Goal: Task Accomplishment & Management: Manage account settings

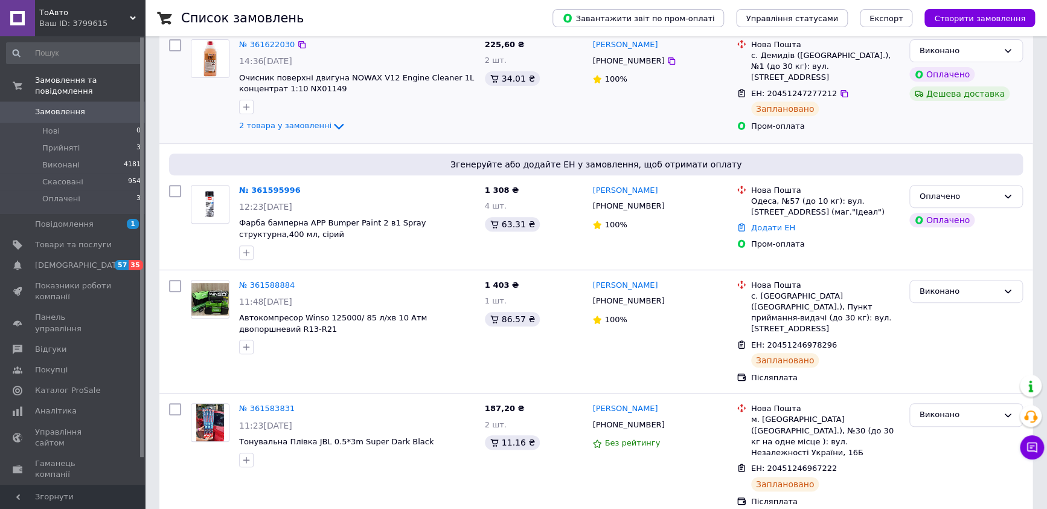
scroll to position [226, 0]
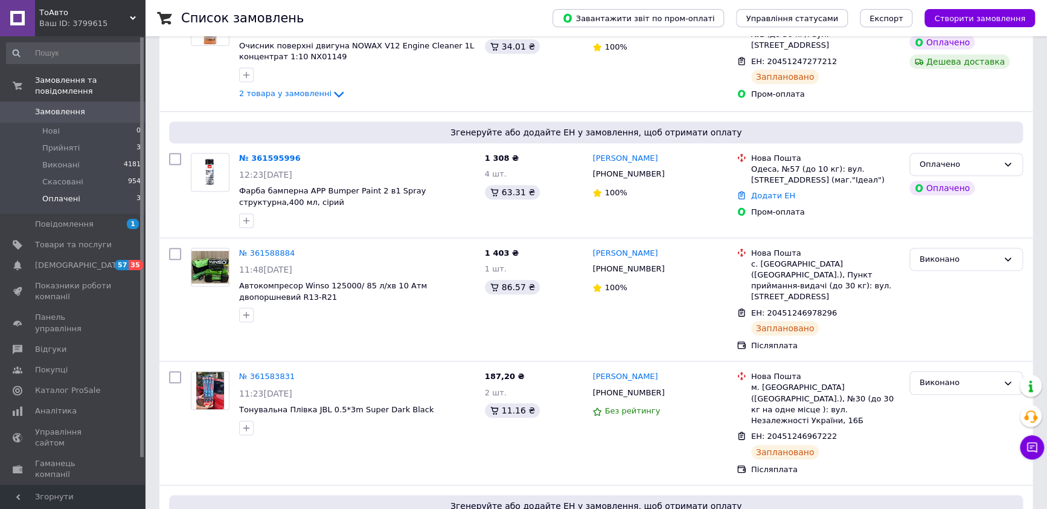
click at [58, 193] on span "Оплачені" at bounding box center [61, 198] width 38 height 11
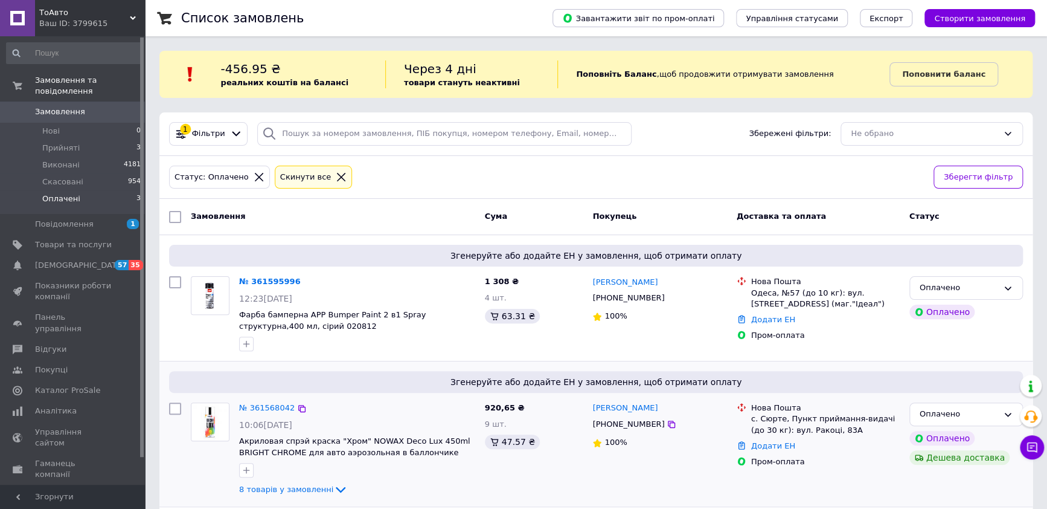
scroll to position [176, 0]
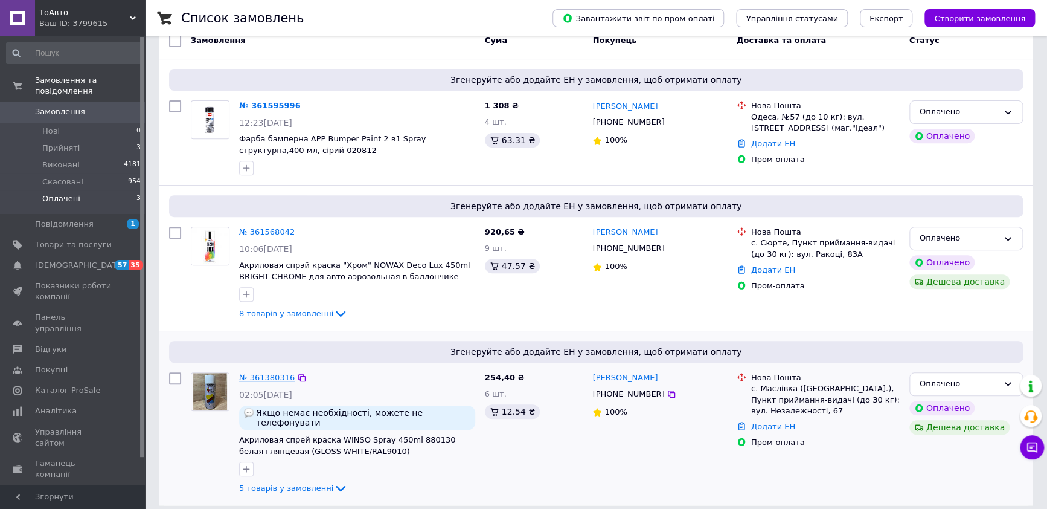
click at [257, 374] on link "№ 361380316" at bounding box center [267, 377] width 56 height 9
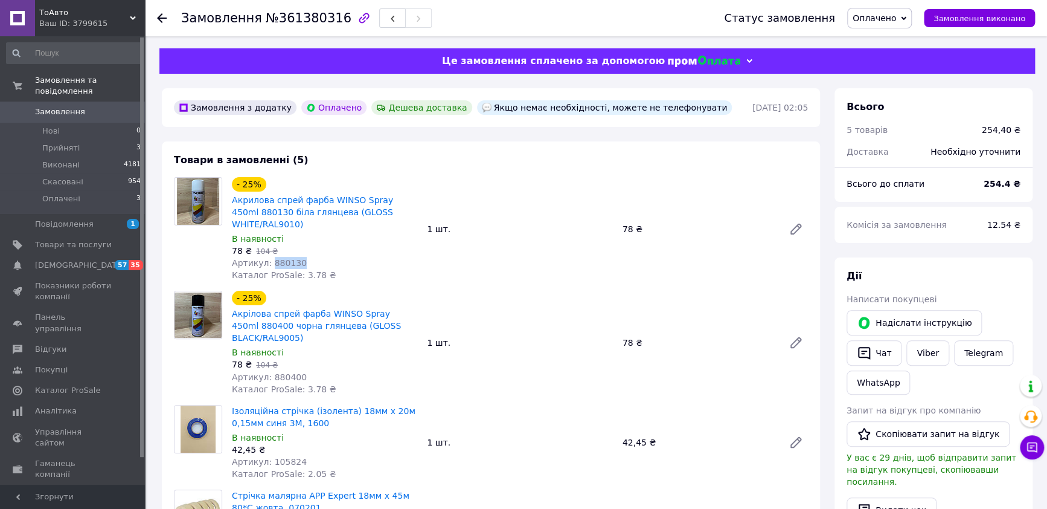
drag, startPoint x: 308, startPoint y: 250, endPoint x: 269, endPoint y: 245, distance: 39.0
click at [269, 257] on div "Артикул: 880130" at bounding box center [324, 263] width 185 height 12
copy span "880130"
drag, startPoint x: 313, startPoint y: 362, endPoint x: 269, endPoint y: 368, distance: 43.9
click at [269, 371] on div "Артикул: 880400" at bounding box center [324, 377] width 185 height 12
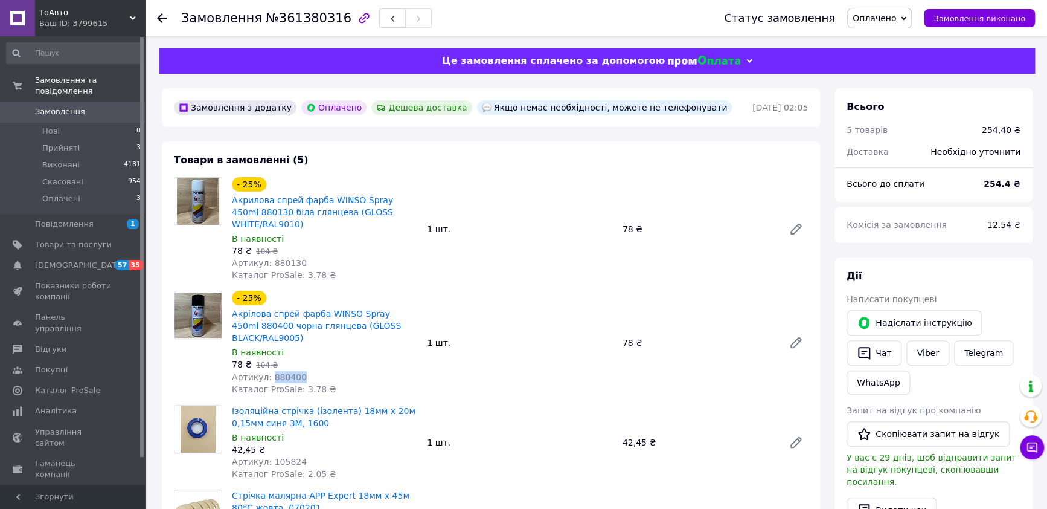
copy span "880400"
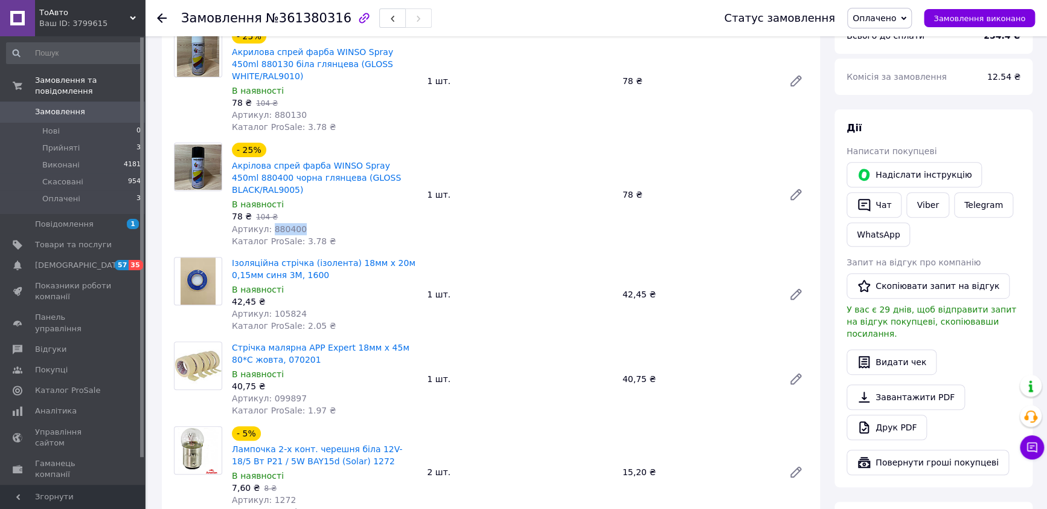
scroll to position [150, 0]
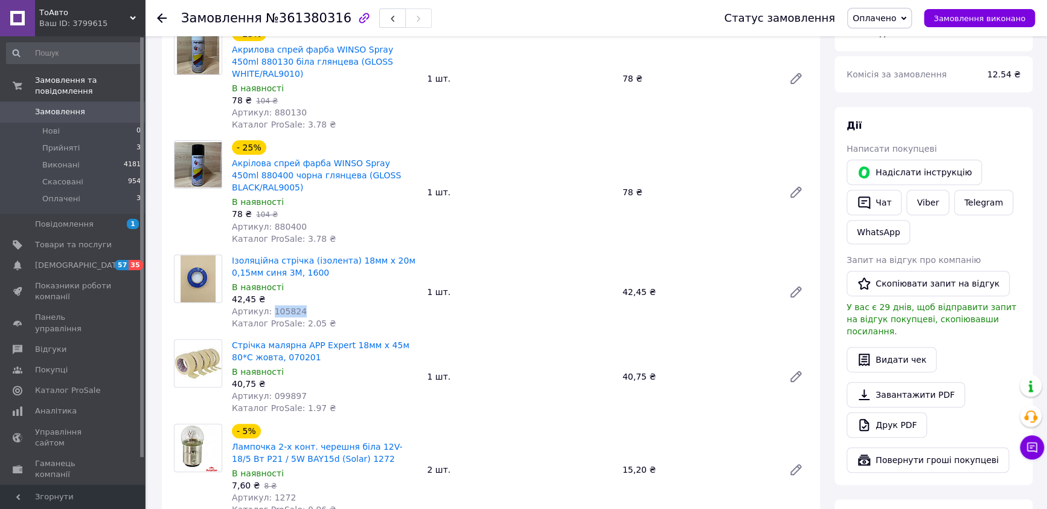
drag, startPoint x: 309, startPoint y: 298, endPoint x: 268, endPoint y: 301, distance: 41.2
click at [268, 305] on div "Артикул: 105824" at bounding box center [324, 311] width 185 height 12
copy span "105824"
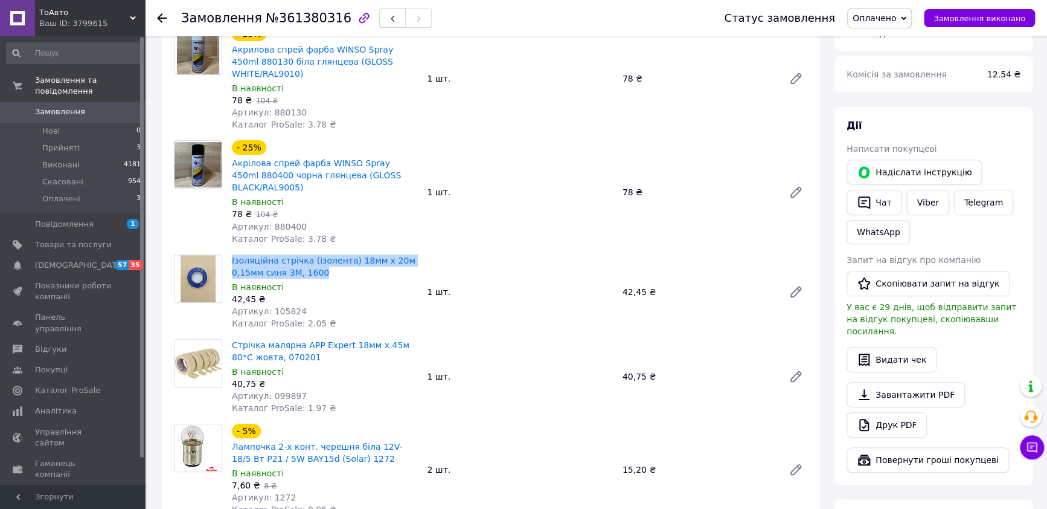
drag, startPoint x: 335, startPoint y: 258, endPoint x: 230, endPoint y: 242, distance: 105.8
click at [230, 252] on div "Ізоляційна стрічка (ізолента) 18мм х 20м 0,15мм синя 3M, 1600 В наявності 42,45…" at bounding box center [324, 292] width 195 height 80
copy link "Ізоляційна стрічка (ізолента) 18мм х 20м 0,15мм синя 3M, 1600"
click at [367, 305] on div "Артикул: 105824" at bounding box center [324, 311] width 185 height 12
drag, startPoint x: 339, startPoint y: 294, endPoint x: 289, endPoint y: 300, distance: 51.2
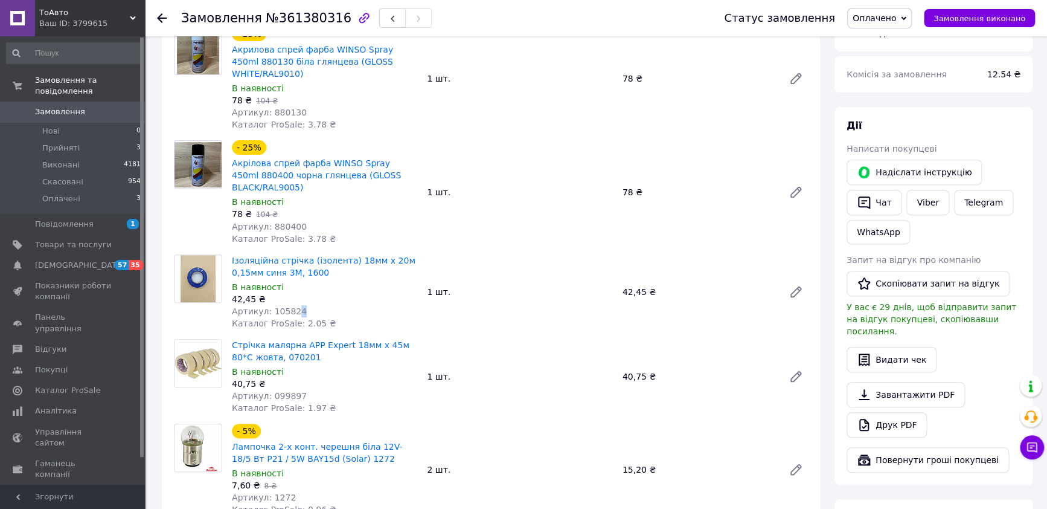
click at [289, 305] on div "Артикул: 105824" at bounding box center [324, 311] width 185 height 12
click at [307, 305] on div "Артикул: 105824" at bounding box center [324, 311] width 185 height 12
drag, startPoint x: 310, startPoint y: 295, endPoint x: 268, endPoint y: 300, distance: 43.1
click at [268, 305] on div "Артикул: 105824" at bounding box center [324, 311] width 185 height 12
copy span "105824"
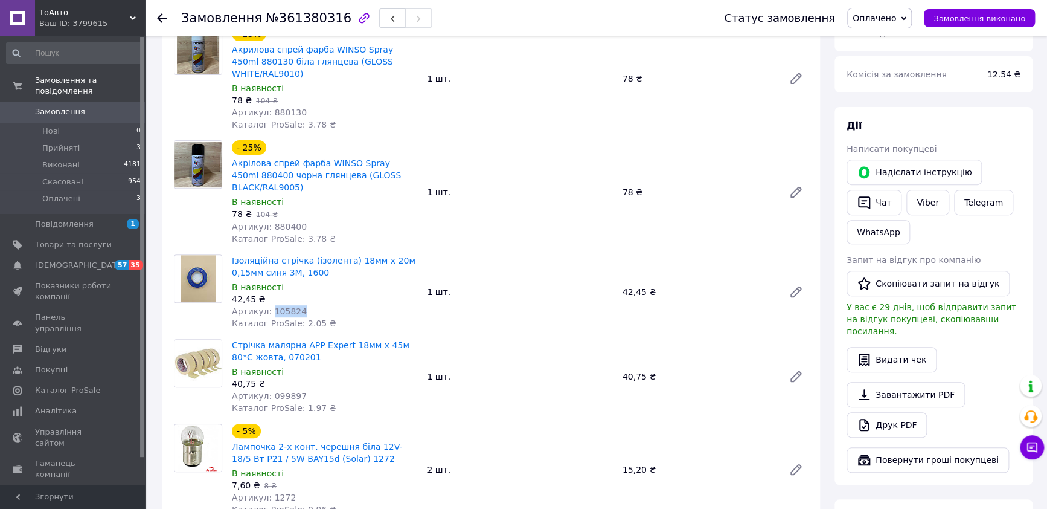
copy span "105824"
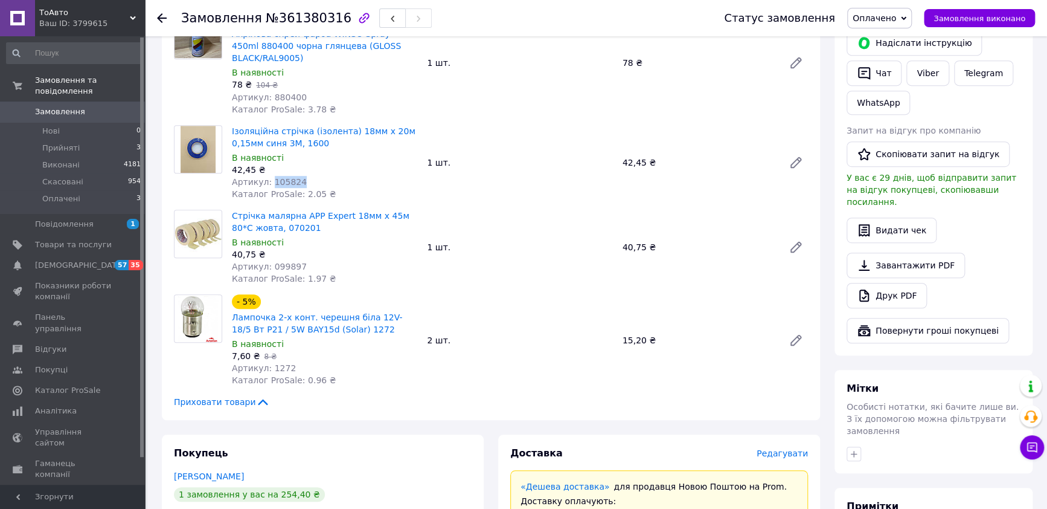
scroll to position [301, 0]
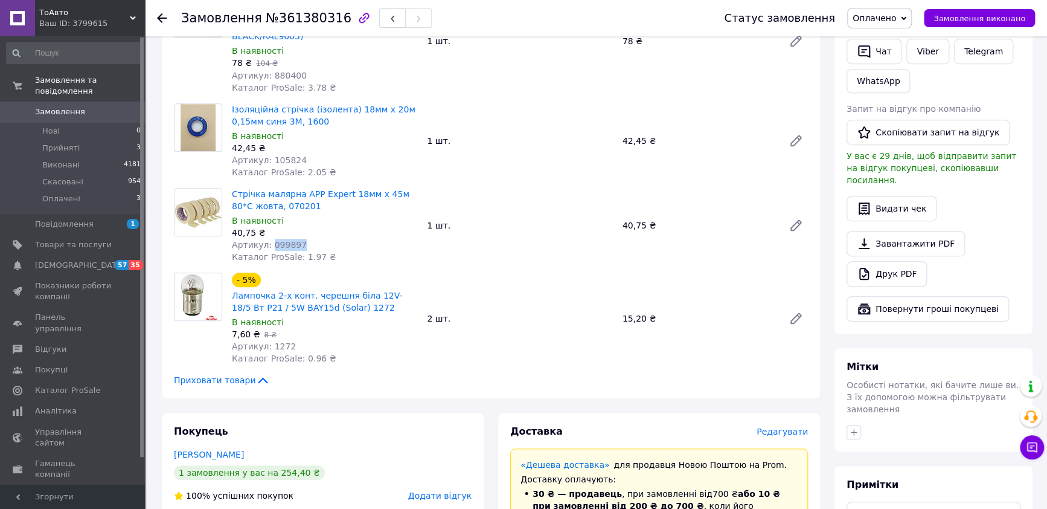
drag, startPoint x: 305, startPoint y: 233, endPoint x: 269, endPoint y: 233, distance: 36.2
click at [269, 239] on div "Артикул: 099897" at bounding box center [324, 245] width 185 height 12
copy span "099897"
drag, startPoint x: 294, startPoint y: 196, endPoint x: 260, endPoint y: 194, distance: 34.4
click at [260, 194] on span "Стрічка малярна APP Expert 18мм х 45м 80*C жовта, 070201" at bounding box center [324, 200] width 185 height 24
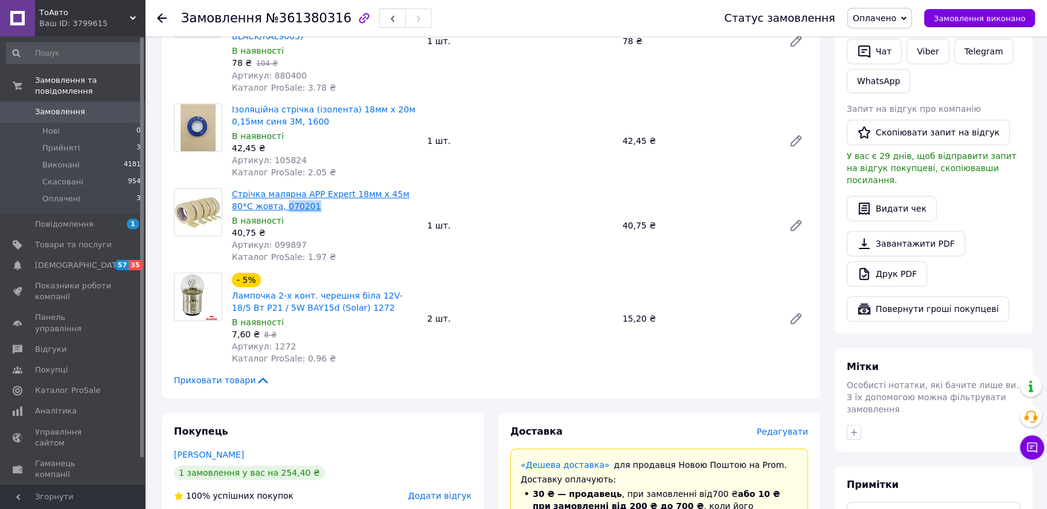
copy link "070201"
drag, startPoint x: 292, startPoint y: 333, endPoint x: 268, endPoint y: 331, distance: 24.3
click at [268, 340] on div "Артикул: 1272" at bounding box center [324, 346] width 185 height 12
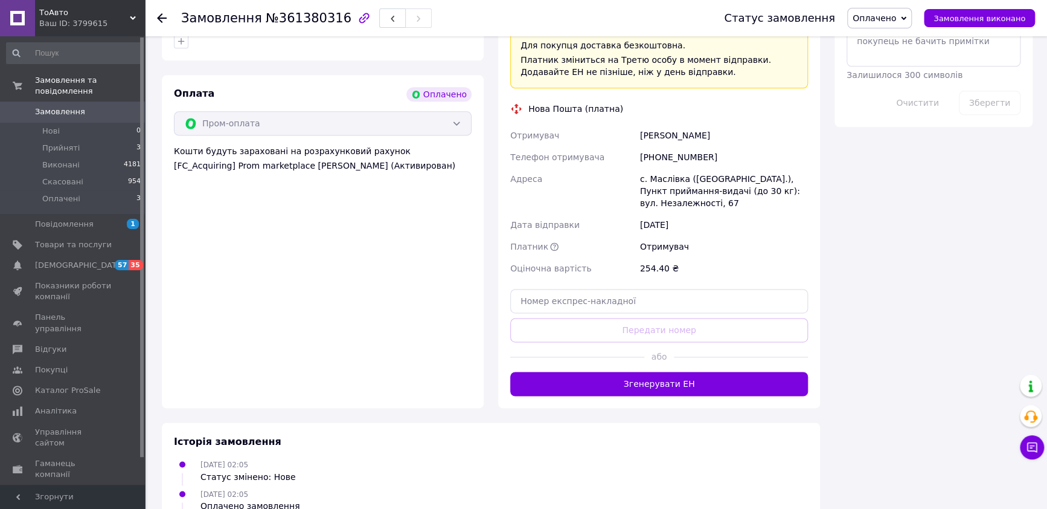
scroll to position [845, 0]
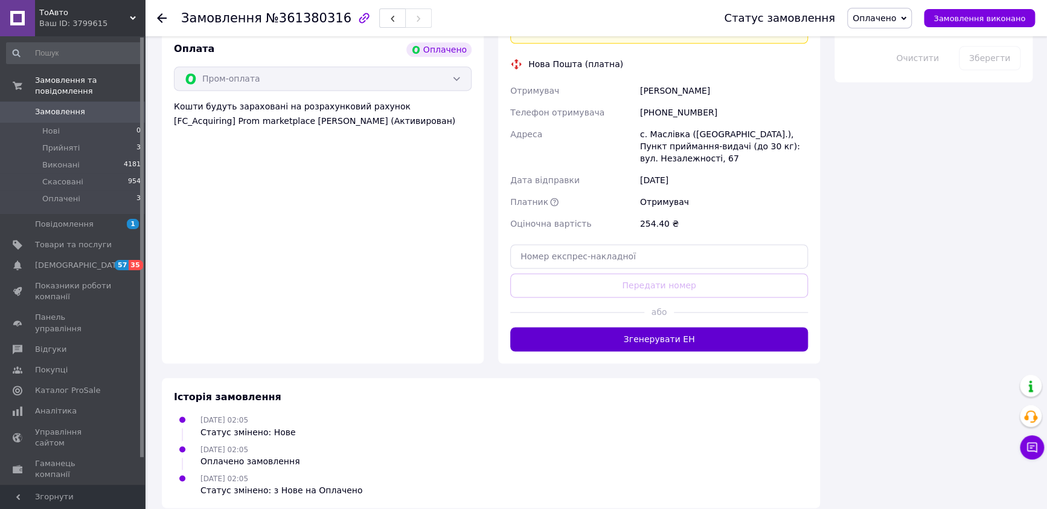
click at [664, 327] on button "Згенерувати ЕН" at bounding box center [659, 339] width 298 height 24
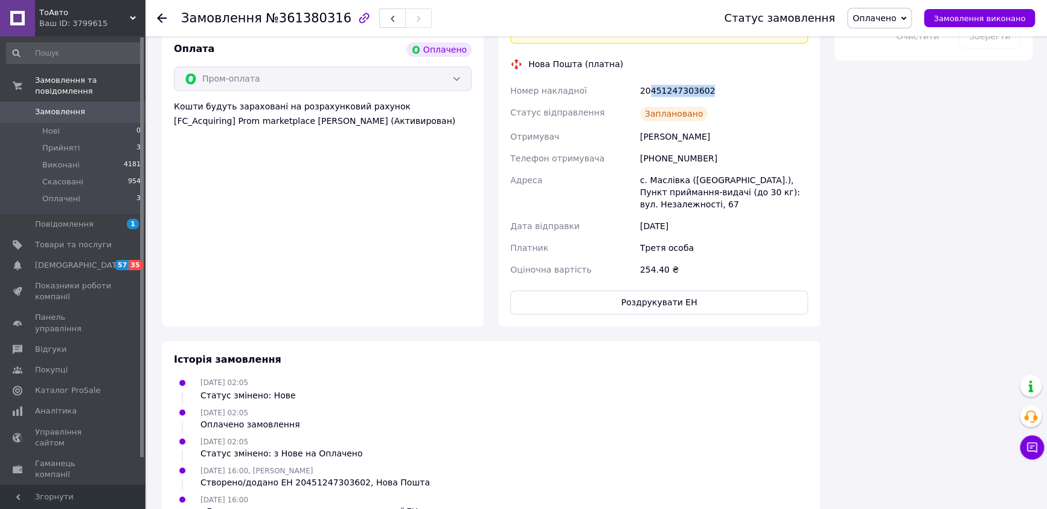
drag, startPoint x: 725, startPoint y: 78, endPoint x: 647, endPoint y: 78, distance: 77.9
click at [647, 80] on div "20451247303602" at bounding box center [724, 91] width 173 height 22
click at [635, 80] on div "Номер накладної 20451247303602 Статус відправлення Заплановано Отримувач Колесн…" at bounding box center [659, 180] width 303 height 201
drag, startPoint x: 713, startPoint y: 72, endPoint x: 632, endPoint y: 75, distance: 81.6
click at [632, 80] on div "Номер накладної 20451247303602 Статус відправлення Заплановано Отримувач Колесн…" at bounding box center [659, 180] width 303 height 201
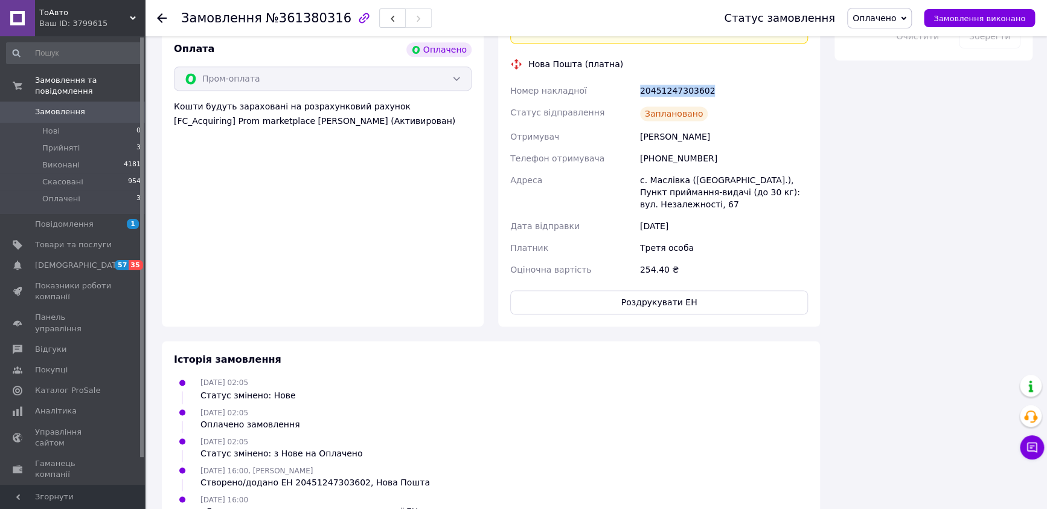
drag, startPoint x: 730, startPoint y: 118, endPoint x: 637, endPoint y: 119, distance: 93.6
click at [638, 126] on div "Колесник Владислав" at bounding box center [724, 137] width 173 height 22
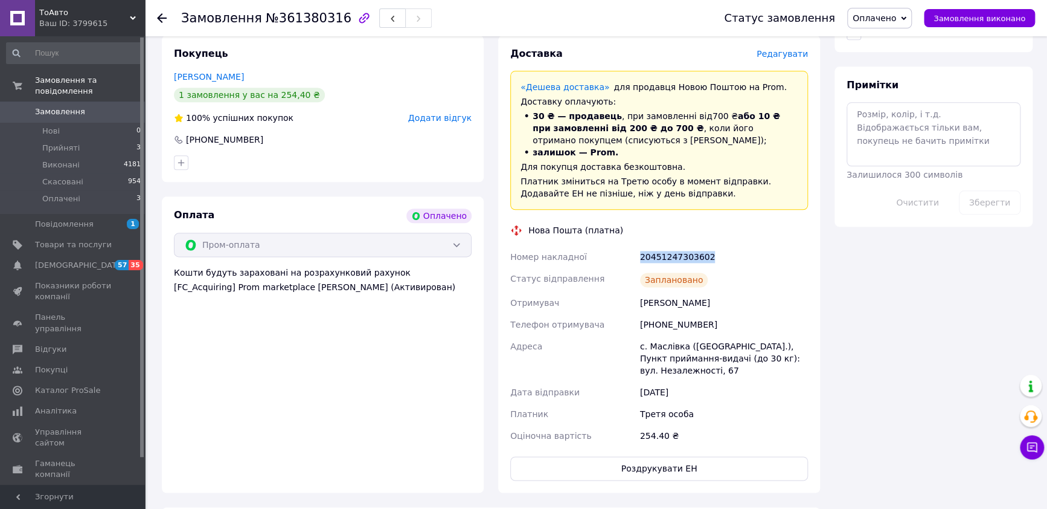
scroll to position [392, 0]
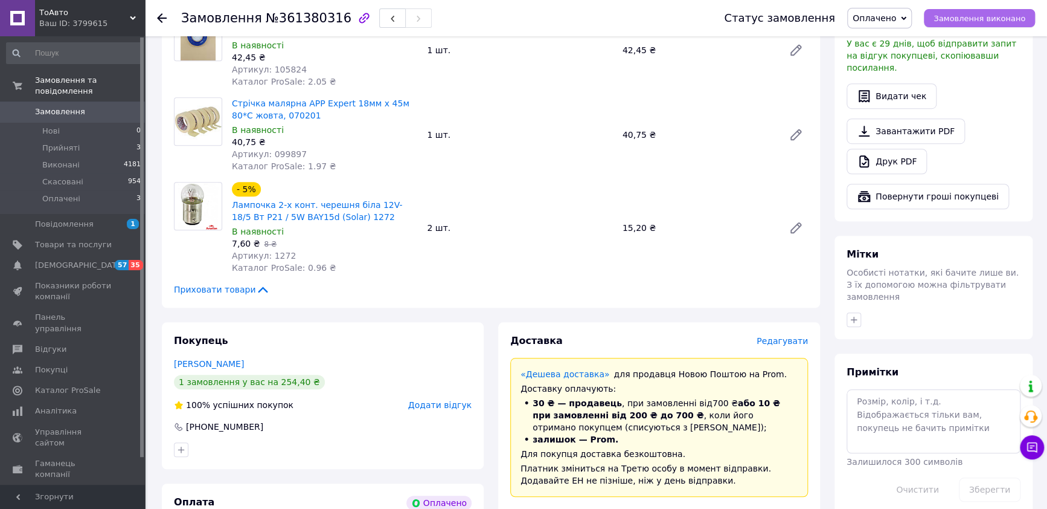
click at [1002, 15] on span "Замовлення виконано" at bounding box center [980, 18] width 92 height 9
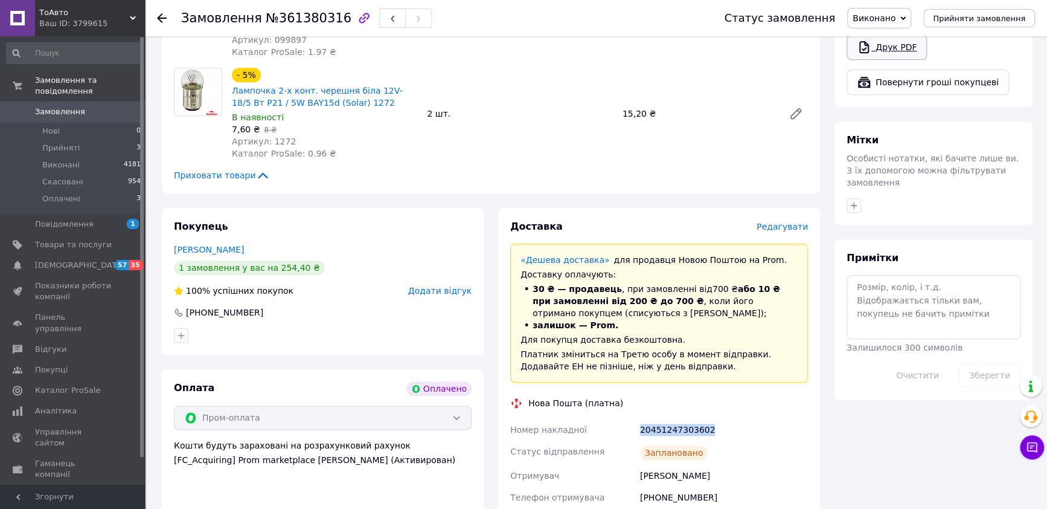
scroll to position [543, 0]
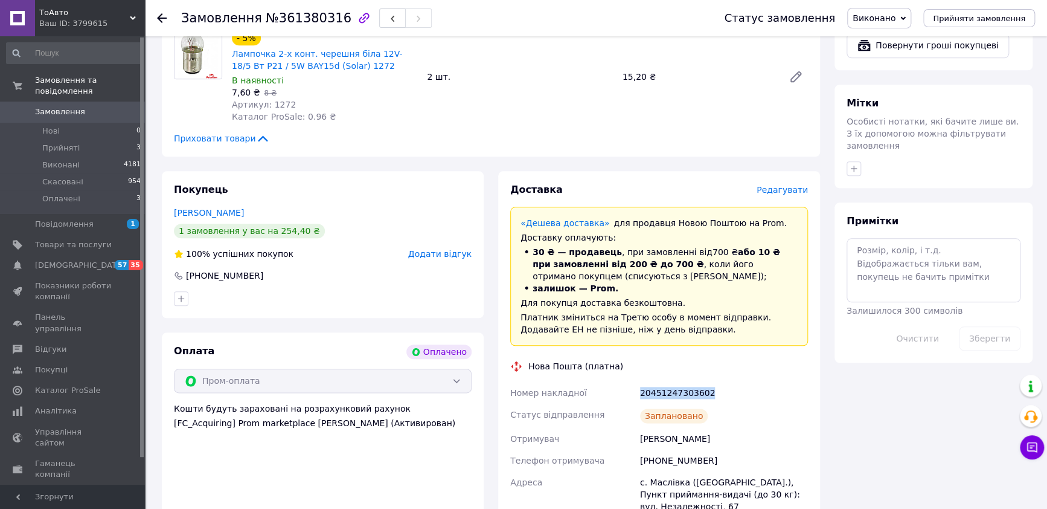
drag, startPoint x: 675, startPoint y: 376, endPoint x: 623, endPoint y: 376, distance: 51.9
click at [623, 382] on div "Номер накладної 20451247303602 Статус відправлення Заплановано Отримувач Колесн…" at bounding box center [659, 482] width 303 height 201
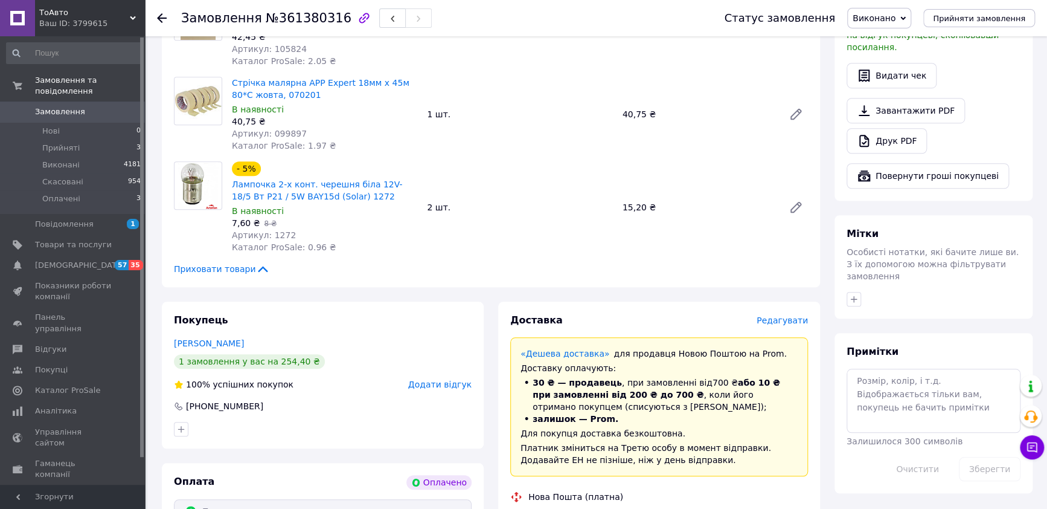
scroll to position [165, 0]
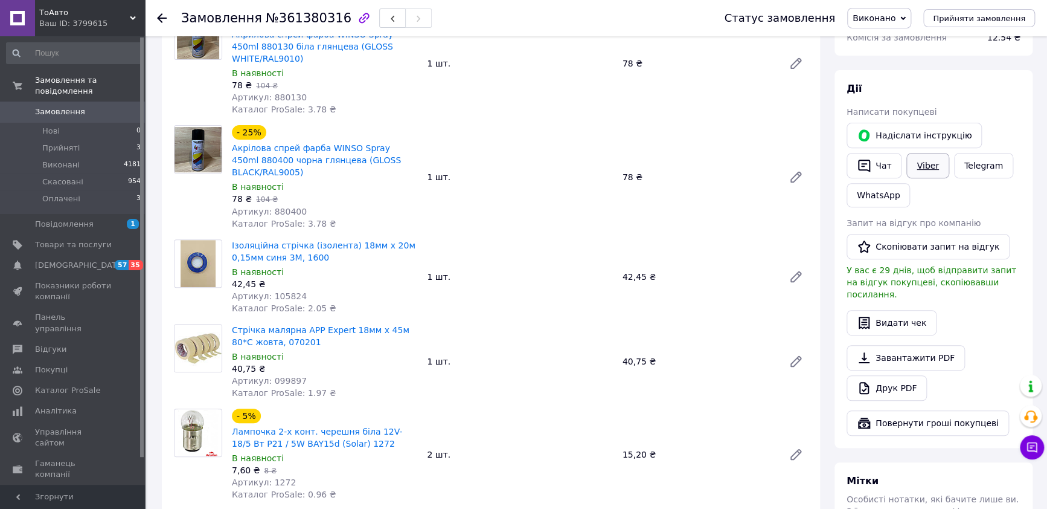
click at [917, 159] on link "Viber" at bounding box center [928, 165] width 42 height 25
click at [513, 425] on div "- 5% Лампочка 2-х конт. черешня біла 12V-18/5 Вт P21 / 5W BAY15d (Solar) 1272 В…" at bounding box center [520, 454] width 586 height 97
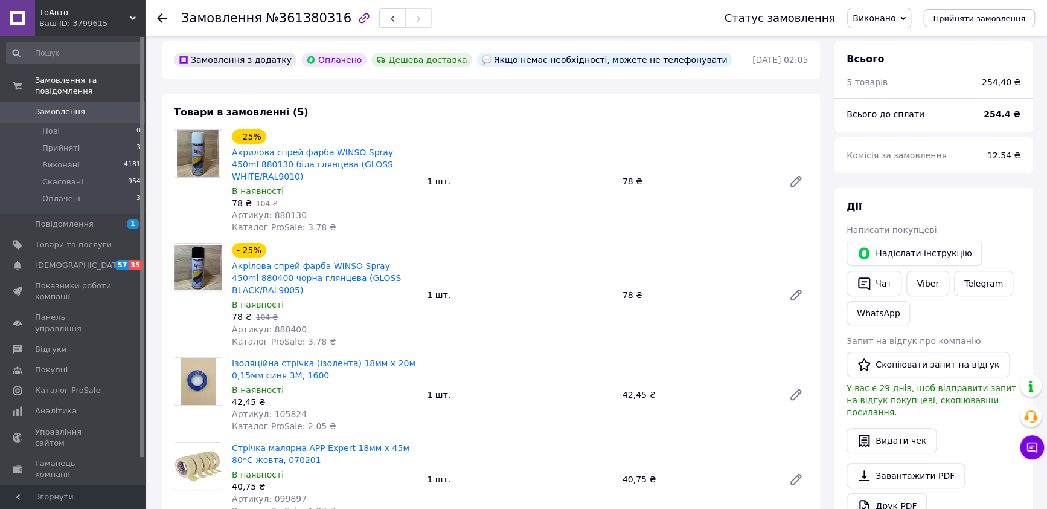
scroll to position [0, 0]
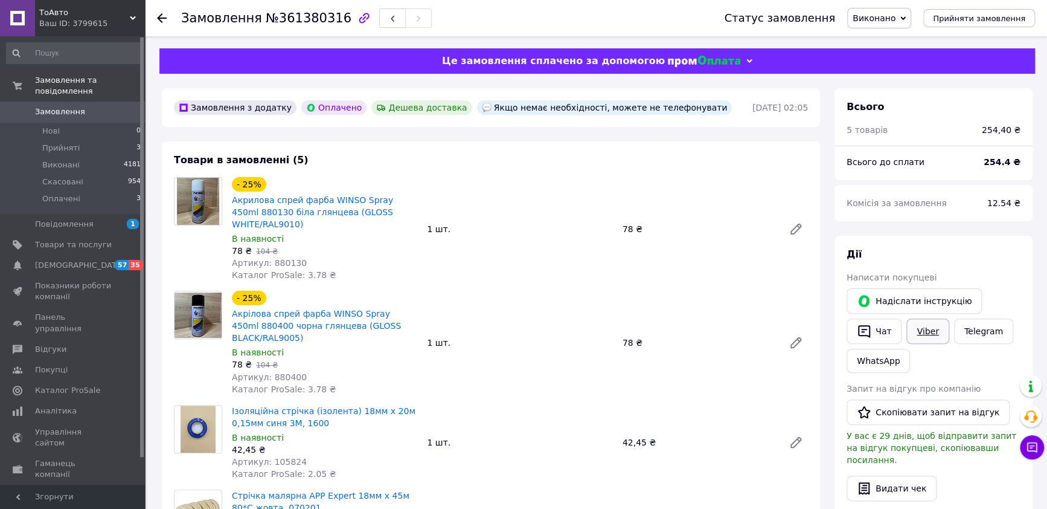
click at [928, 330] on link "Viber" at bounding box center [928, 330] width 42 height 25
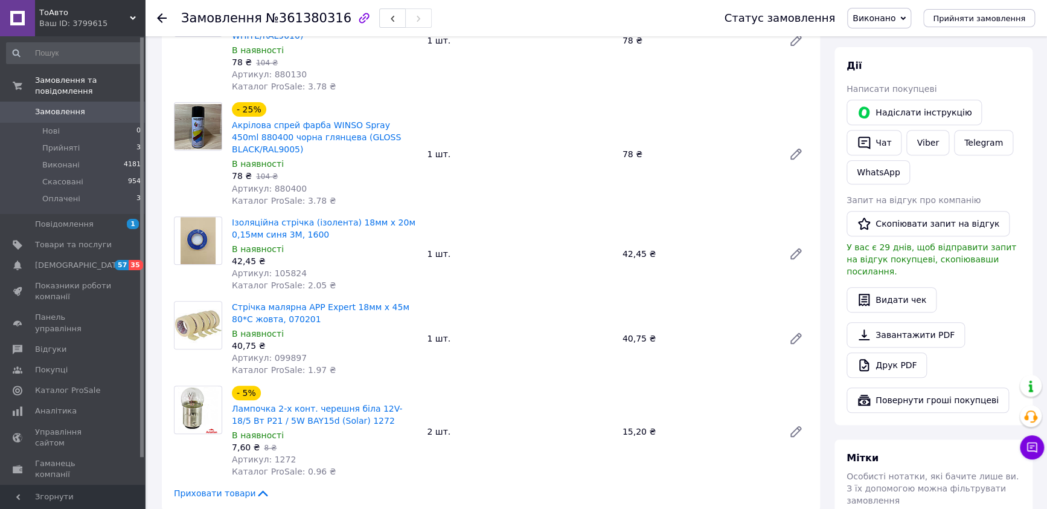
scroll to position [187, 0]
click at [916, 141] on link "Viber" at bounding box center [928, 143] width 42 height 25
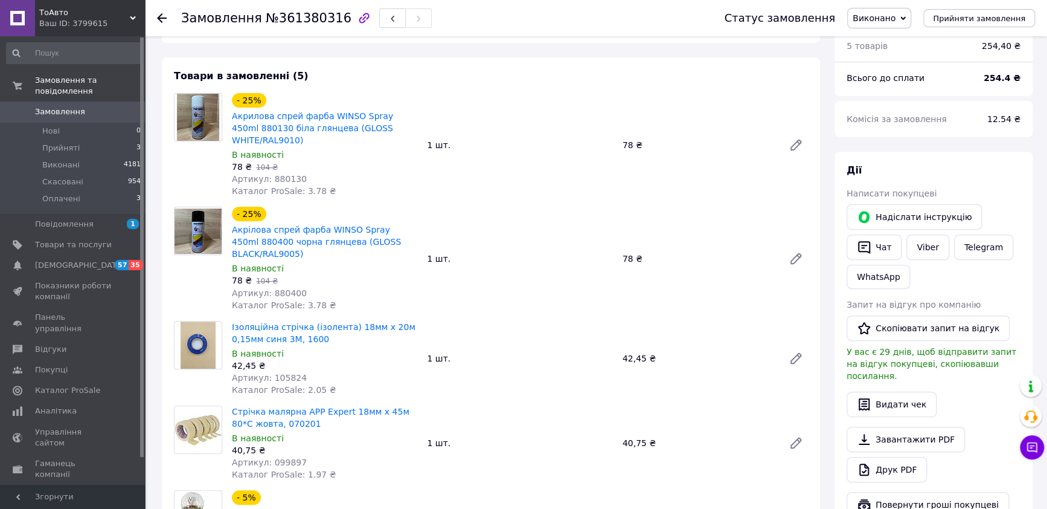
scroll to position [0, 0]
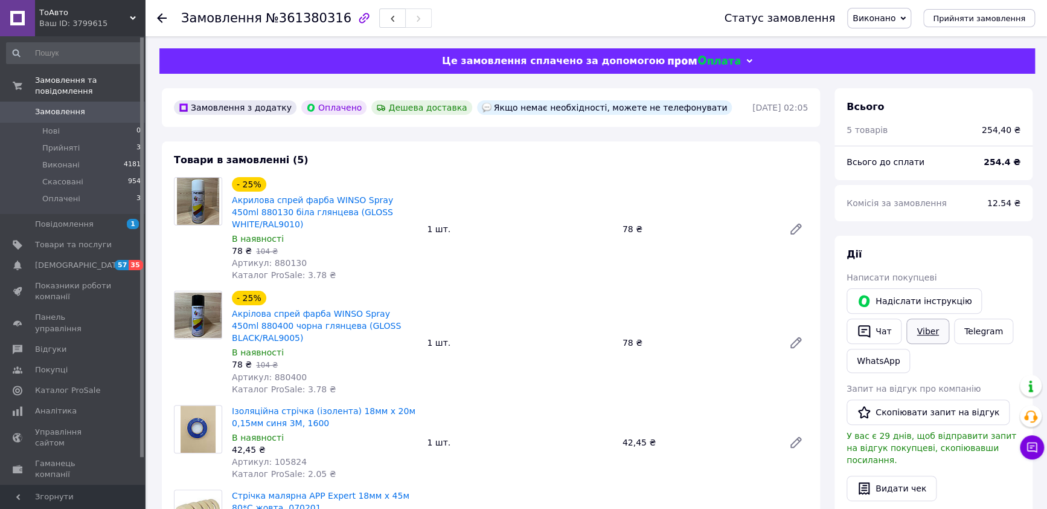
click at [926, 328] on link "Viber" at bounding box center [928, 330] width 42 height 25
click at [63, 193] on span "Оплачені" at bounding box center [61, 198] width 38 height 11
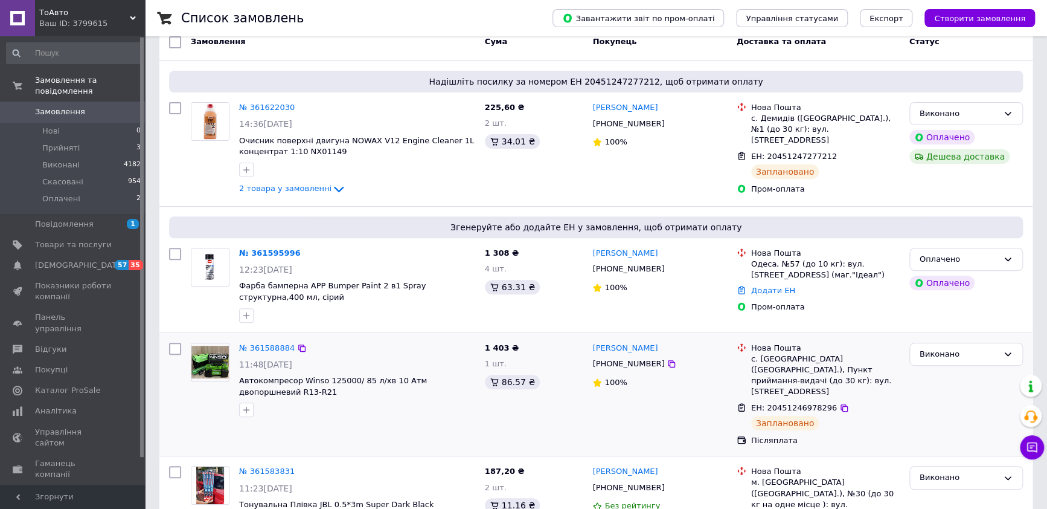
scroll to position [226, 0]
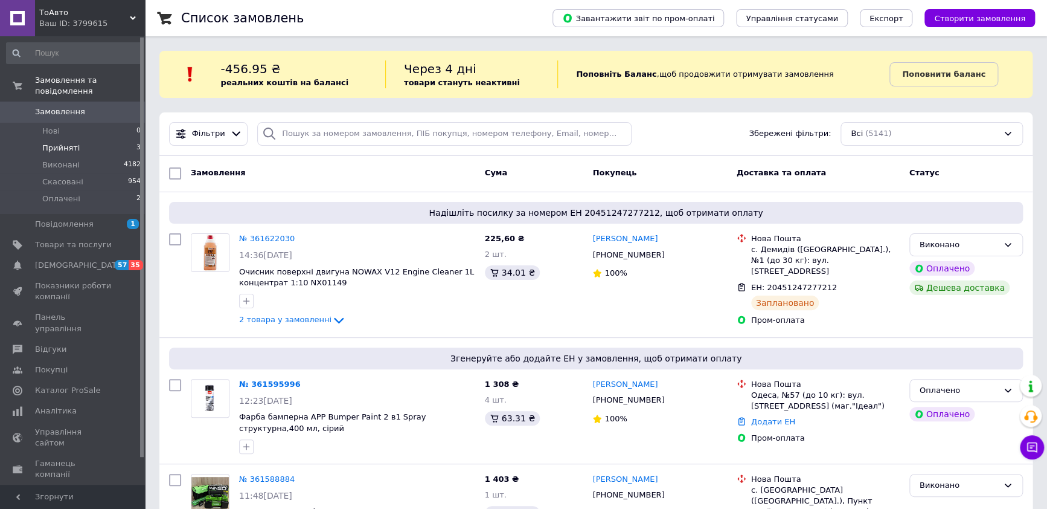
click at [61, 143] on span "Прийняті" at bounding box center [60, 148] width 37 height 11
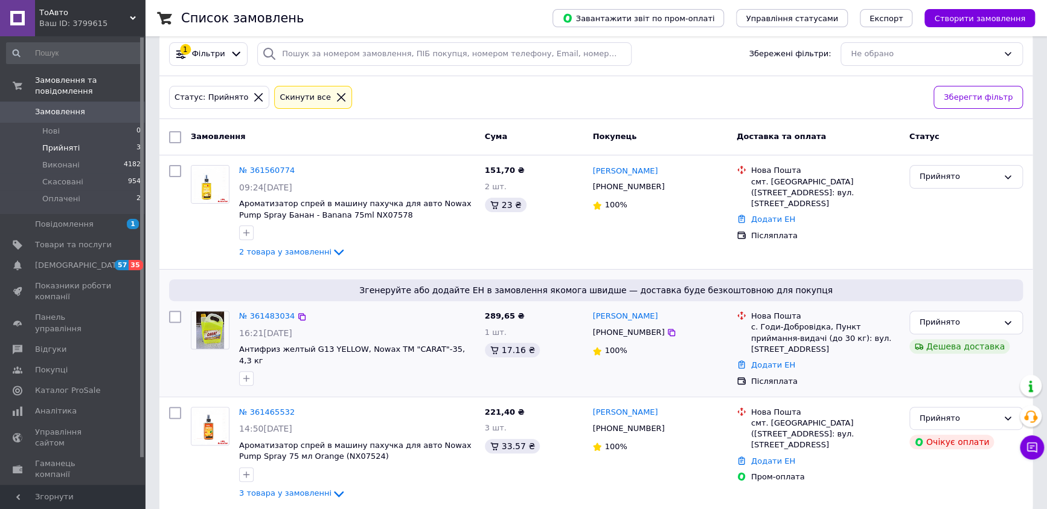
scroll to position [83, 0]
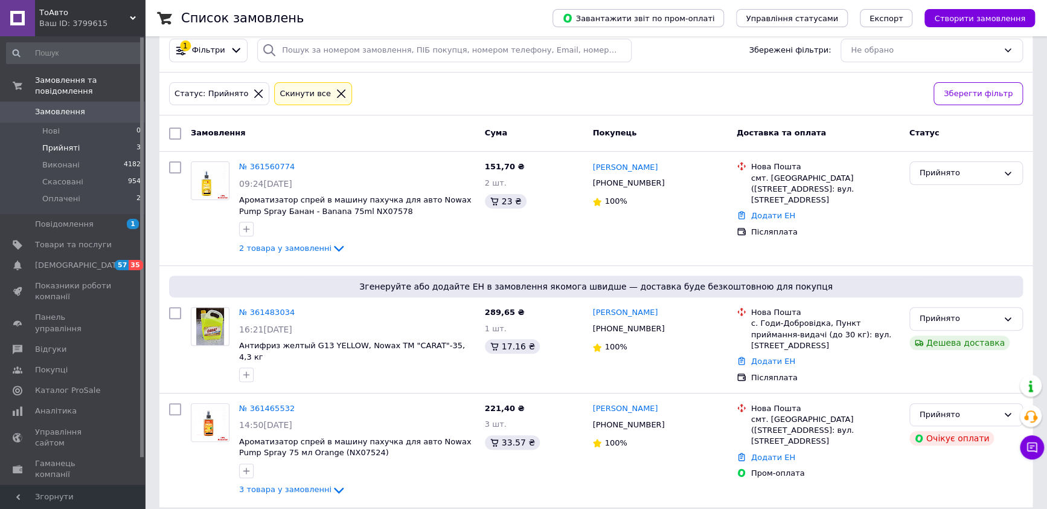
click at [66, 143] on span "Прийняті" at bounding box center [60, 148] width 37 height 11
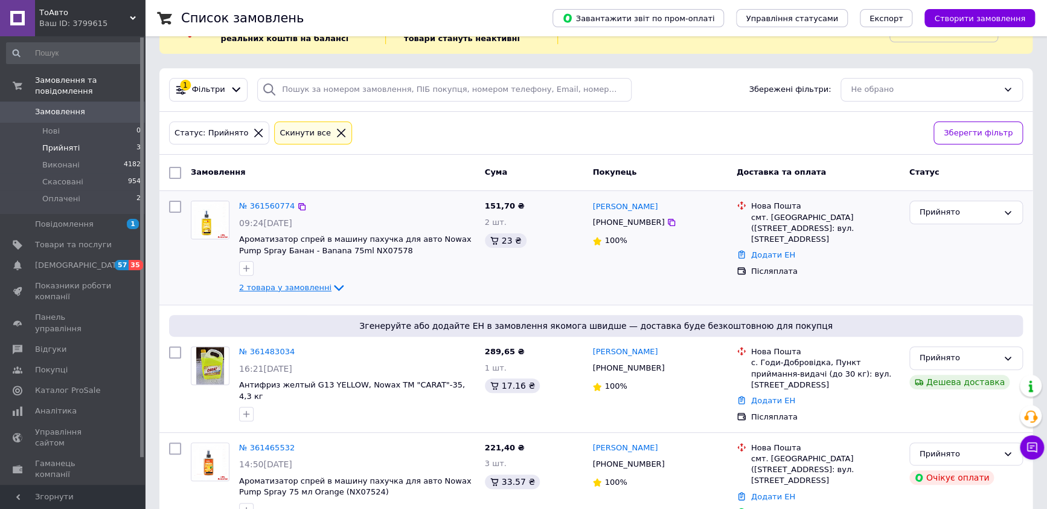
scroll to position [83, 0]
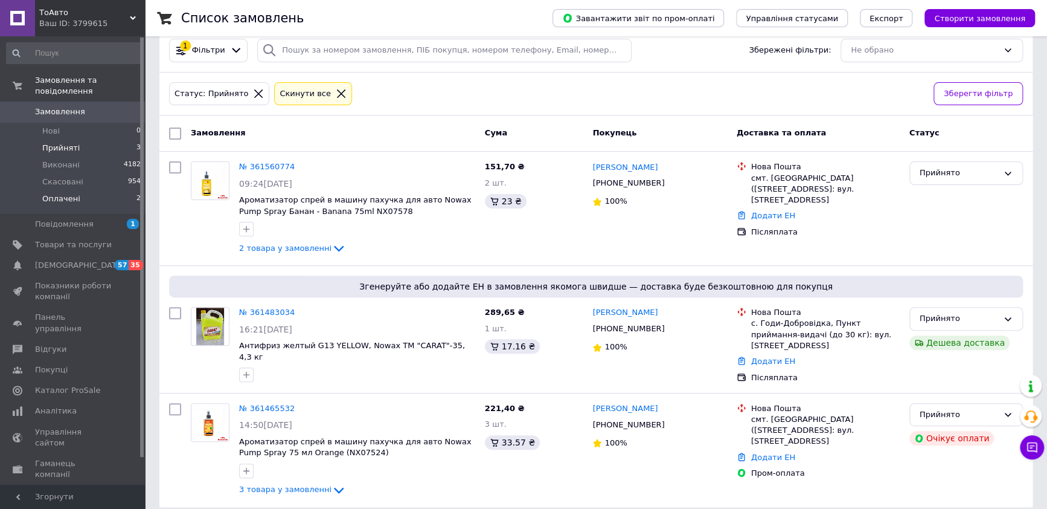
click at [60, 193] on span "Оплачені" at bounding box center [61, 198] width 38 height 11
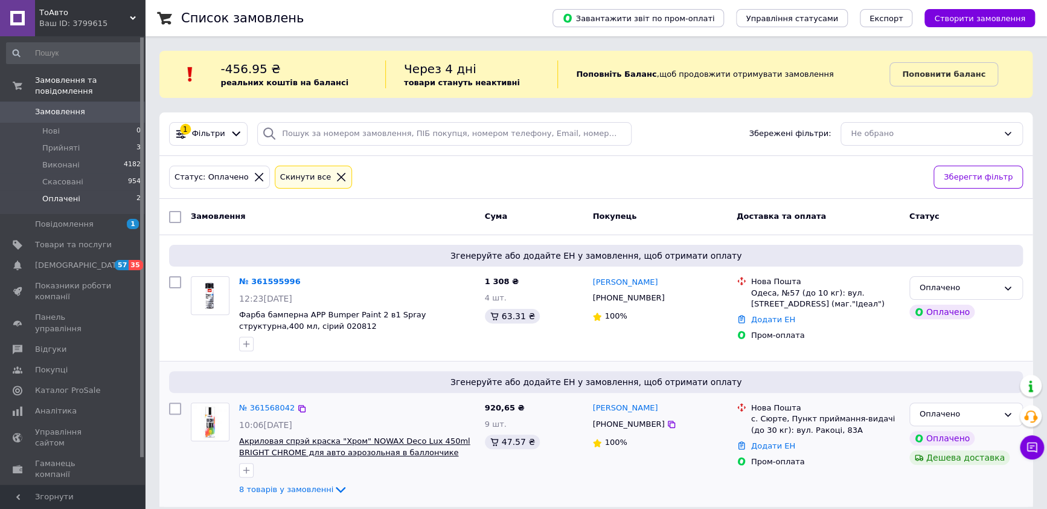
scroll to position [11, 0]
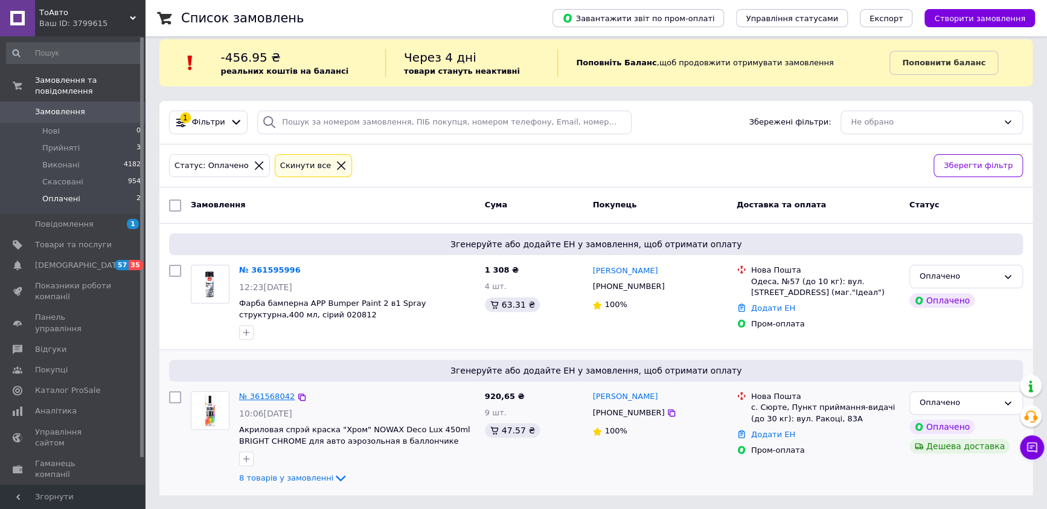
click at [257, 399] on link "№ 361568042" at bounding box center [267, 395] width 56 height 9
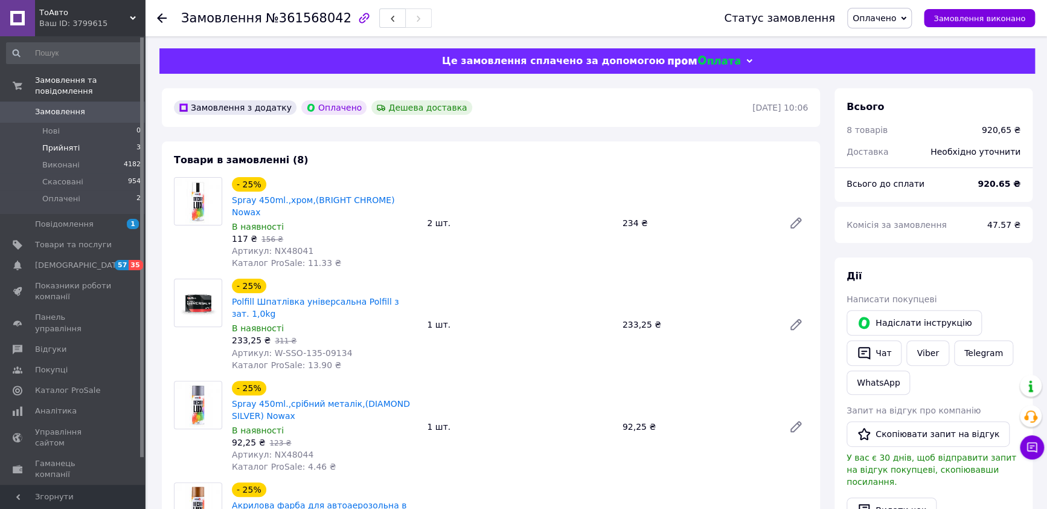
click at [60, 143] on span "Прийняті" at bounding box center [60, 148] width 37 height 11
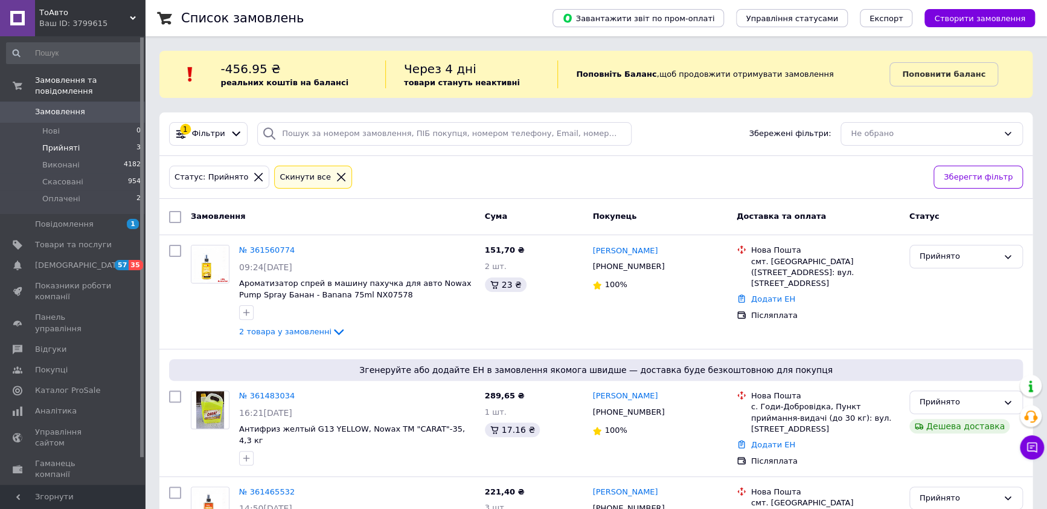
click at [126, 12] on span "ТоАвто" at bounding box center [84, 12] width 91 height 11
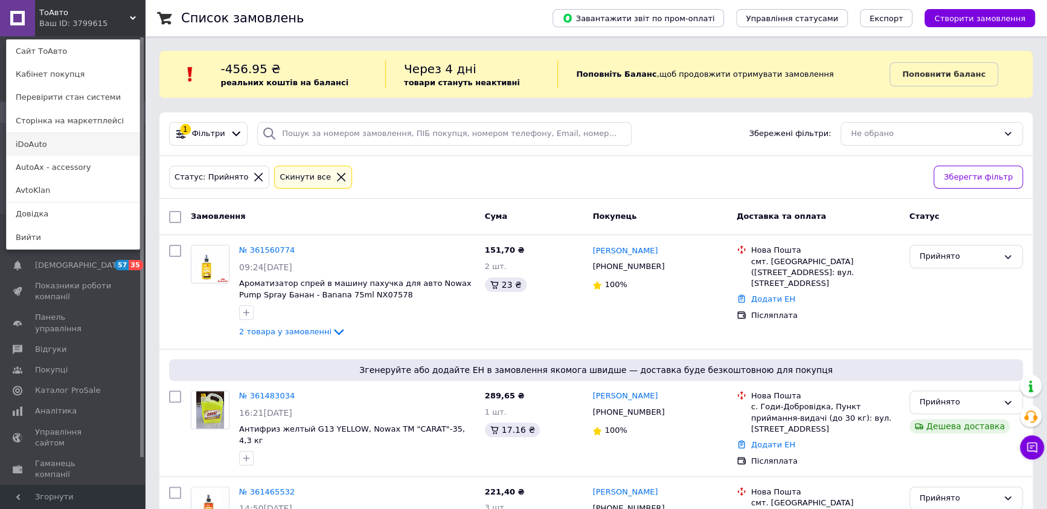
click at [43, 139] on link "iDoAuto" at bounding box center [73, 144] width 133 height 23
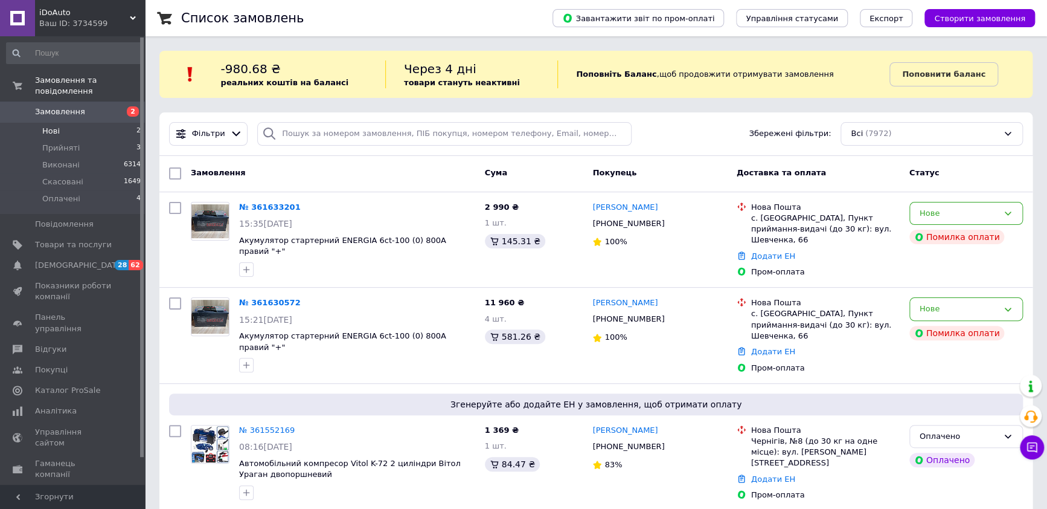
click at [55, 126] on span "Нові" at bounding box center [51, 131] width 18 height 11
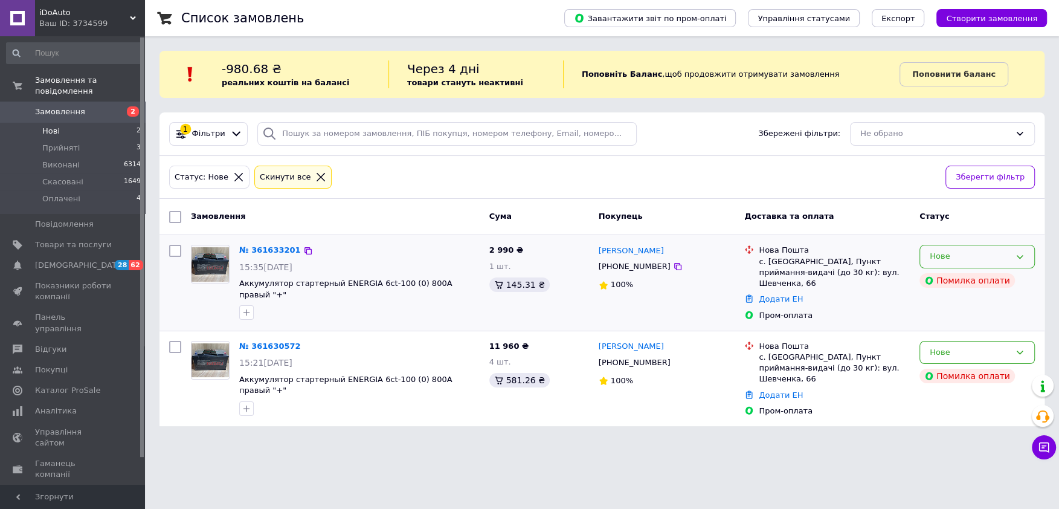
click at [1023, 251] on div "Нове" at bounding box center [976, 257] width 115 height 24
click at [971, 279] on li "Прийнято" at bounding box center [977, 282] width 114 height 22
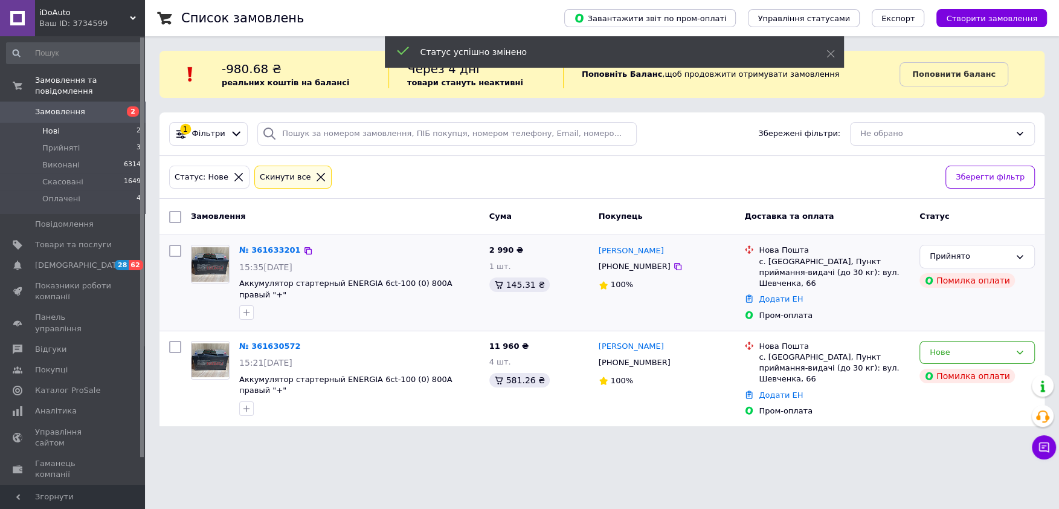
click at [1016, 348] on icon at bounding box center [1020, 352] width 10 height 10
click at [974, 374] on li "Прийнято" at bounding box center [977, 377] width 114 height 22
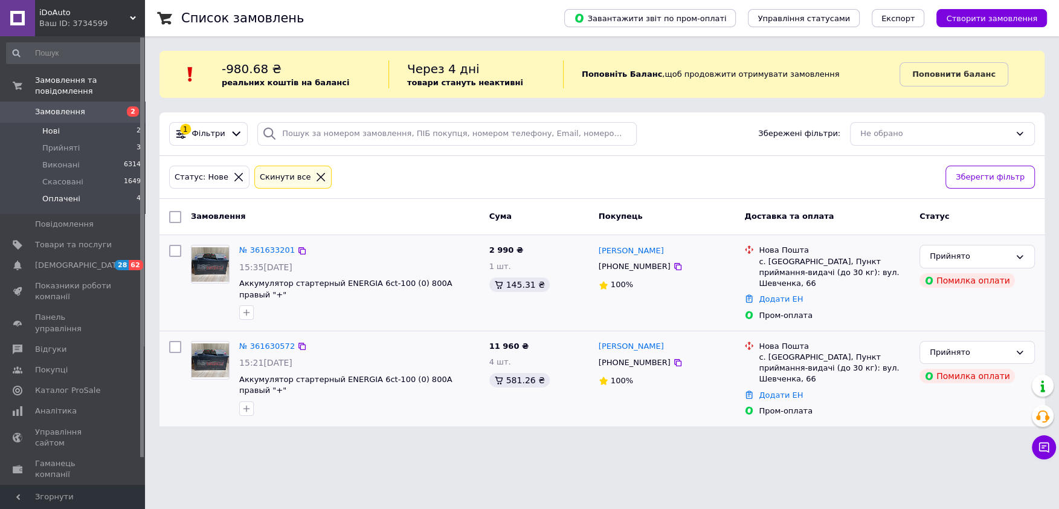
click at [68, 193] on span "Оплачені" at bounding box center [61, 198] width 38 height 11
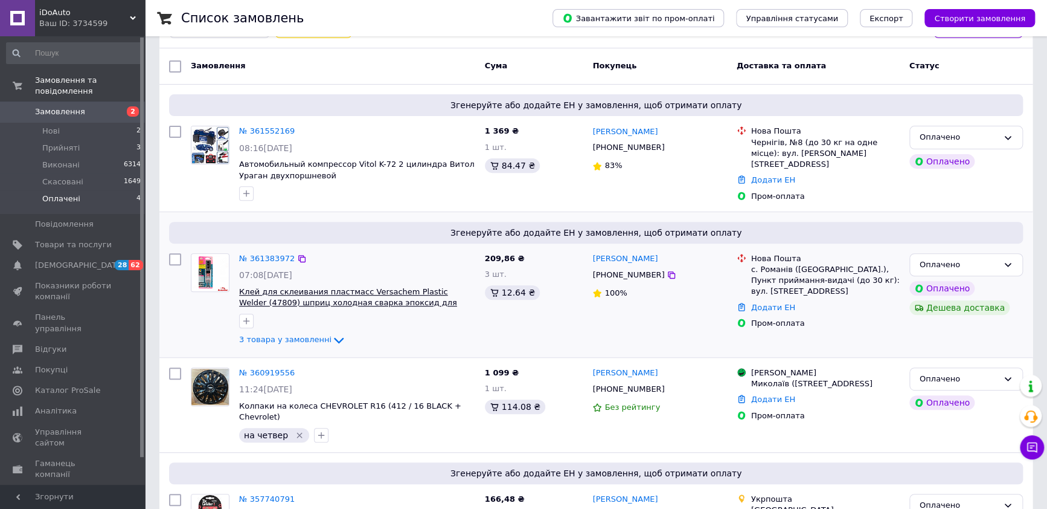
scroll to position [222, 0]
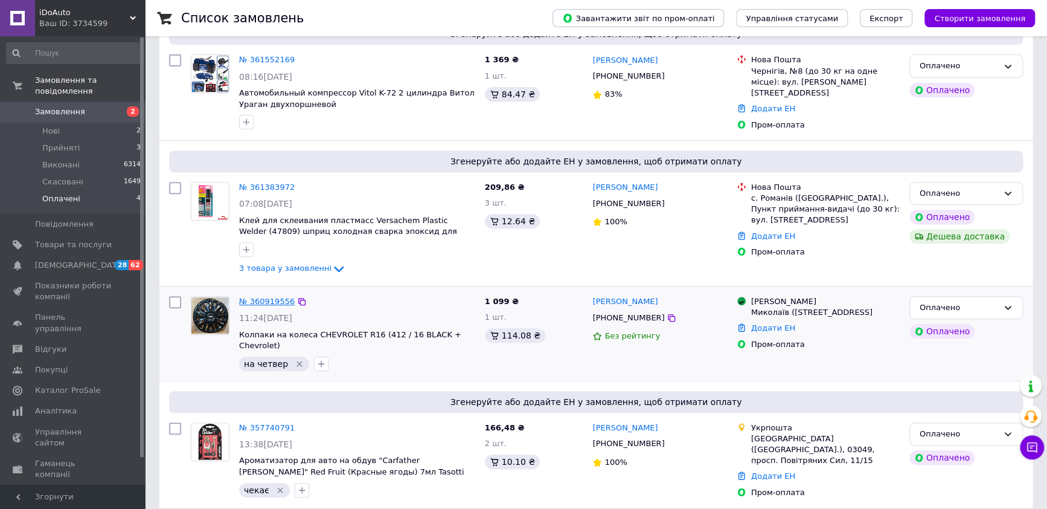
click at [265, 299] on link "№ 360919556" at bounding box center [267, 301] width 56 height 9
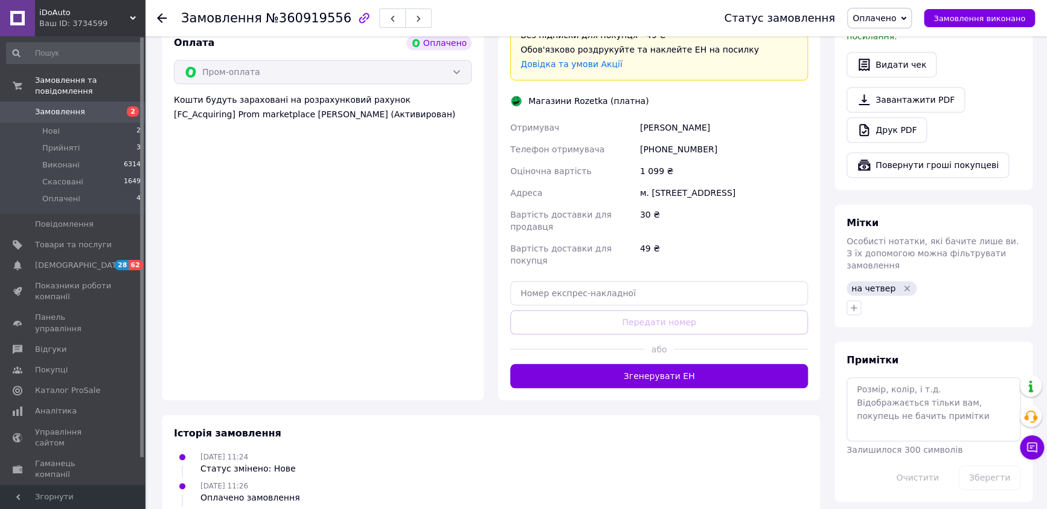
scroll to position [500, 0]
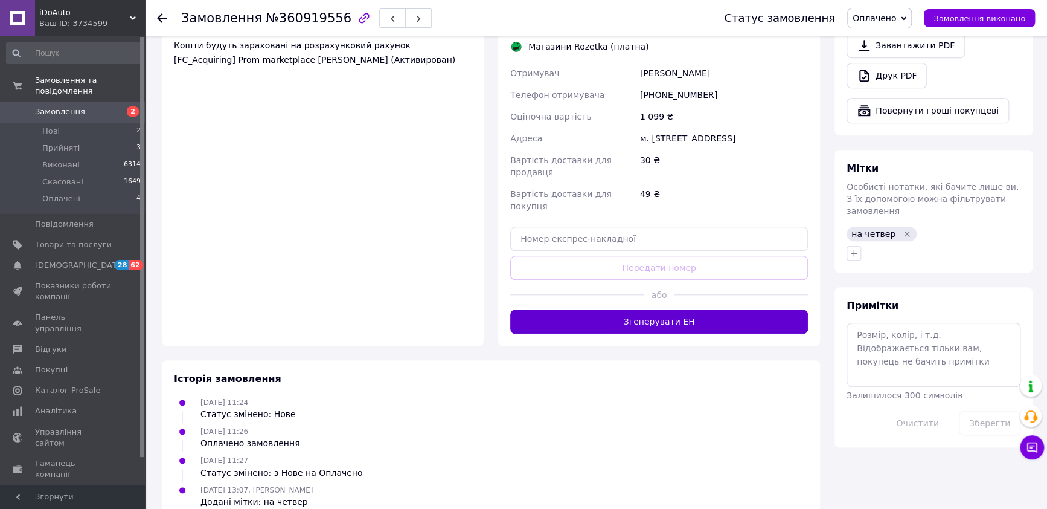
click at [711, 309] on button "Згенерувати ЕН" at bounding box center [659, 321] width 298 height 24
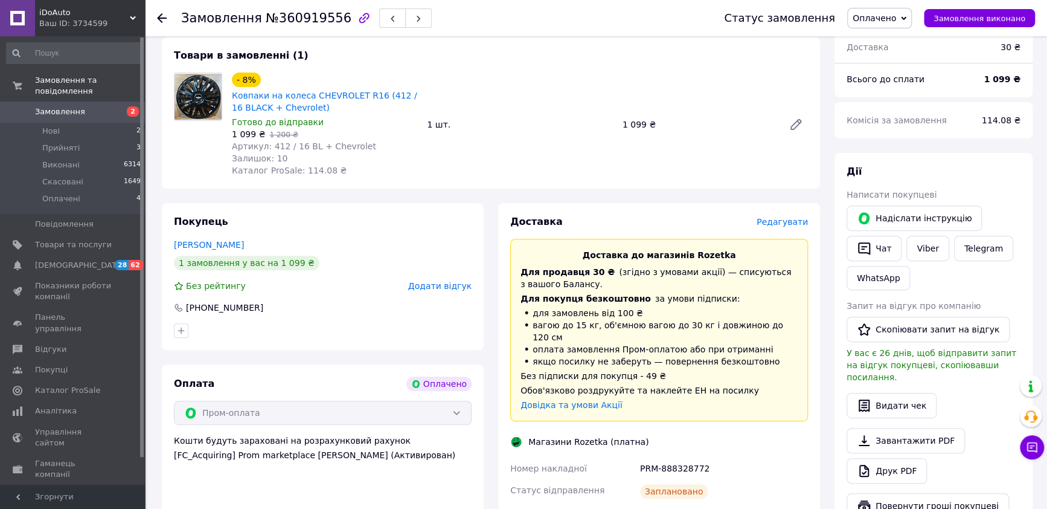
scroll to position [91, 0]
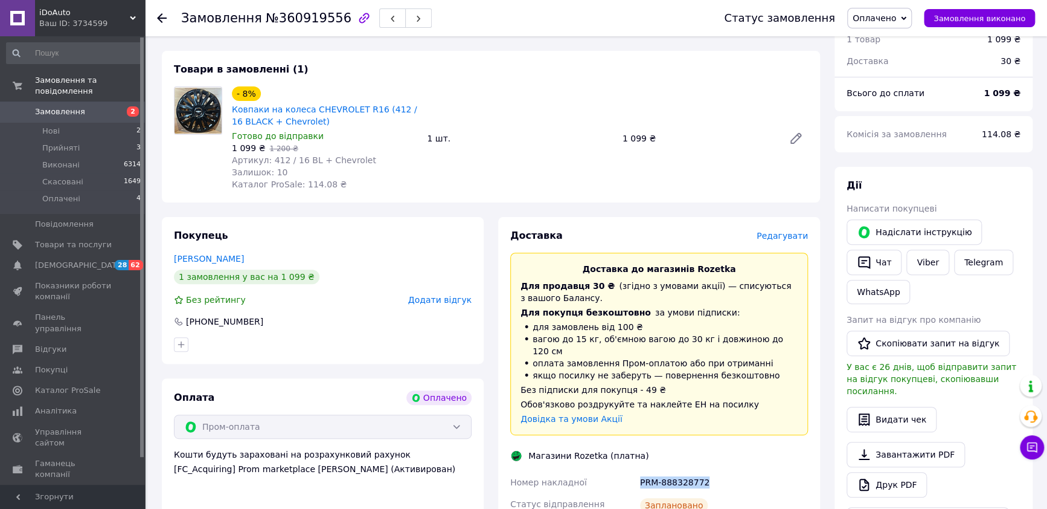
drag, startPoint x: 725, startPoint y: 458, endPoint x: 639, endPoint y: 469, distance: 87.1
click at [639, 471] on div "PRM-888328772" at bounding box center [724, 482] width 173 height 22
copy div "PRM-888328772"
click at [928, 267] on link "Viber" at bounding box center [928, 261] width 42 height 25
click at [995, 19] on span "Замовлення виконано" at bounding box center [980, 18] width 92 height 9
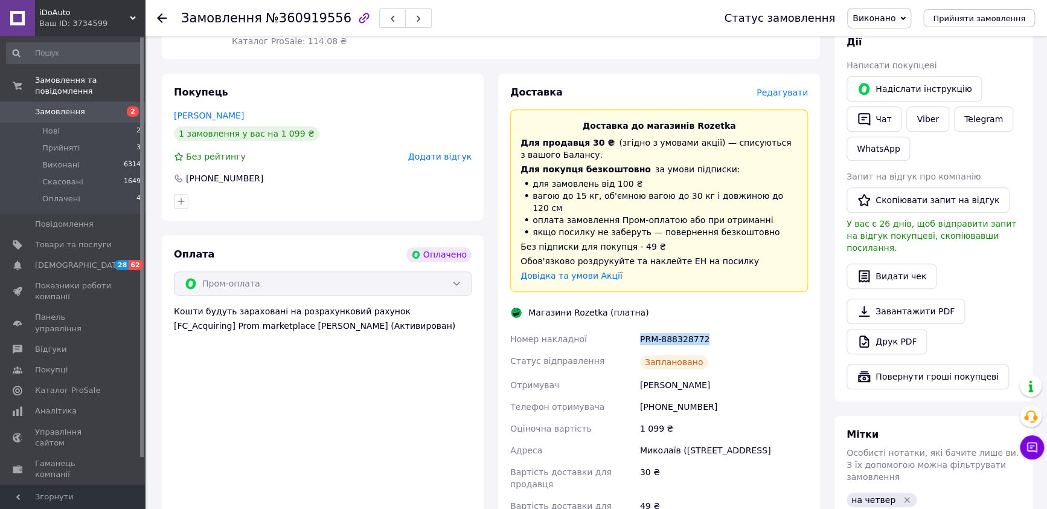
scroll to position [242, 0]
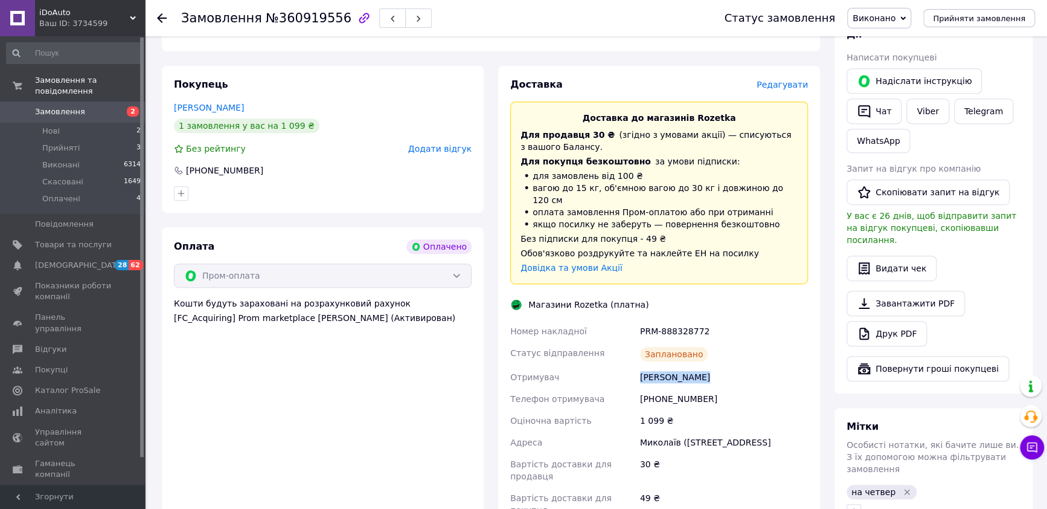
drag, startPoint x: 725, startPoint y: 368, endPoint x: 635, endPoint y: 368, distance: 90.0
click at [635, 368] on div "Номер накладної PRM-888328772 Статус відправлення Заплановано Отримувач Чеканов…" at bounding box center [659, 420] width 303 height 201
copy div "Отримувач Чеканов Вадим"
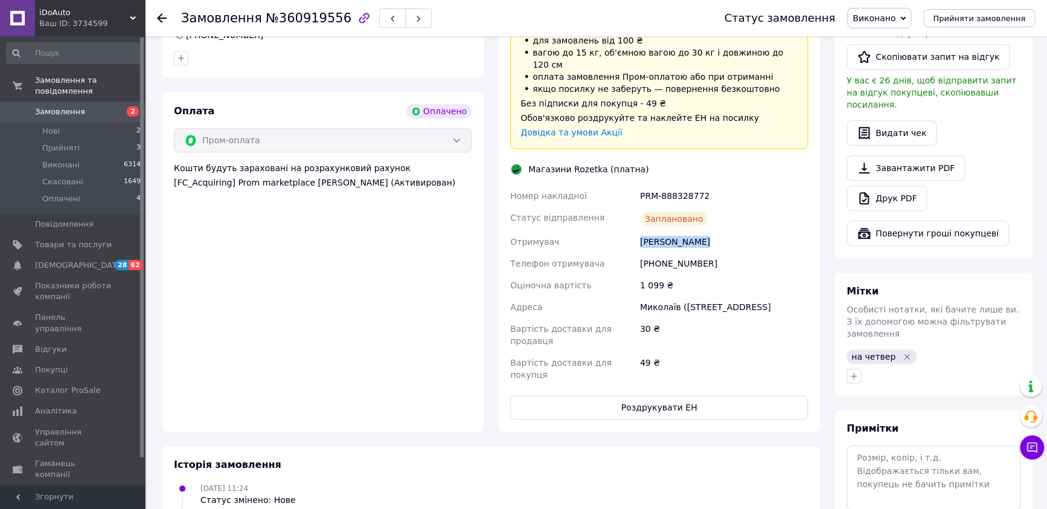
scroll to position [452, 0]
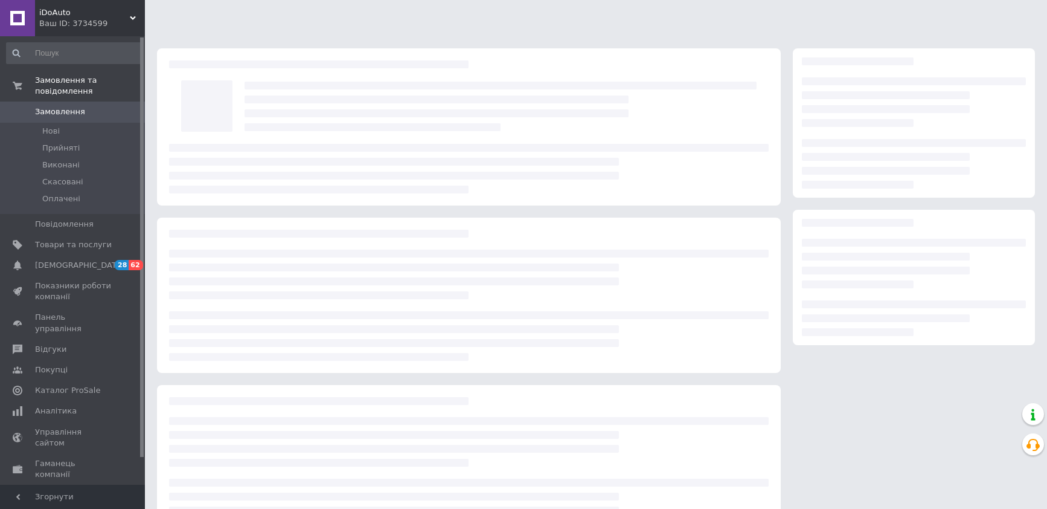
scroll to position [43, 0]
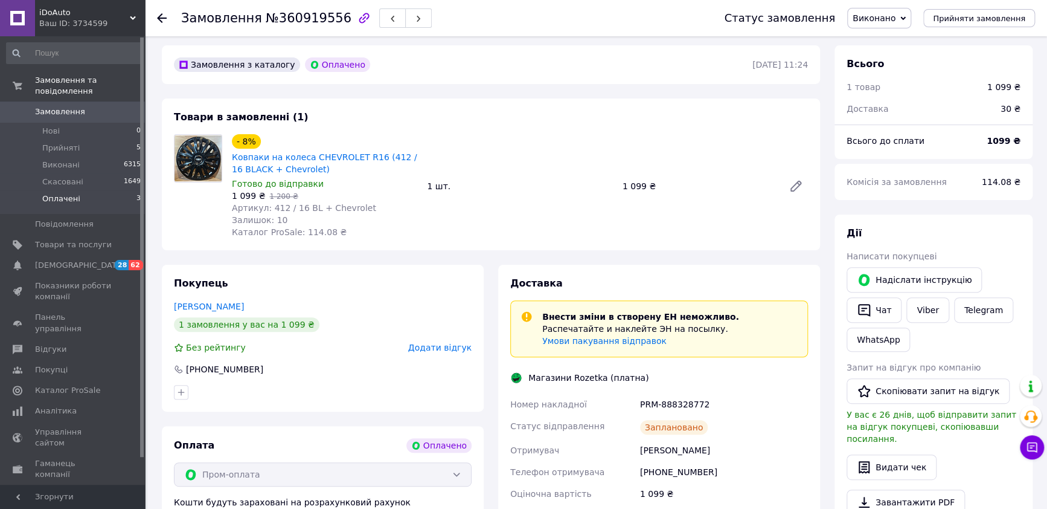
click at [63, 193] on span "Оплачені" at bounding box center [61, 198] width 38 height 11
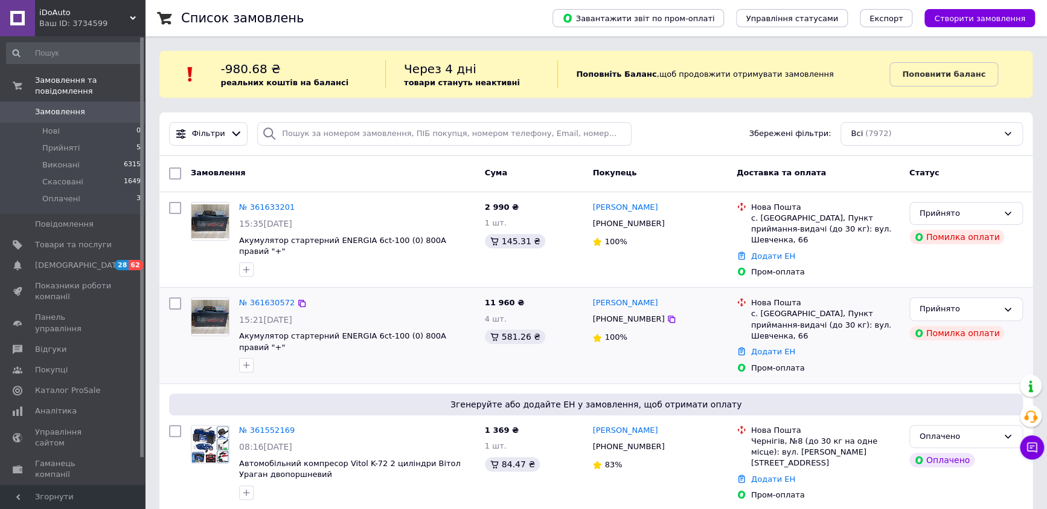
scroll to position [226, 0]
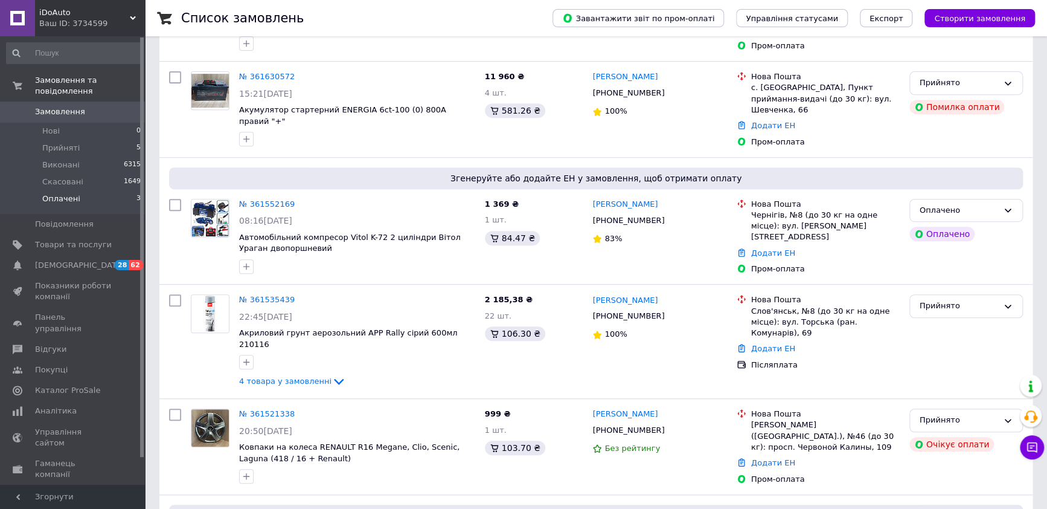
click at [60, 193] on span "Оплачені" at bounding box center [61, 198] width 38 height 11
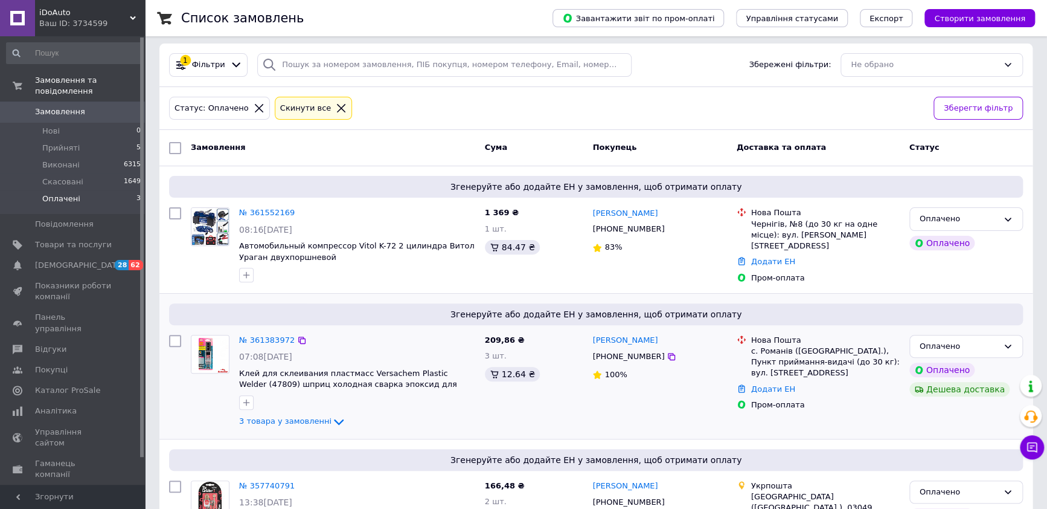
scroll to position [137, 0]
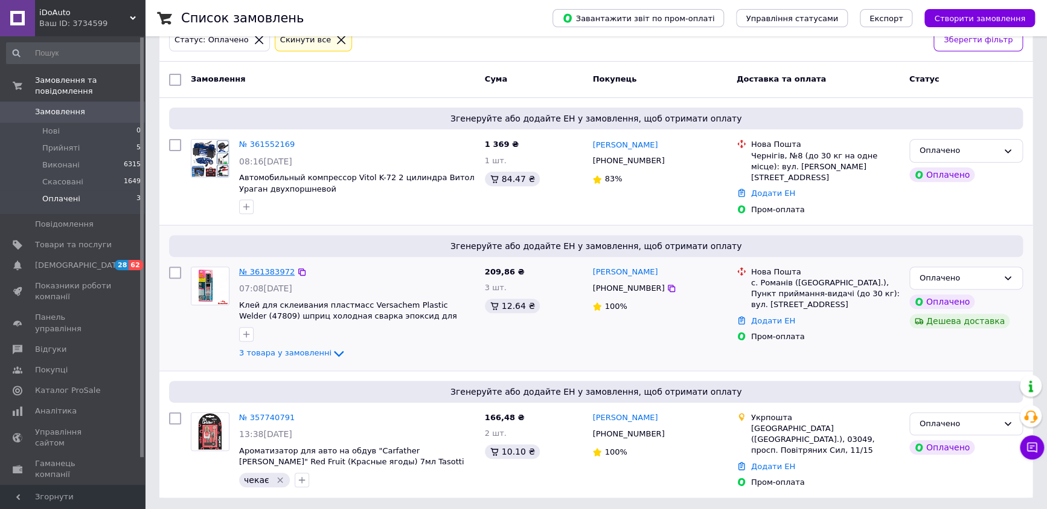
click at [266, 268] on link "№ 361383972" at bounding box center [267, 271] width 56 height 9
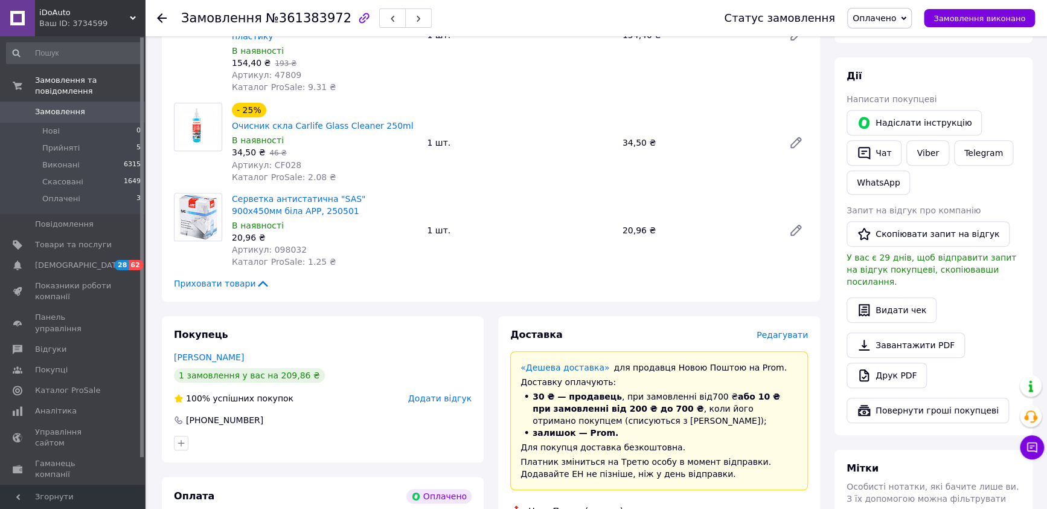
scroll to position [75, 0]
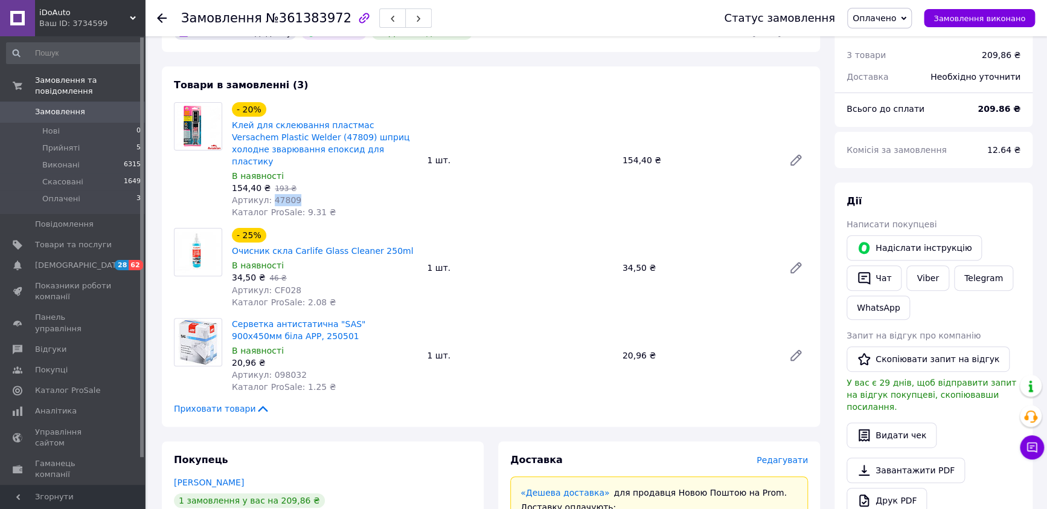
drag, startPoint x: 294, startPoint y: 186, endPoint x: 269, endPoint y: 186, distance: 24.8
click at [269, 194] on div "Артикул: 47809" at bounding box center [324, 200] width 185 height 12
copy span "47809"
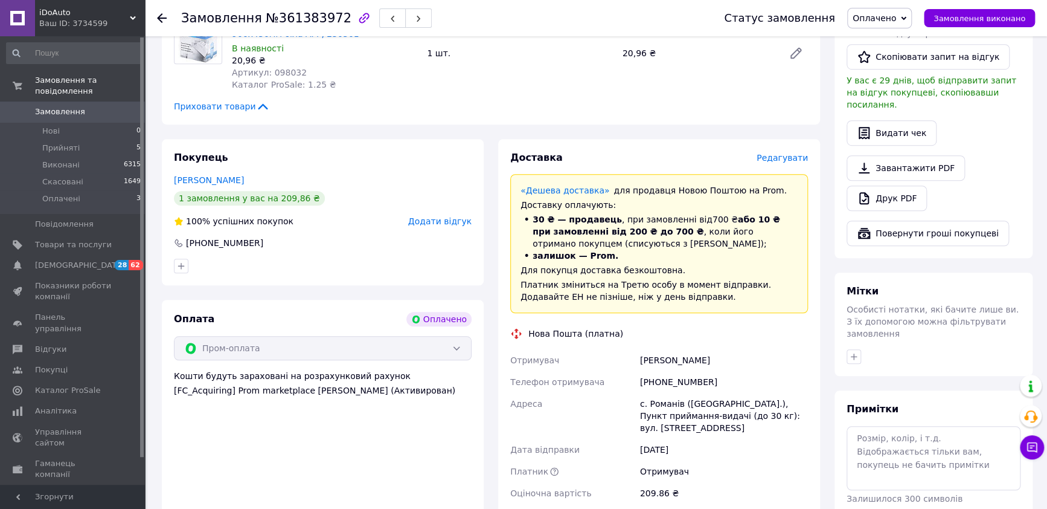
scroll to position [0, 0]
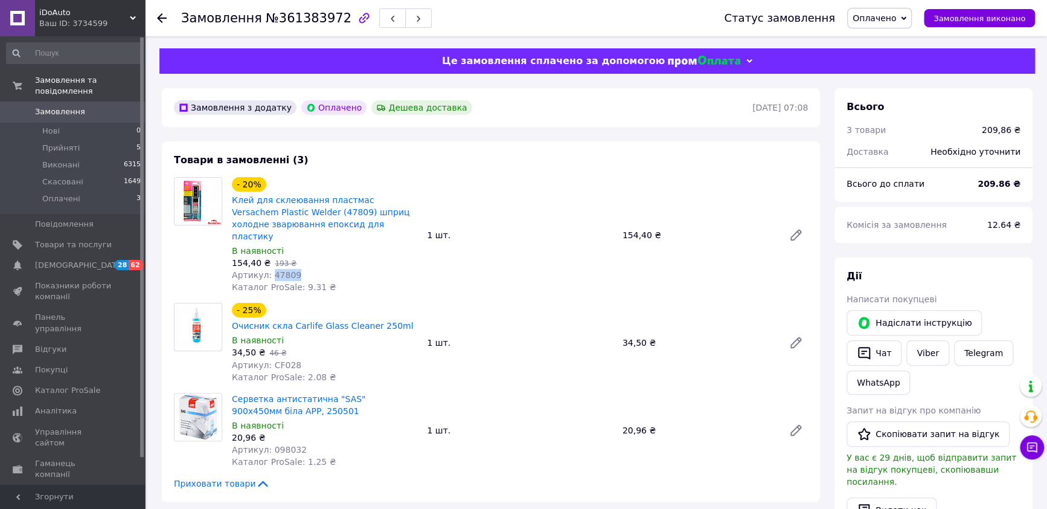
copy span "47809"
drag, startPoint x: 289, startPoint y: 355, endPoint x: 269, endPoint y: 353, distance: 20.6
click at [269, 360] on span "Артикул: CF028" at bounding box center [266, 365] width 69 height 10
copy span "CF028"
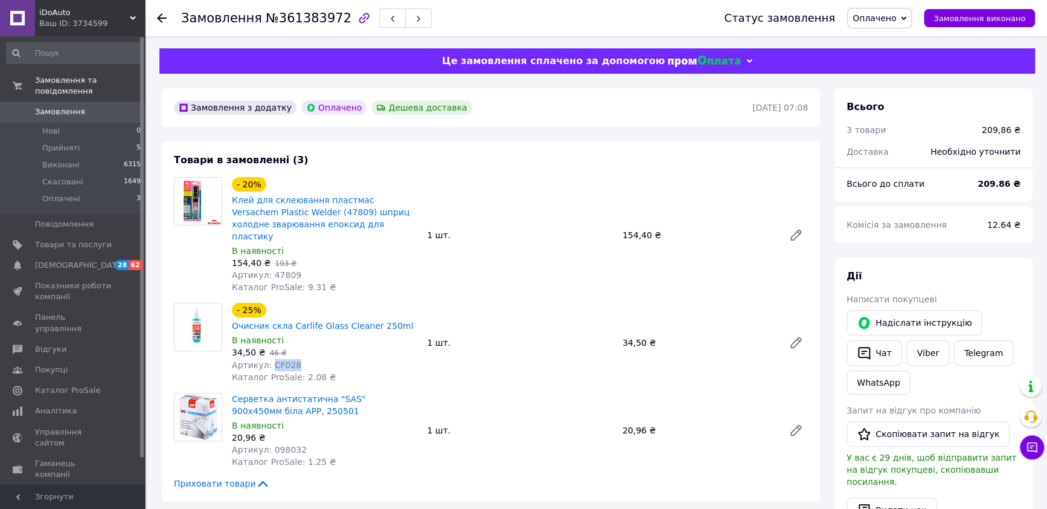
copy span "CF028"
drag, startPoint x: 300, startPoint y: 435, endPoint x: 266, endPoint y: 435, distance: 33.8
click at [266, 443] on div "Артикул: 098032" at bounding box center [324, 449] width 185 height 12
copy span "098032"
drag, startPoint x: 284, startPoint y: 399, endPoint x: 252, endPoint y: 396, distance: 32.2
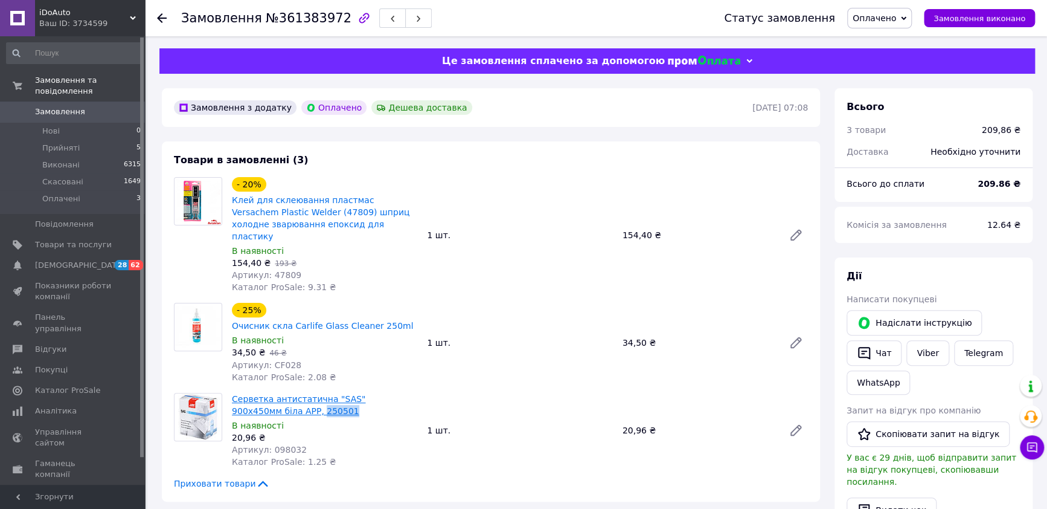
click at [252, 396] on span "Серветка антистатична "SAS" 900х450мм біла APP, 250501" at bounding box center [324, 405] width 185 height 24
copy link "250501"
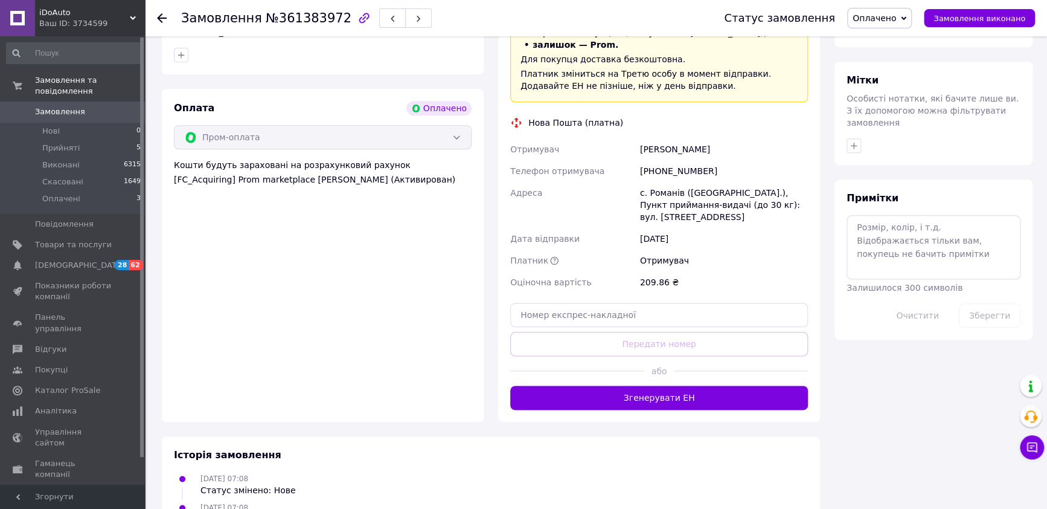
scroll to position [603, 0]
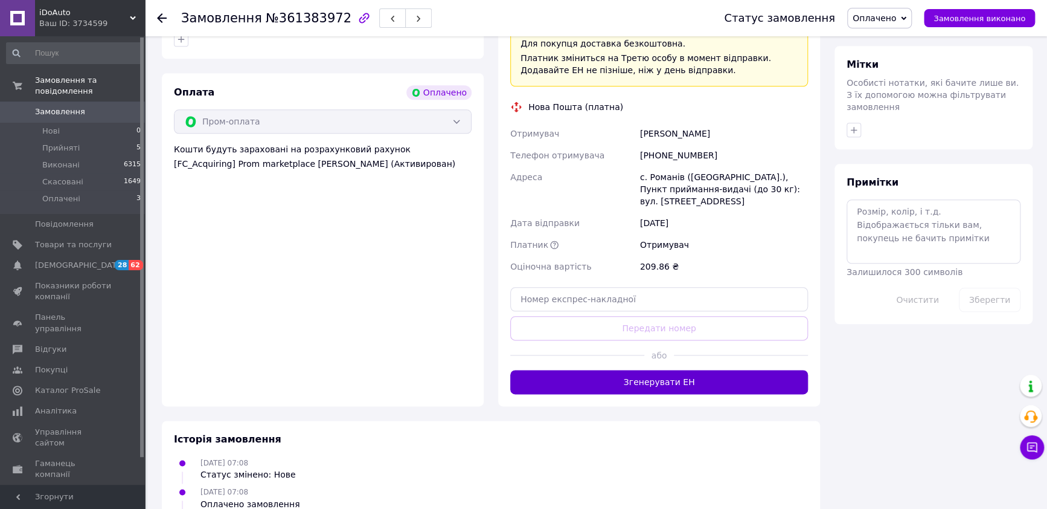
click at [676, 370] on button "Згенерувати ЕН" at bounding box center [659, 382] width 298 height 24
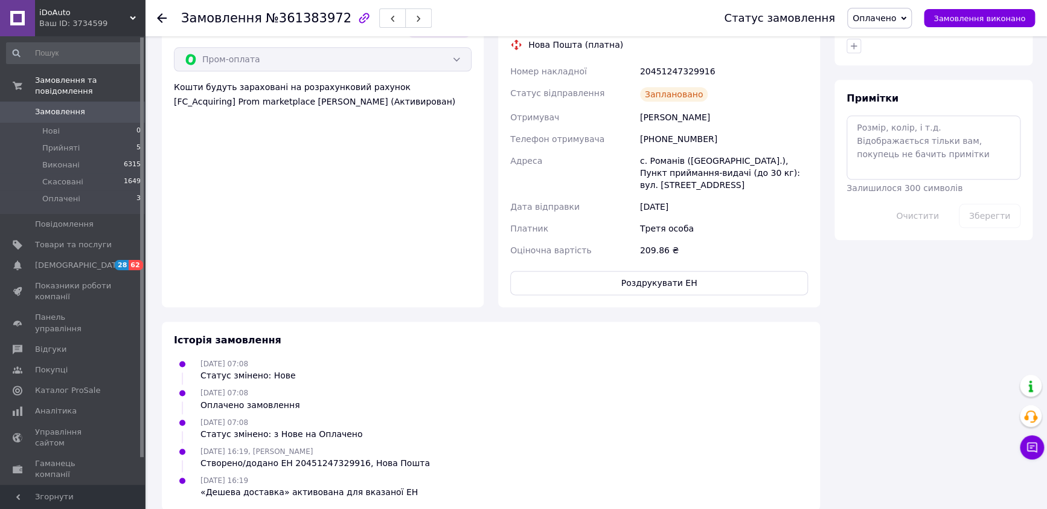
scroll to position [668, 0]
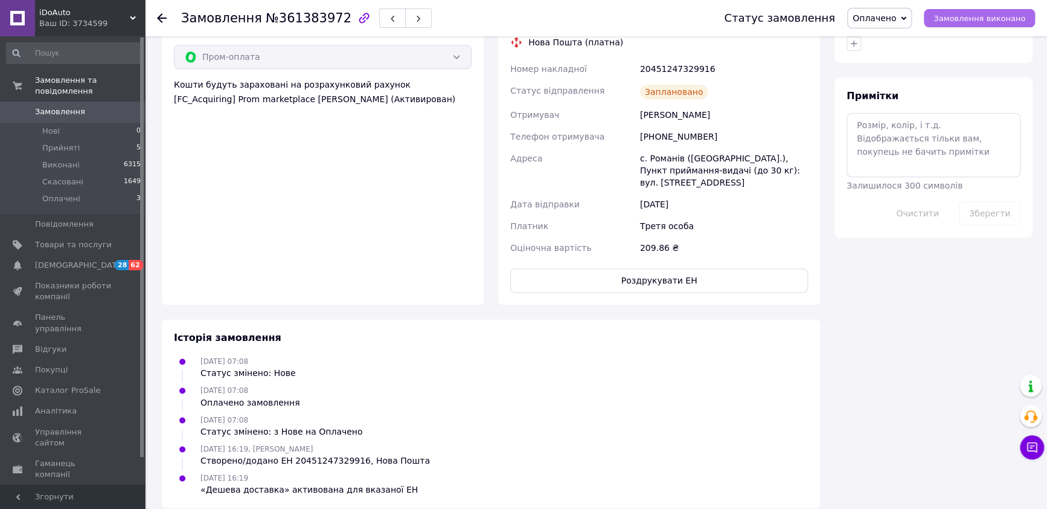
click at [969, 18] on span "Замовлення виконано" at bounding box center [980, 18] width 92 height 9
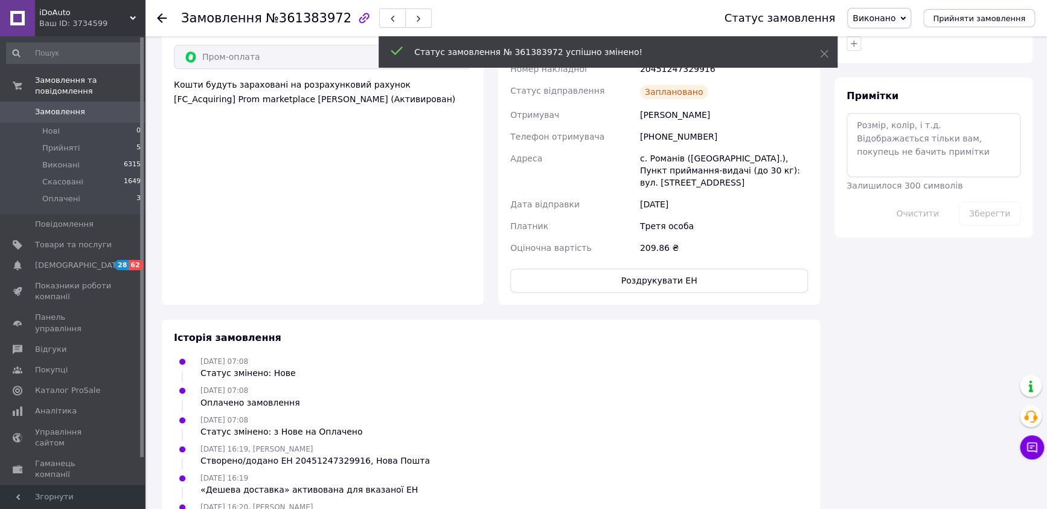
scroll to position [517, 0]
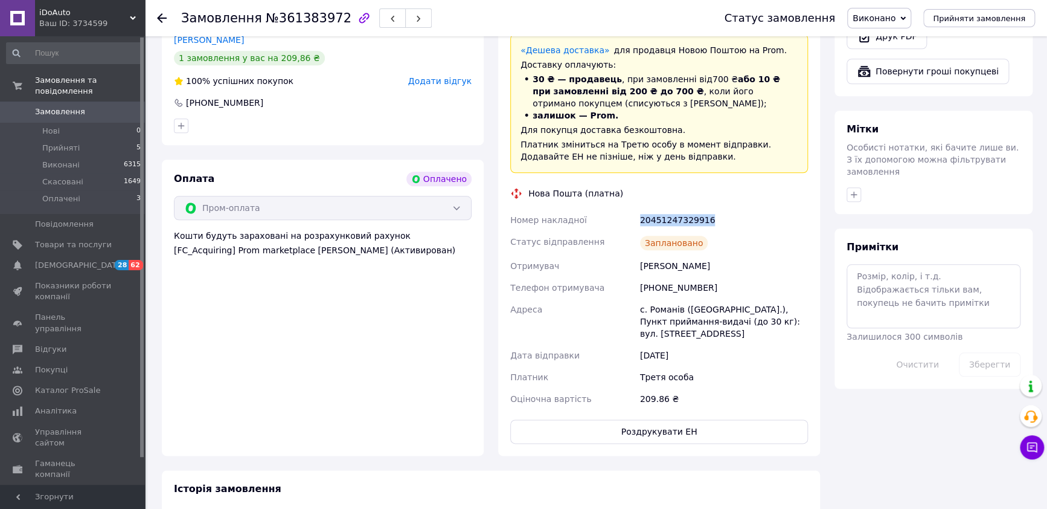
drag, startPoint x: 724, startPoint y: 207, endPoint x: 623, endPoint y: 207, distance: 101.5
click at [623, 209] on div "Номер накладної 20451247329916 Статус відправлення Заплановано Отримувач Іваниш…" at bounding box center [659, 309] width 303 height 201
copy div "Номер накладної 20451247329916"
drag, startPoint x: 724, startPoint y: 255, endPoint x: 622, endPoint y: 254, distance: 101.5
click at [622, 254] on div "Номер накладної 20451247329916 Статус відправлення Заплановано Отримувач Іваниш…" at bounding box center [659, 309] width 303 height 201
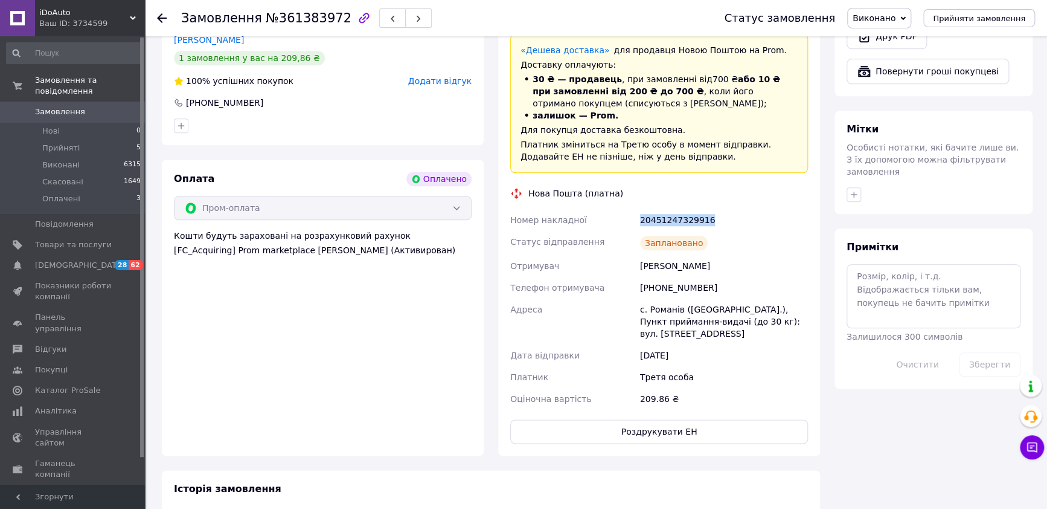
copy div "Отримувач Іванишин Ярослав"
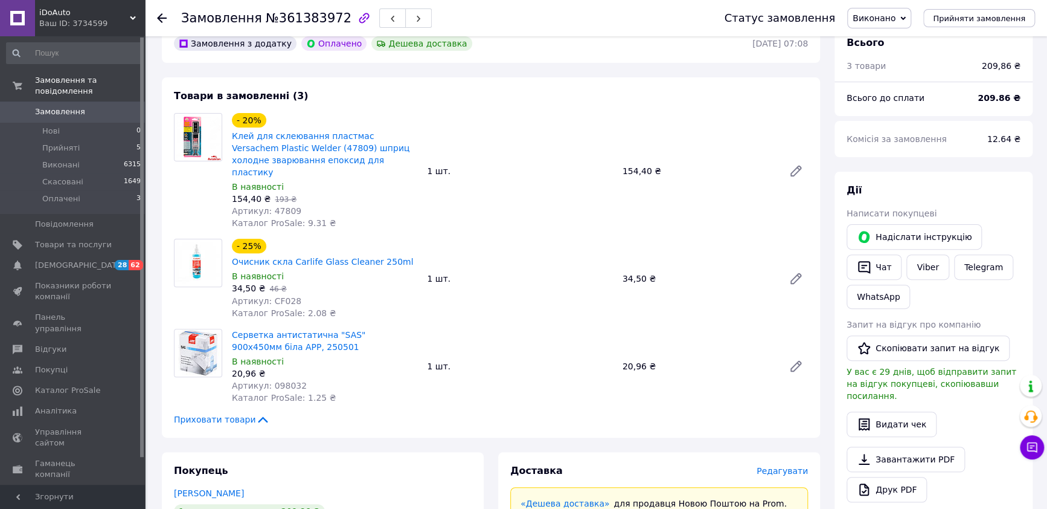
scroll to position [0, 0]
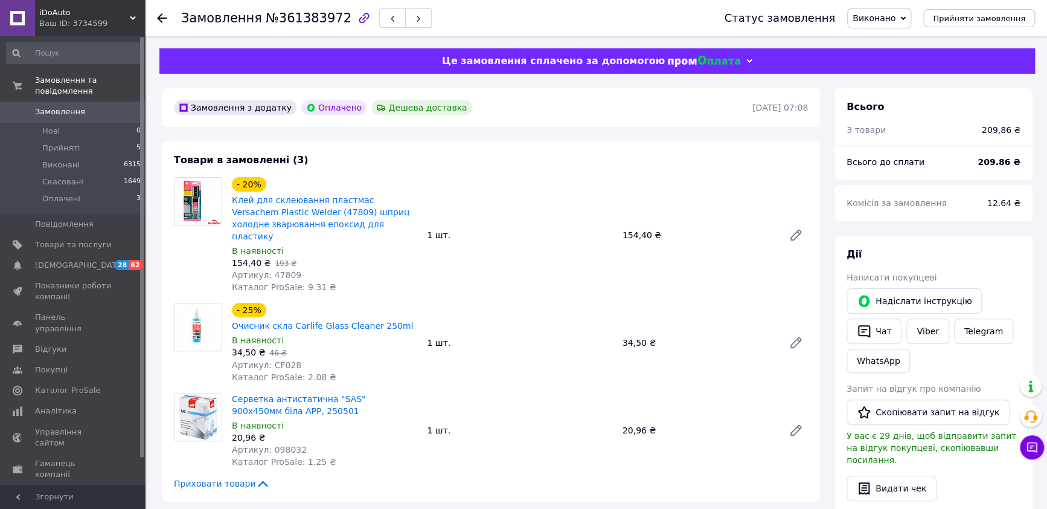
click at [129, 19] on div "Ваш ID: 3734599" at bounding box center [92, 23] width 106 height 11
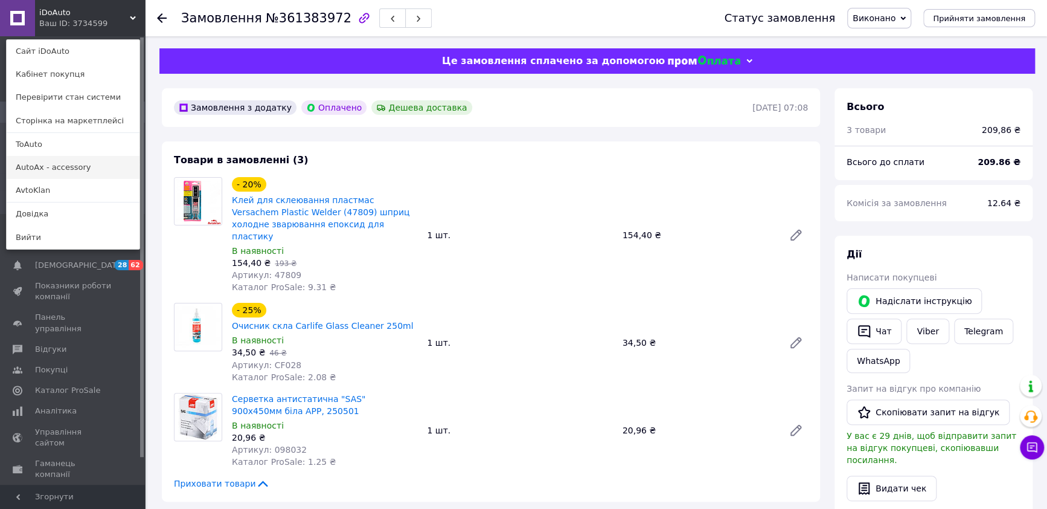
click at [52, 165] on link "AutoAx - accessory" at bounding box center [73, 167] width 133 height 23
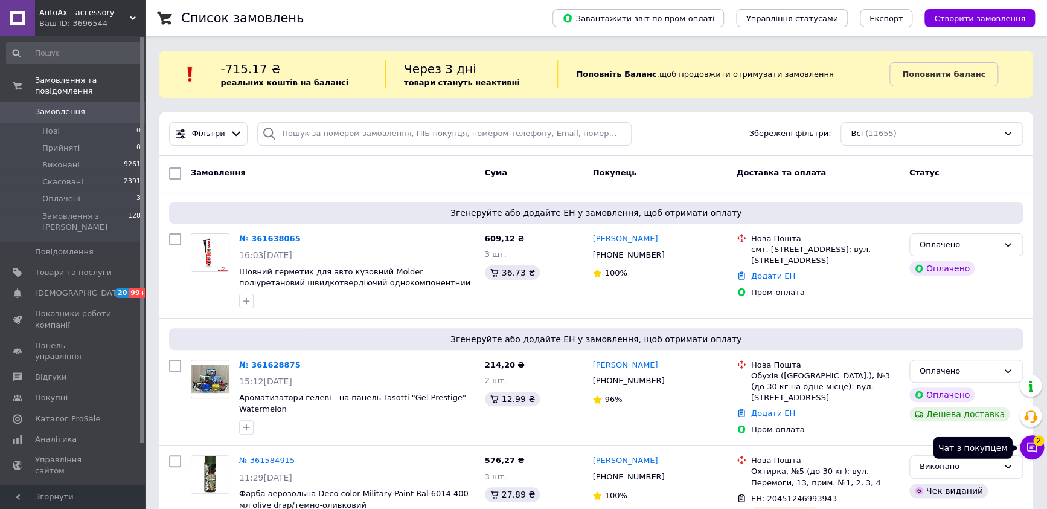
click at [1032, 443] on icon at bounding box center [1032, 447] width 10 height 10
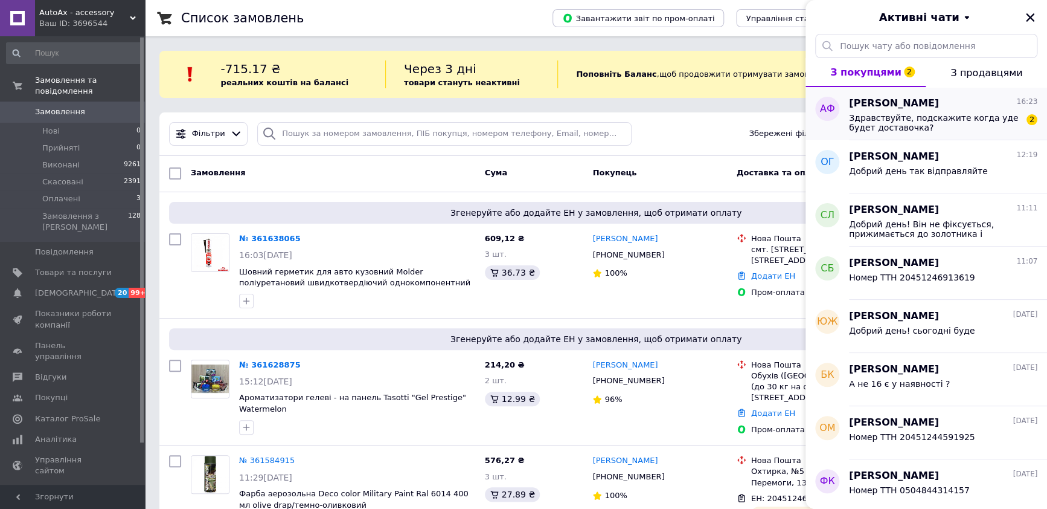
click at [940, 123] on span "Здравствуйте, подскажите когда уде будет доставочка?" at bounding box center [935, 122] width 172 height 19
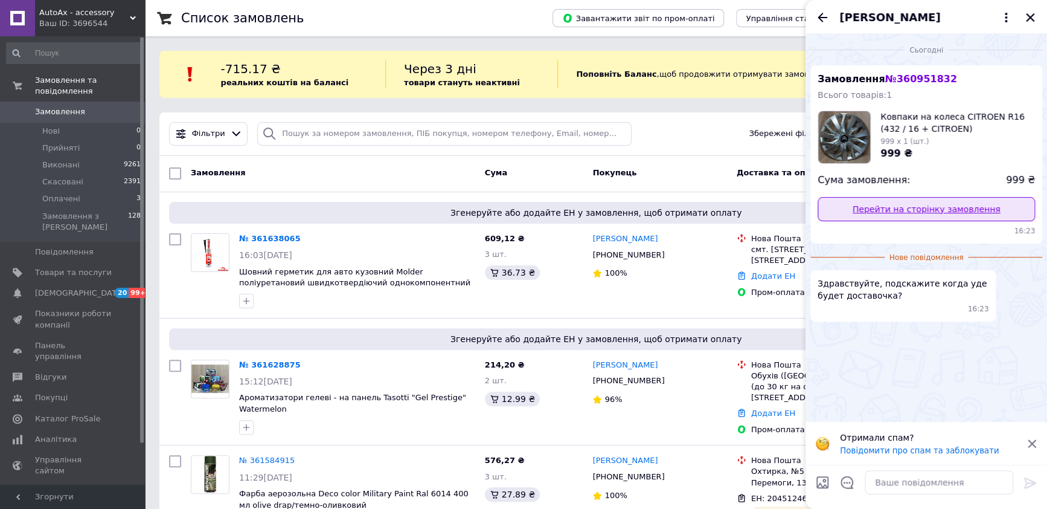
click at [931, 205] on link "Перейти на сторінку замовлення" at bounding box center [926, 209] width 217 height 24
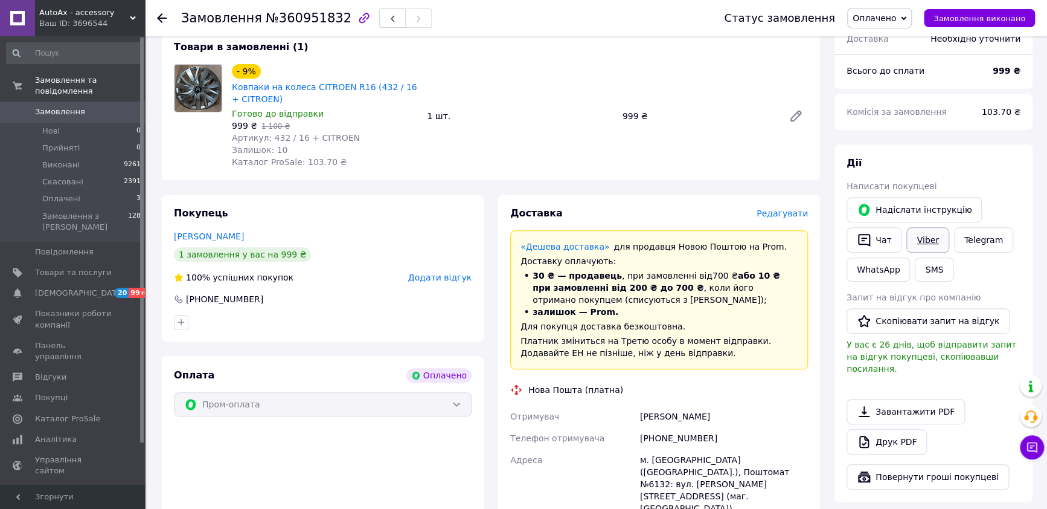
scroll to position [75, 0]
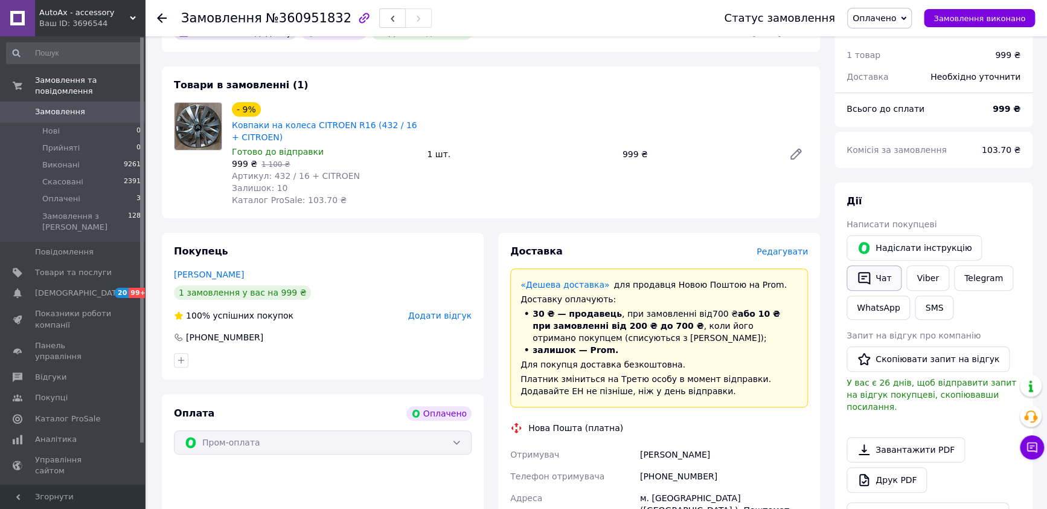
click at [882, 275] on button "Чат" at bounding box center [874, 277] width 55 height 25
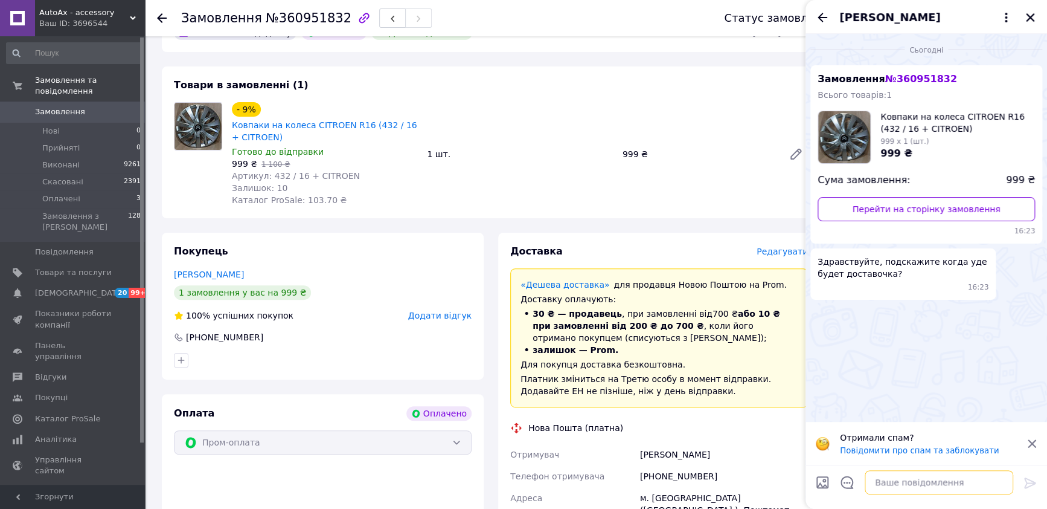
click at [917, 478] on textarea at bounding box center [939, 482] width 149 height 24
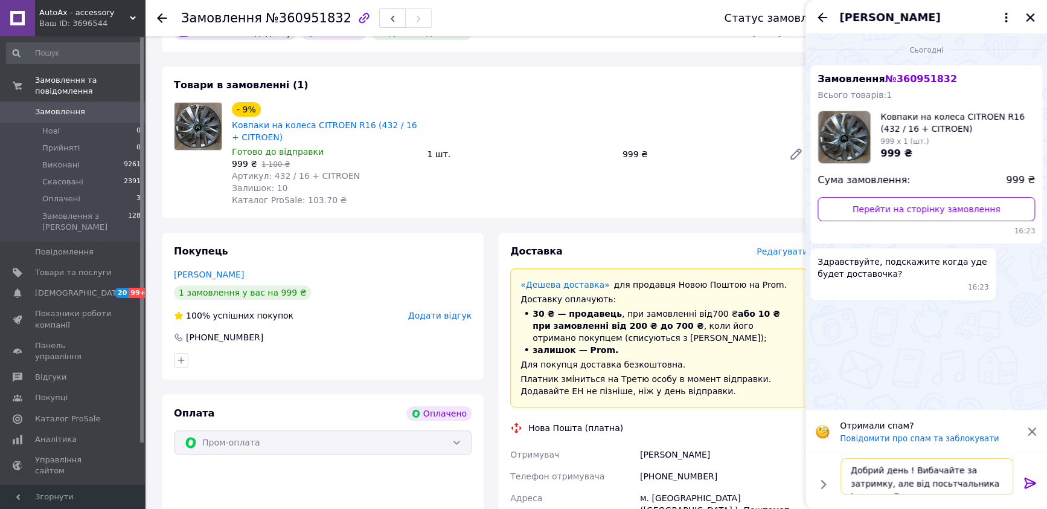
click at [899, 484] on textarea "Добрий день ! Вибачайте за затримку, але від посьтчальника інформації" at bounding box center [927, 476] width 173 height 36
click at [994, 475] on textarea "Добрий день ! Вибачайте за затримку, але від постчальника інформації" at bounding box center [927, 476] width 173 height 36
click at [988, 484] on textarea "Добрий день ! Вибачайте за затримку, але від постчальника інформації" at bounding box center [927, 476] width 173 height 36
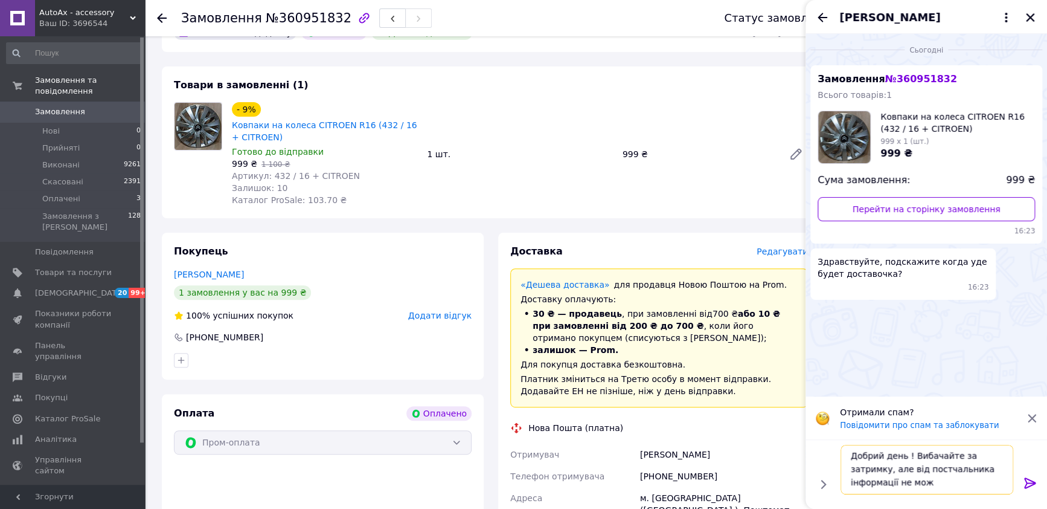
scroll to position [1, 0]
click at [882, 480] on textarea "Добрий день ! Вибачайте за затримку, але від постчальника інформації не можу ол…" at bounding box center [927, 470] width 173 height 50
click at [954, 486] on textarea "Добрий день ! Вибачайте за затримку, але від постчальника інформації не можу от…" at bounding box center [927, 470] width 173 height 50
type textarea "Добрий день ! Вибачайте за затримку, але від постчальника інформації не можу от…"
click at [1029, 479] on icon at bounding box center [1029, 482] width 11 height 11
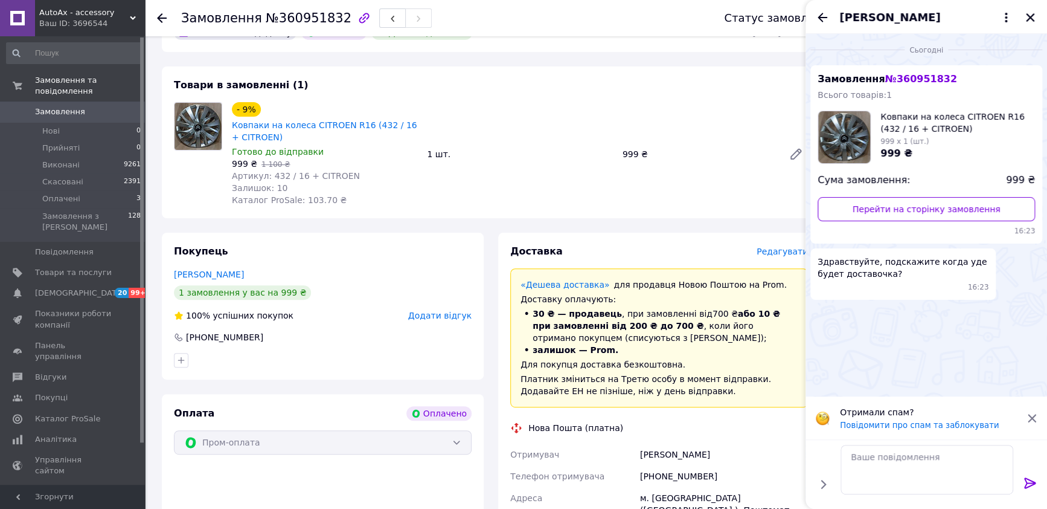
scroll to position [0, 0]
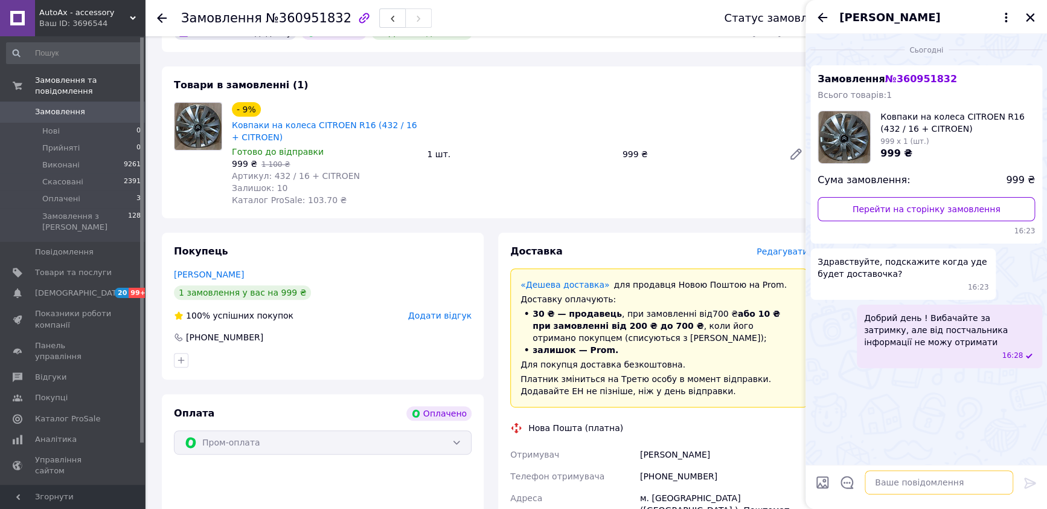
click at [909, 484] on textarea at bounding box center [939, 482] width 149 height 24
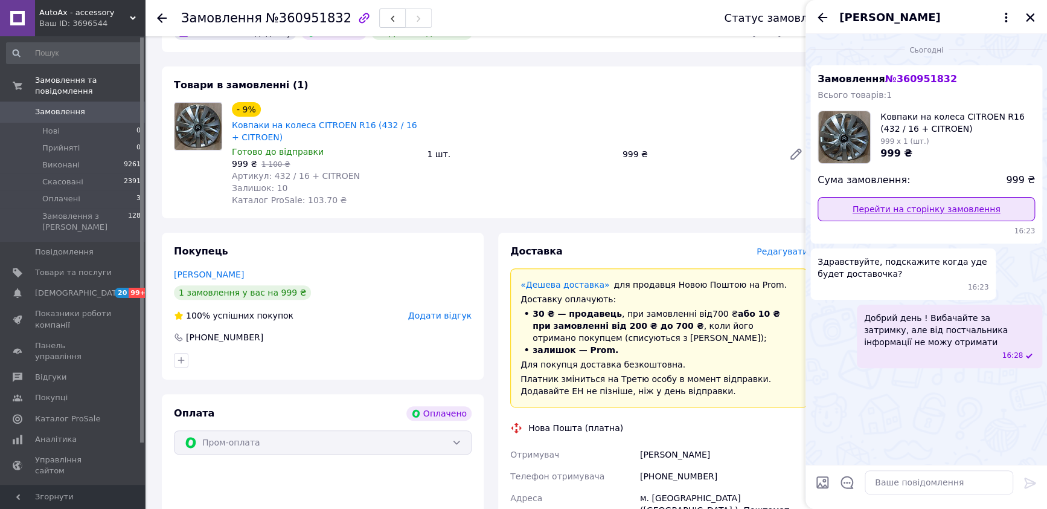
click at [930, 208] on link "Перейти на сторінку замовлення" at bounding box center [926, 209] width 217 height 24
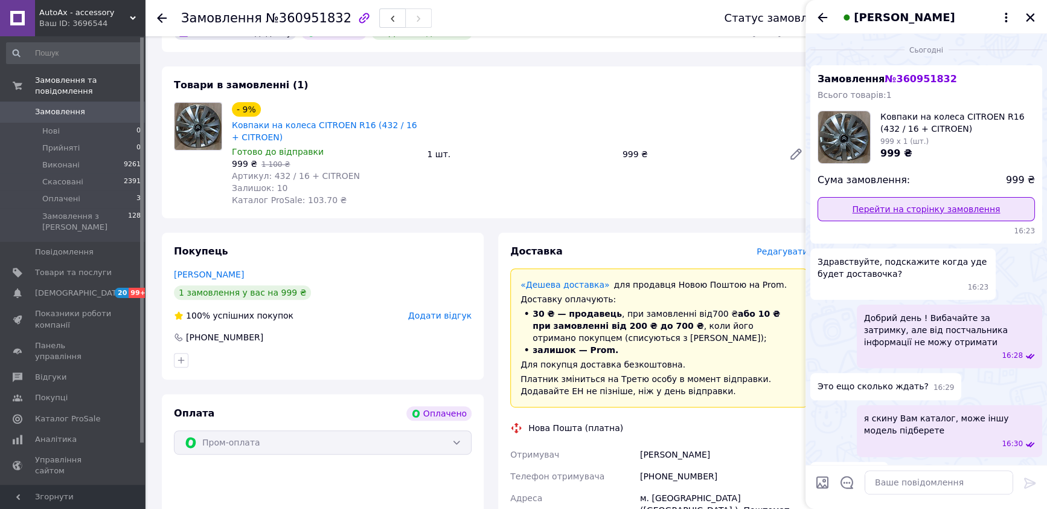
scroll to position [229, 0]
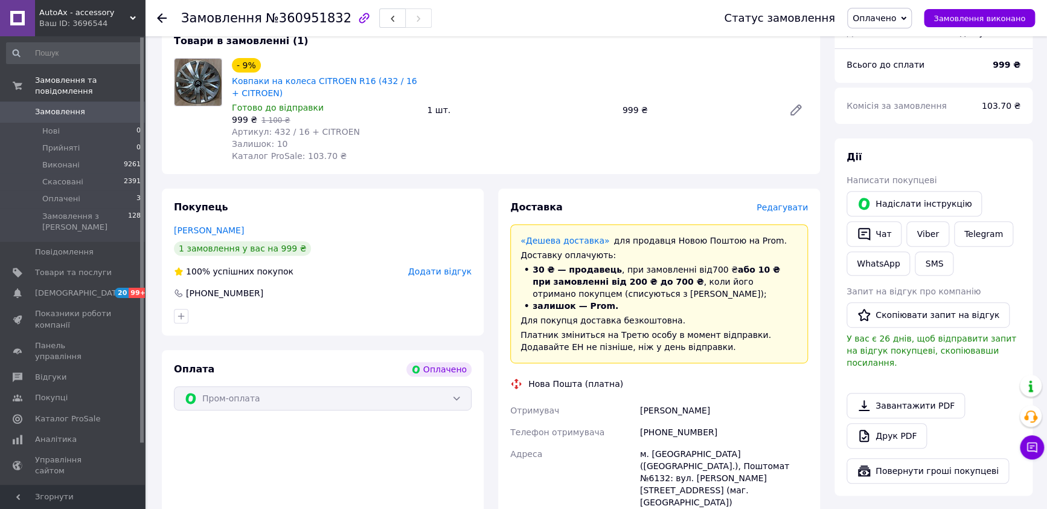
scroll to position [75, 0]
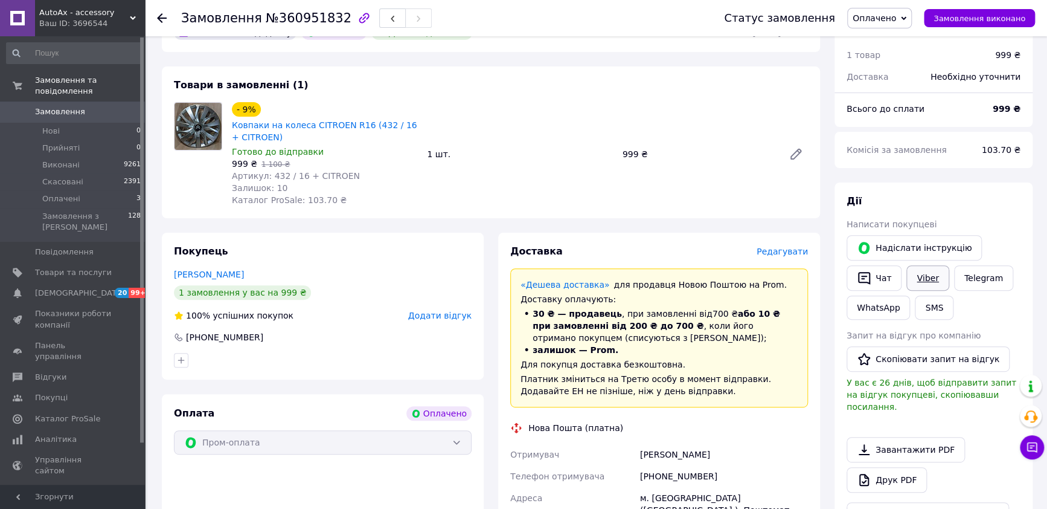
click at [925, 281] on link "Viber" at bounding box center [928, 277] width 42 height 25
click at [1030, 445] on icon at bounding box center [1032, 447] width 10 height 10
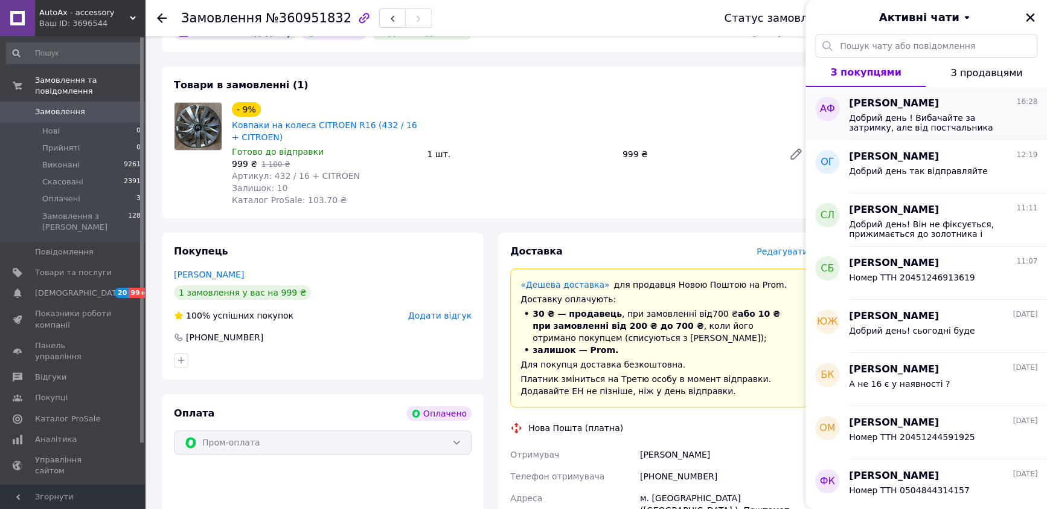
click at [916, 111] on div "Добрий день ! Вибачайте за затримку, але від постчальника інформації не можу от…" at bounding box center [943, 122] width 188 height 22
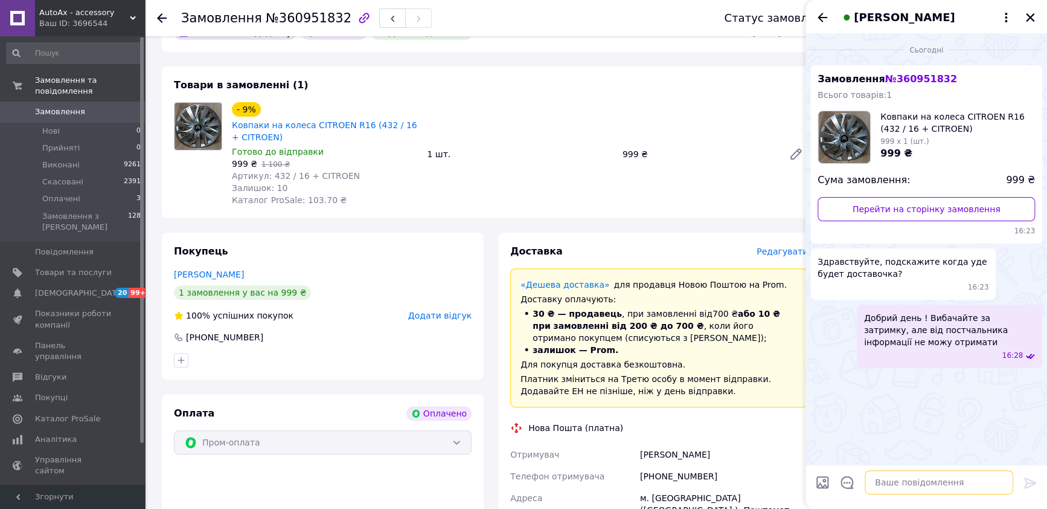
click at [914, 478] on textarea at bounding box center [939, 482] width 149 height 24
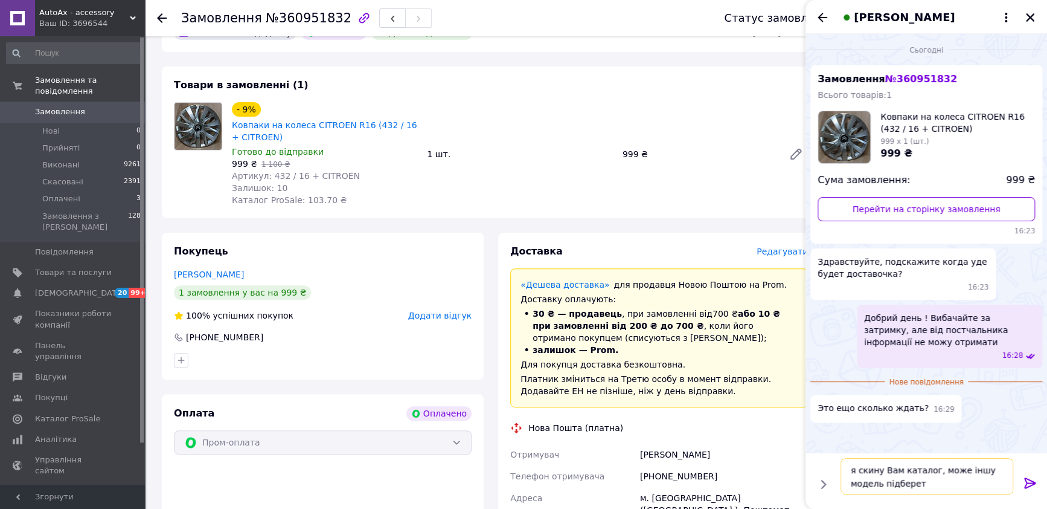
type textarea "я скину Вам каталог, може іншу модель підберете"
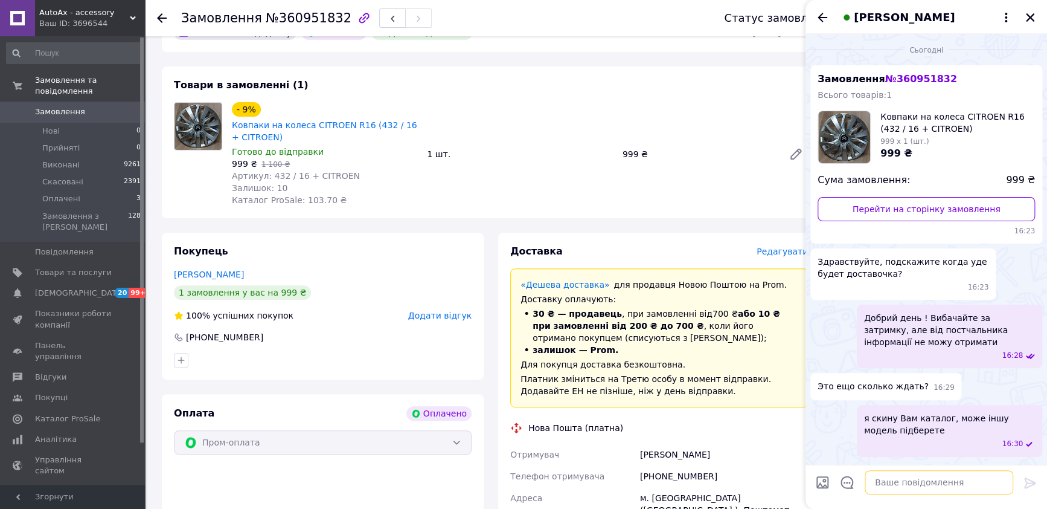
click at [909, 483] on textarea at bounding box center [939, 482] width 149 height 24
type textarea "я"
click at [909, 479] on textarea at bounding box center [939, 482] width 149 height 24
click at [893, 488] on textarea at bounding box center [939, 482] width 149 height 24
click at [72, 193] on span "Оплачені" at bounding box center [61, 198] width 38 height 11
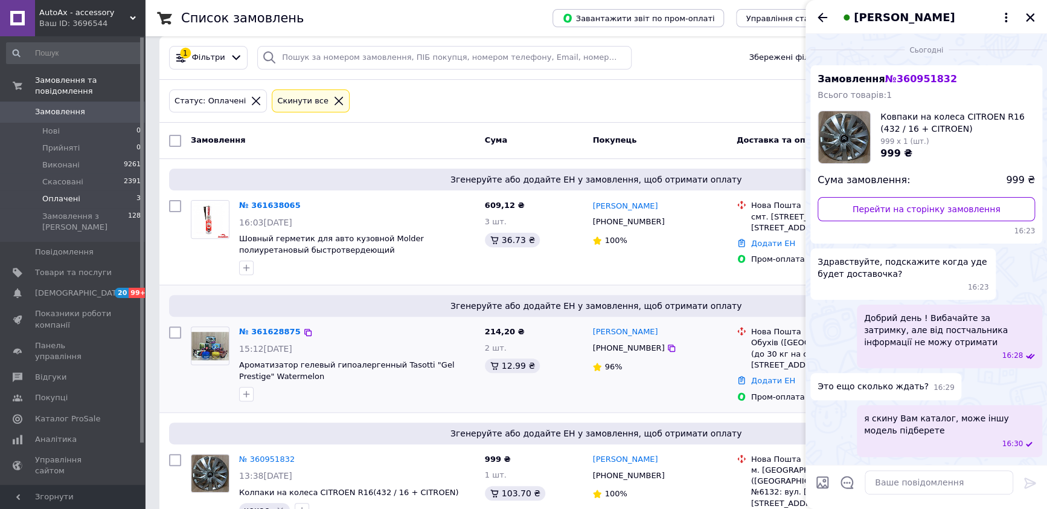
scroll to position [119, 0]
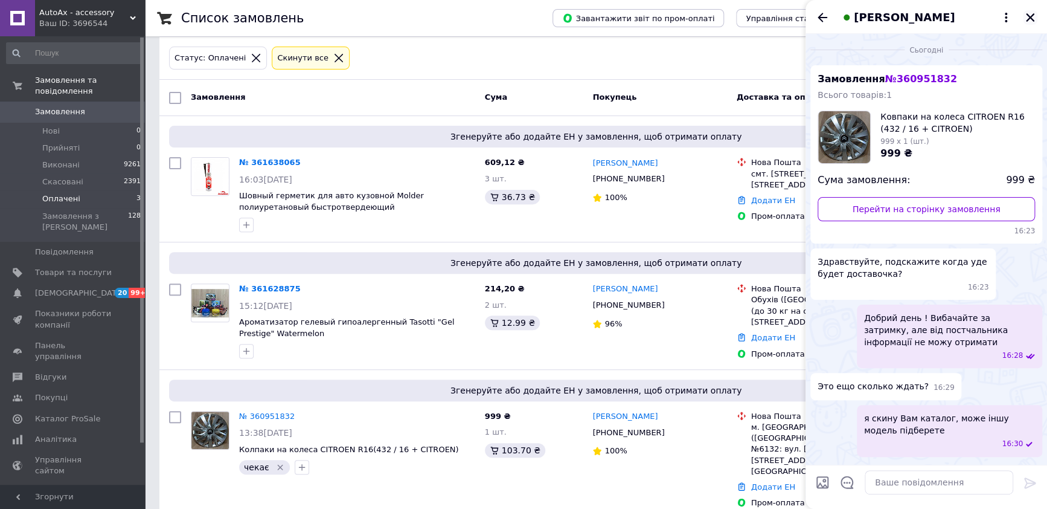
click at [1032, 14] on icon "Закрити" at bounding box center [1030, 17] width 8 height 8
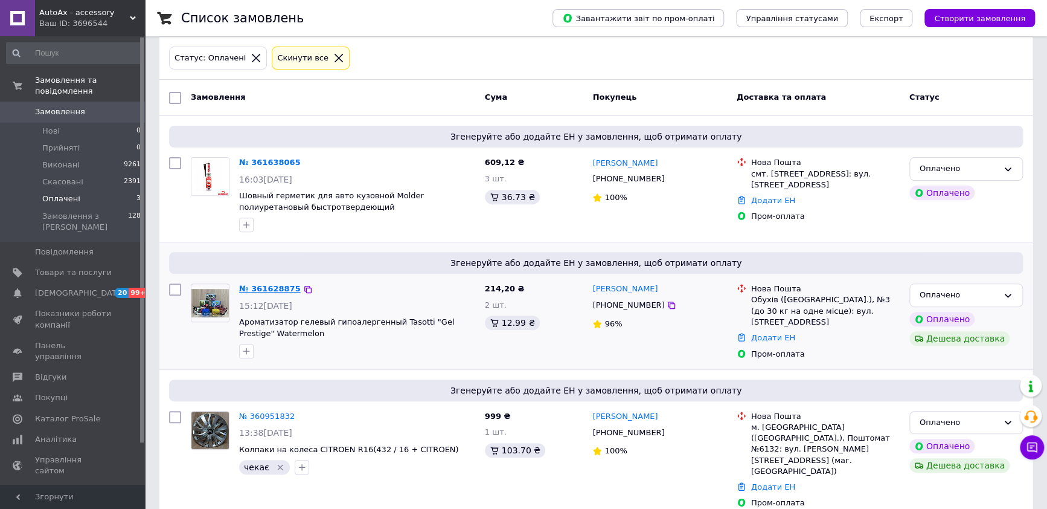
click at [263, 286] on link "№ 361628875" at bounding box center [270, 288] width 62 height 9
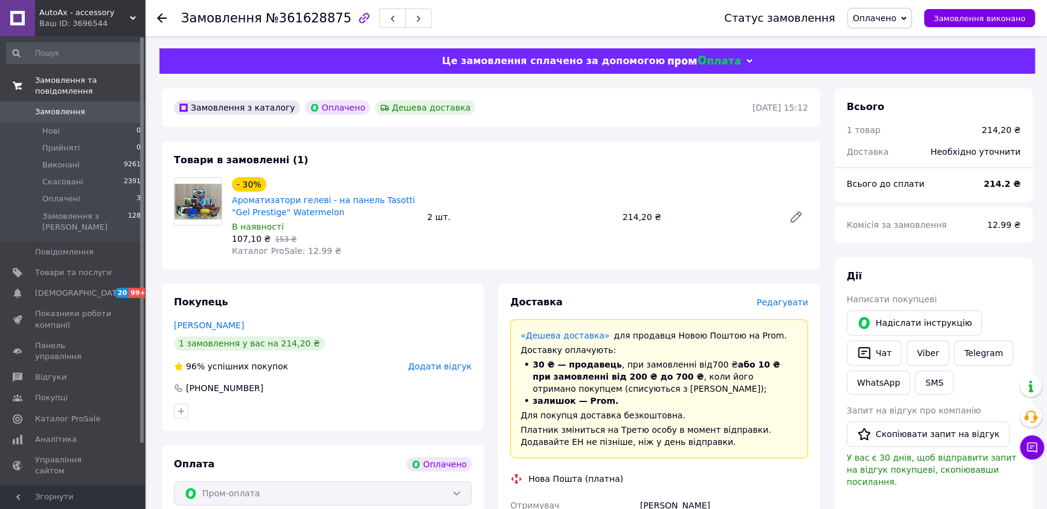
click at [60, 74] on link "Замовлення та повідомлення" at bounding box center [74, 85] width 148 height 31
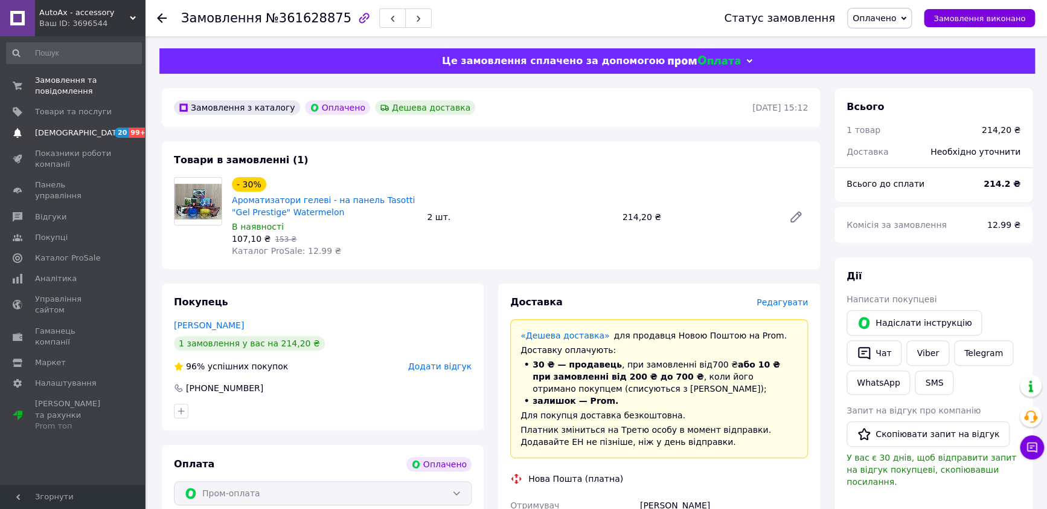
click at [60, 130] on span "[DEMOGRAPHIC_DATA]" at bounding box center [79, 132] width 89 height 11
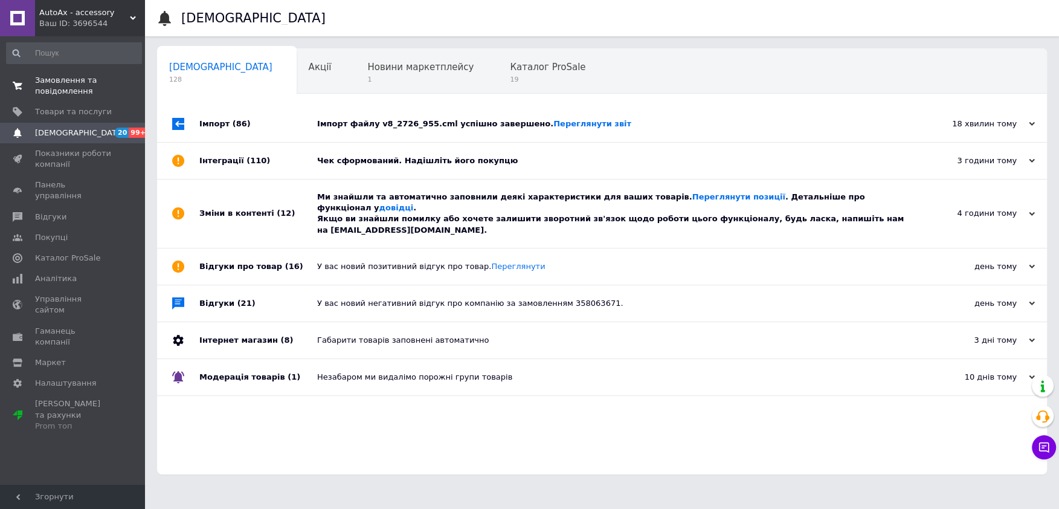
click at [60, 82] on span "Замовлення та повідомлення" at bounding box center [73, 86] width 77 height 22
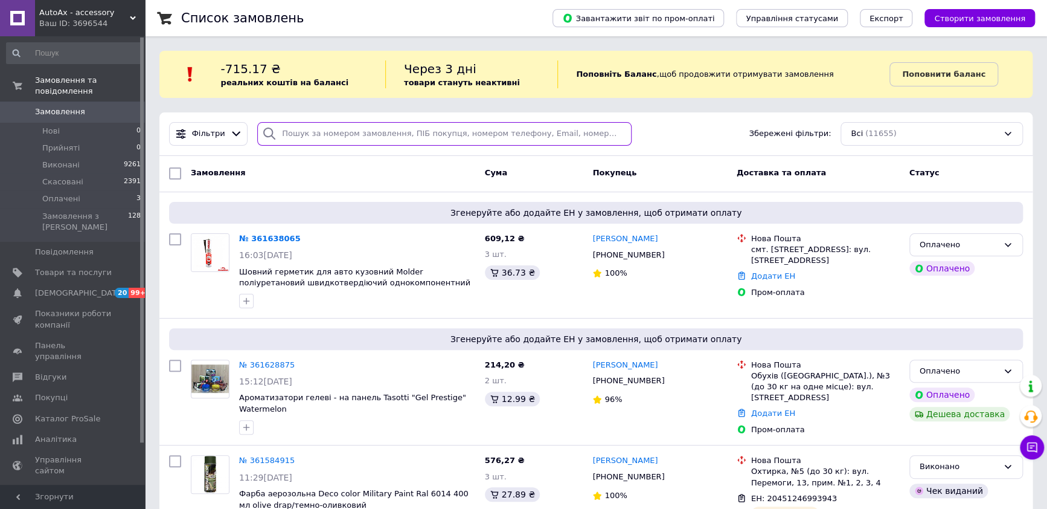
click at [313, 134] on input "search" at bounding box center [444, 134] width 374 height 24
paste input "Діденко Надія"
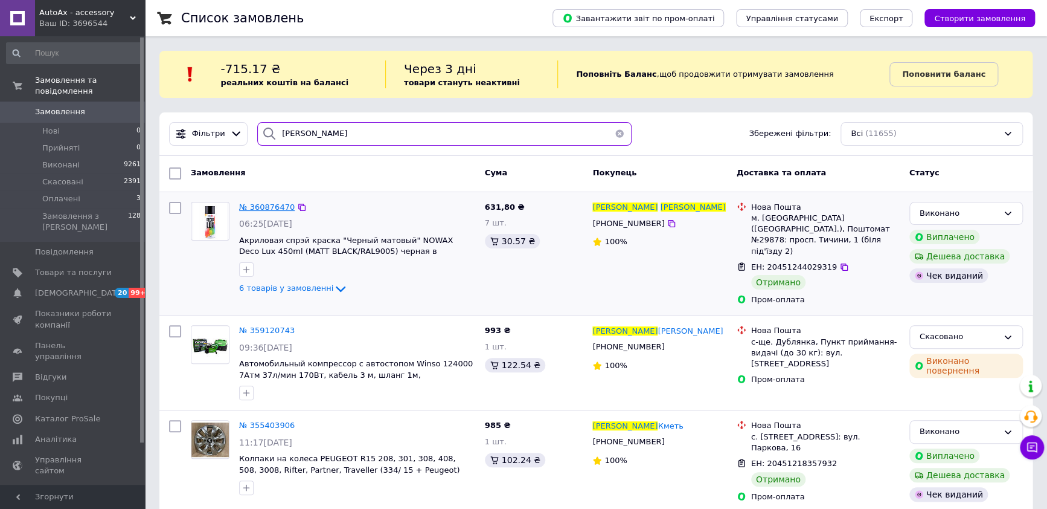
type input "Діденко Надія"
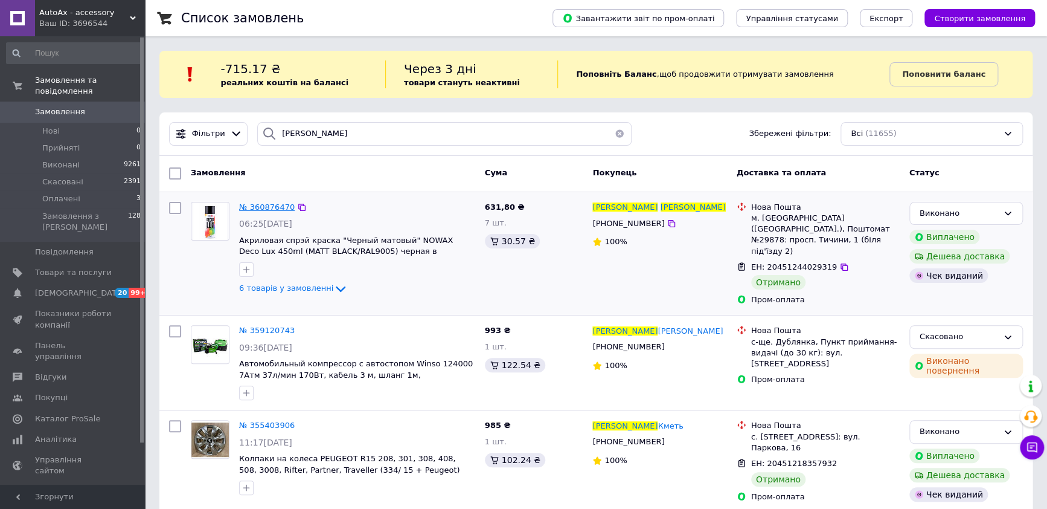
click at [267, 205] on span "№ 360876470" at bounding box center [267, 206] width 56 height 9
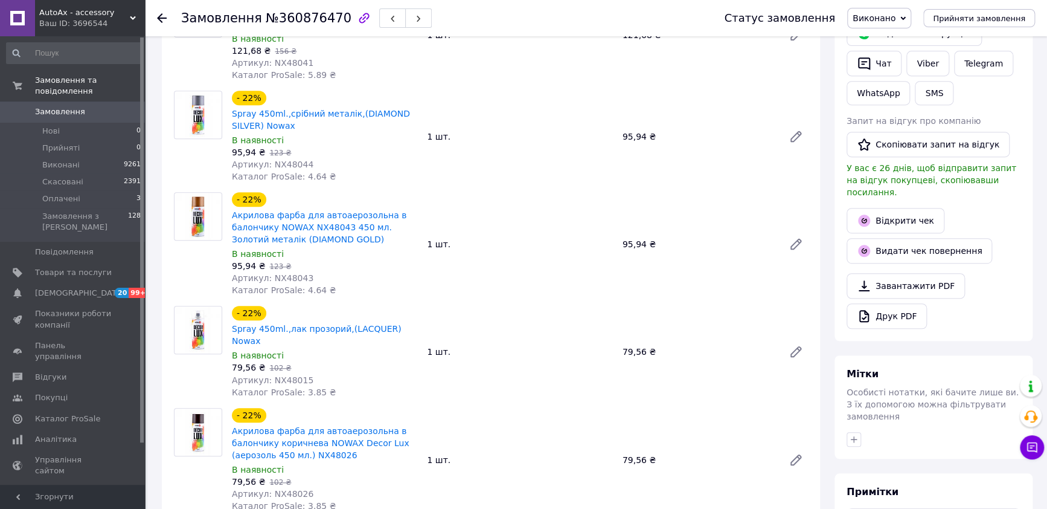
scroll to position [75, 0]
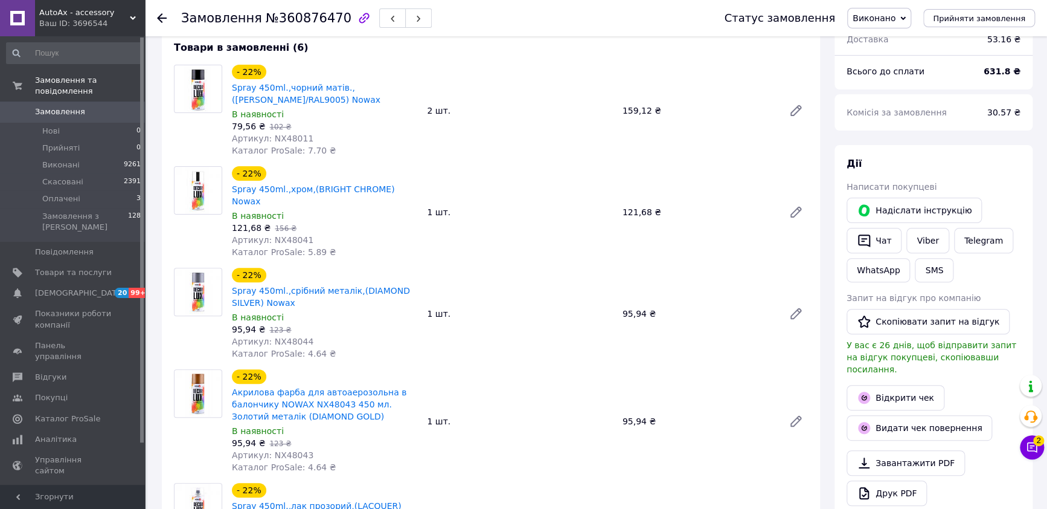
click at [333, 234] on div "Артикул: NX48041" at bounding box center [324, 240] width 185 height 12
click at [925, 241] on link "Viber" at bounding box center [928, 240] width 42 height 25
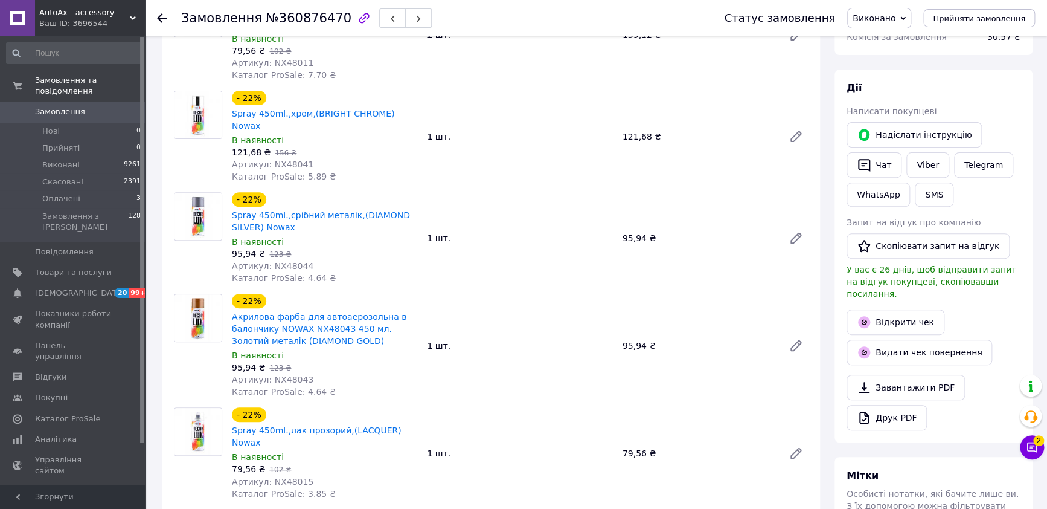
scroll to position [0, 0]
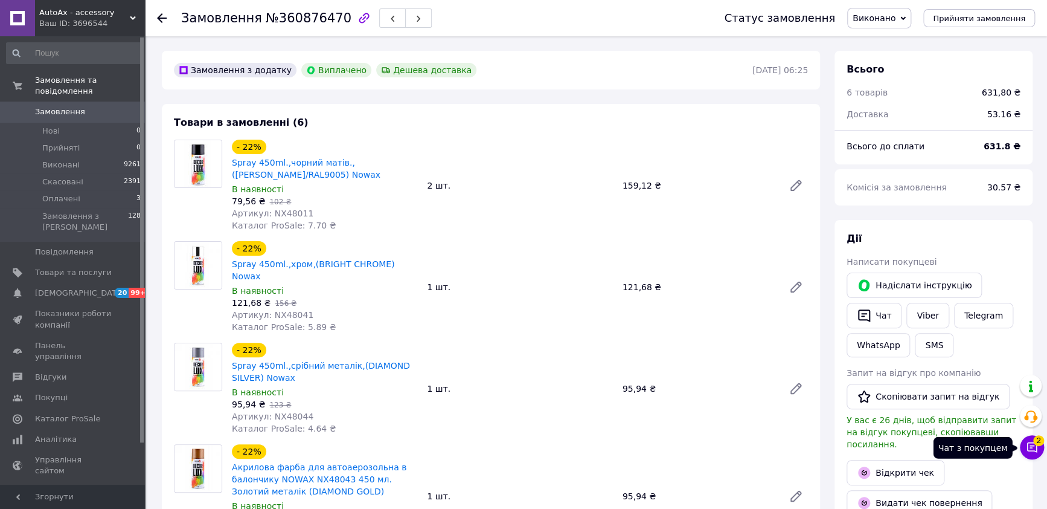
click at [1036, 446] on icon at bounding box center [1032, 447] width 10 height 10
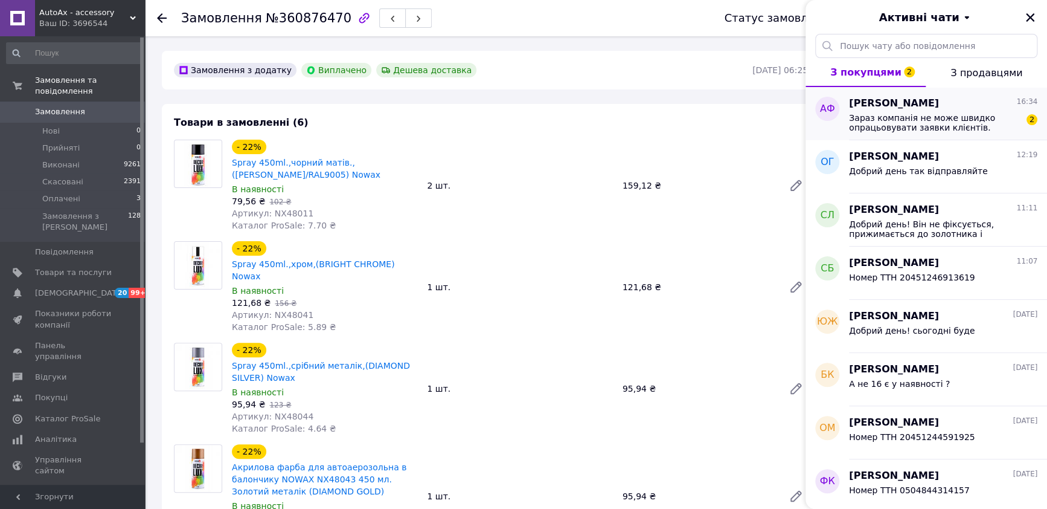
click at [877, 101] on span "Антон Філіпов" at bounding box center [894, 104] width 90 height 14
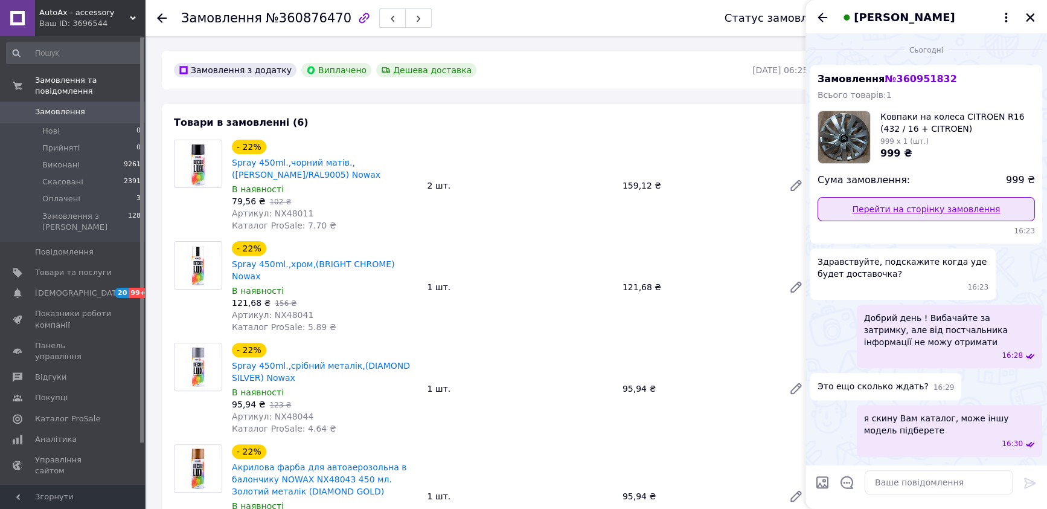
click at [918, 213] on link "Перейти на сторінку замовлення" at bounding box center [926, 209] width 217 height 24
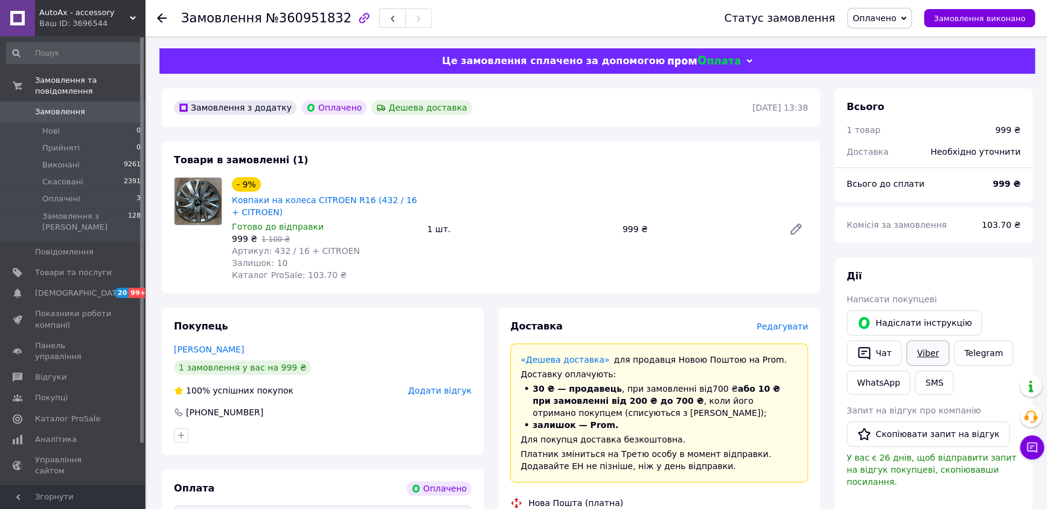
click at [930, 353] on link "Viber" at bounding box center [928, 352] width 42 height 25
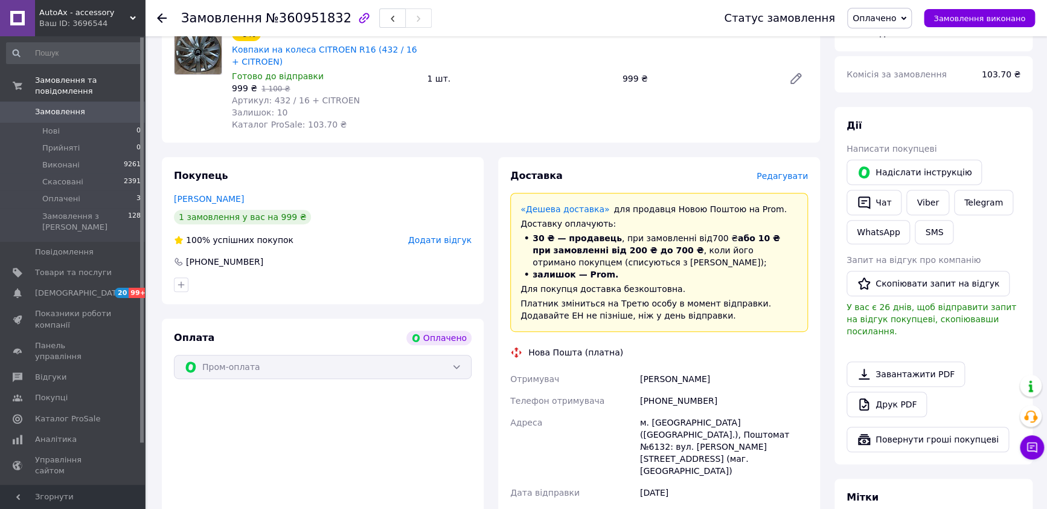
scroll to position [150, 0]
click at [58, 190] on li "Оплачені 3" at bounding box center [74, 198] width 148 height 17
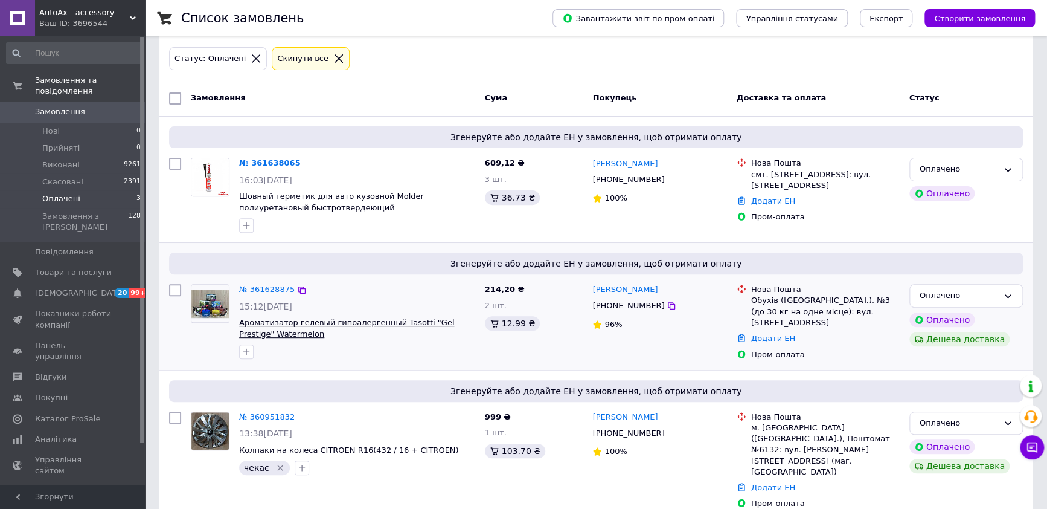
scroll to position [119, 0]
click at [268, 286] on link "№ 361628875" at bounding box center [267, 288] width 56 height 9
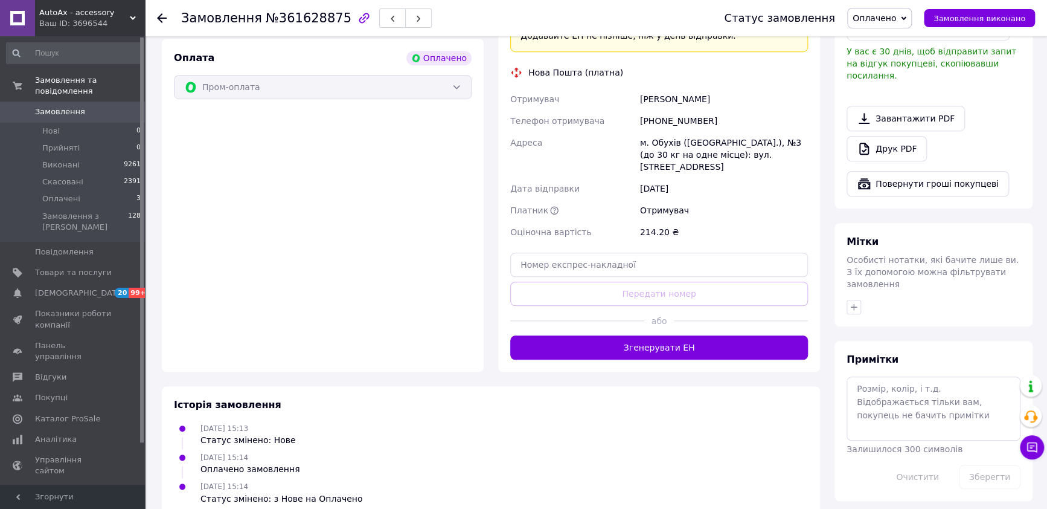
scroll to position [415, 0]
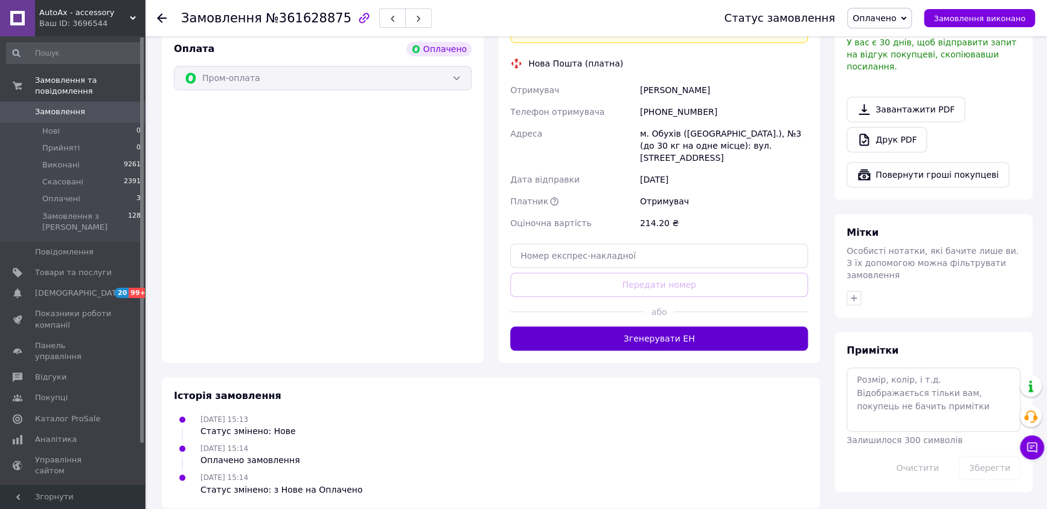
click at [683, 329] on button "Згенерувати ЕН" at bounding box center [659, 338] width 298 height 24
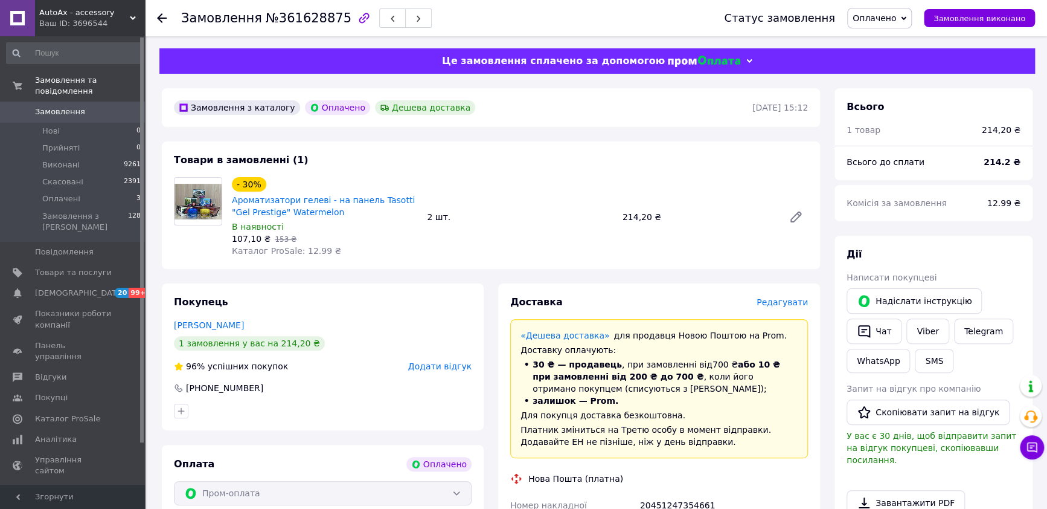
scroll to position [226, 0]
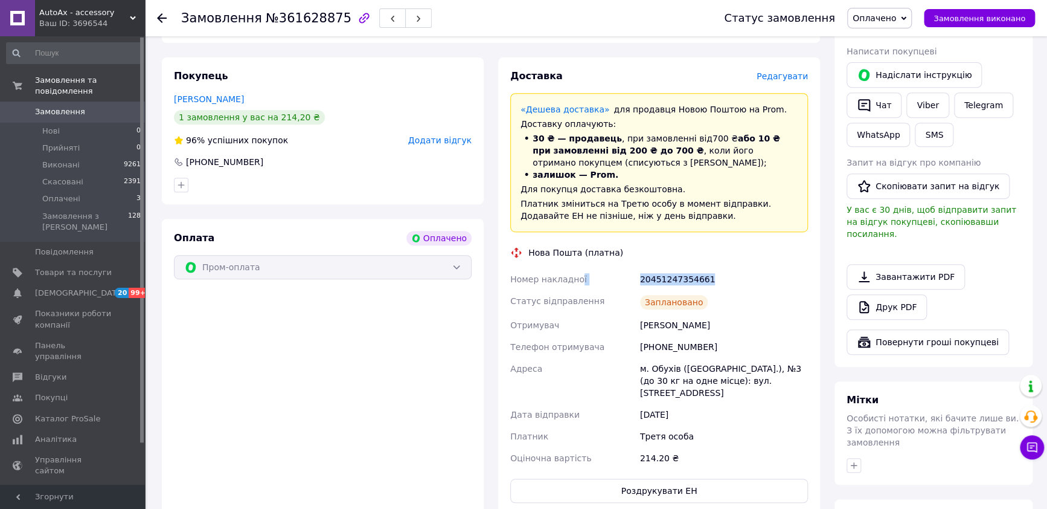
drag, startPoint x: 700, startPoint y: 281, endPoint x: 642, endPoint y: 283, distance: 58.0
click at [584, 283] on div "Номер накладної 20451247354661 Статус відправлення Заплановано Отримувач [PERSO…" at bounding box center [659, 368] width 303 height 201
copy div "Номер накладної 20451247354661"
drag, startPoint x: 735, startPoint y: 332, endPoint x: 613, endPoint y: 330, distance: 122.0
click at [613, 330] on div "Номер накладної 20451247354661 Статус відправлення Заплановано Отримувач [PERSO…" at bounding box center [659, 368] width 303 height 201
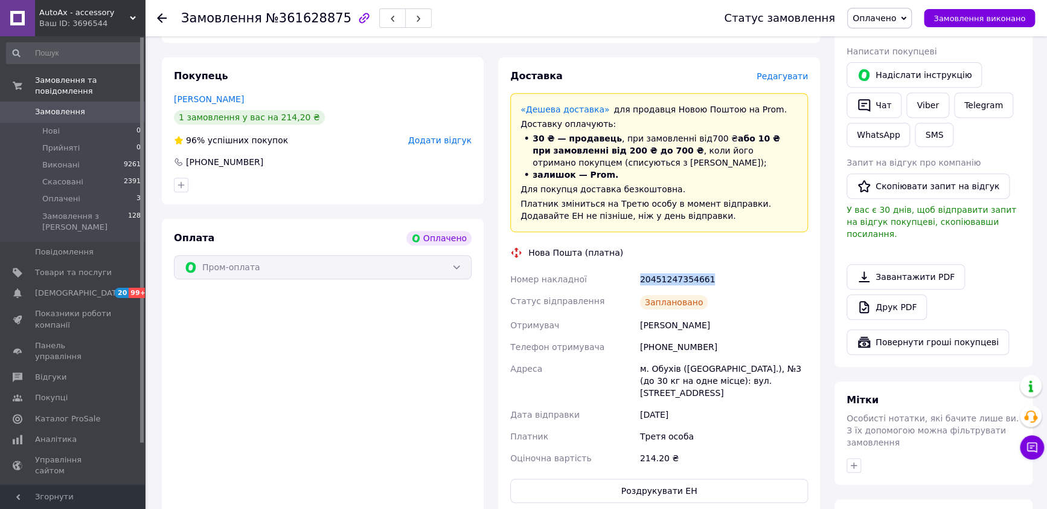
copy div "Отримувач [PERSON_NAME]"
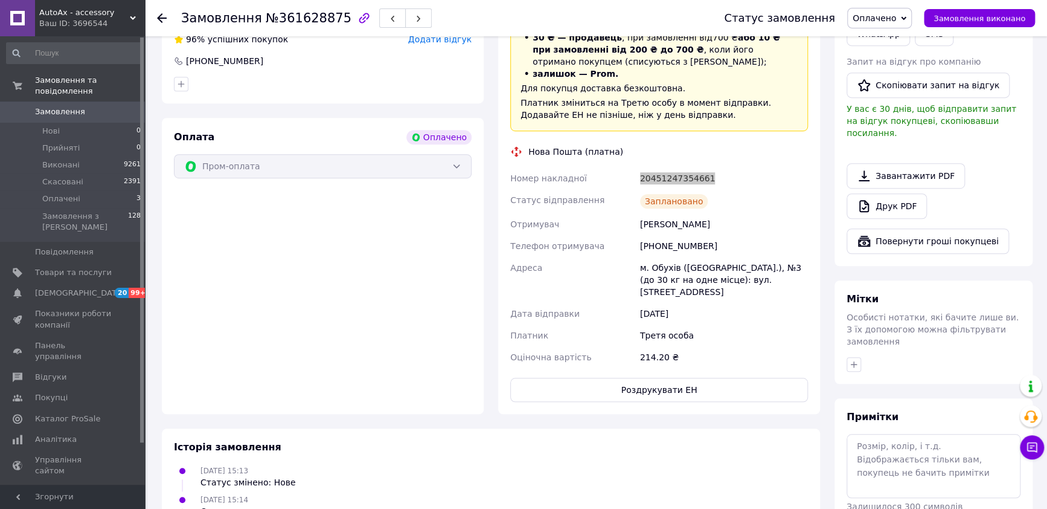
scroll to position [210, 0]
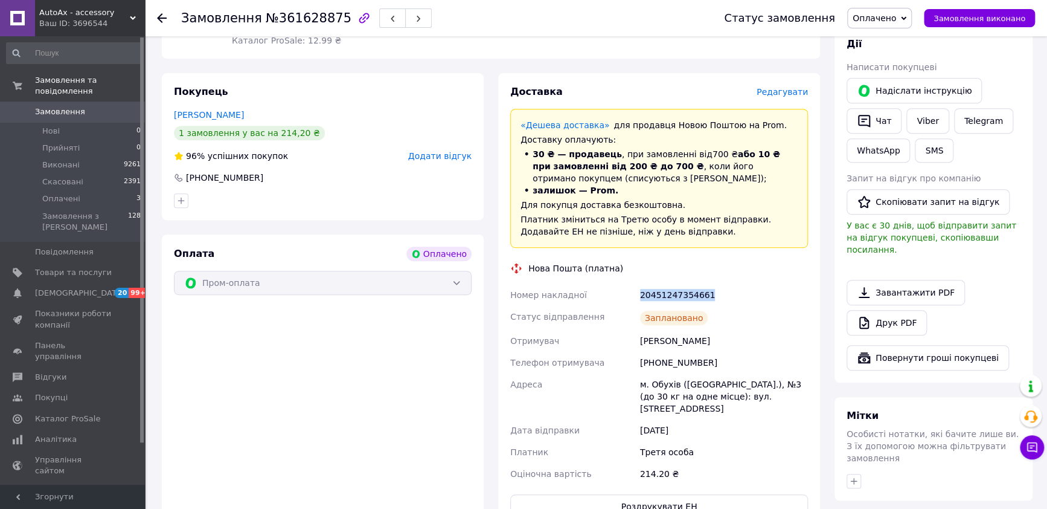
drag, startPoint x: 713, startPoint y: 295, endPoint x: 617, endPoint y: 298, distance: 96.1
click at [617, 298] on div "Номер накладної 20451247354661 Статус відправлення Заплановано Отримувач [PERSO…" at bounding box center [659, 384] width 303 height 201
copy div "Номер накладної 20451247354661"
click at [922, 115] on link "Viber" at bounding box center [928, 120] width 42 height 25
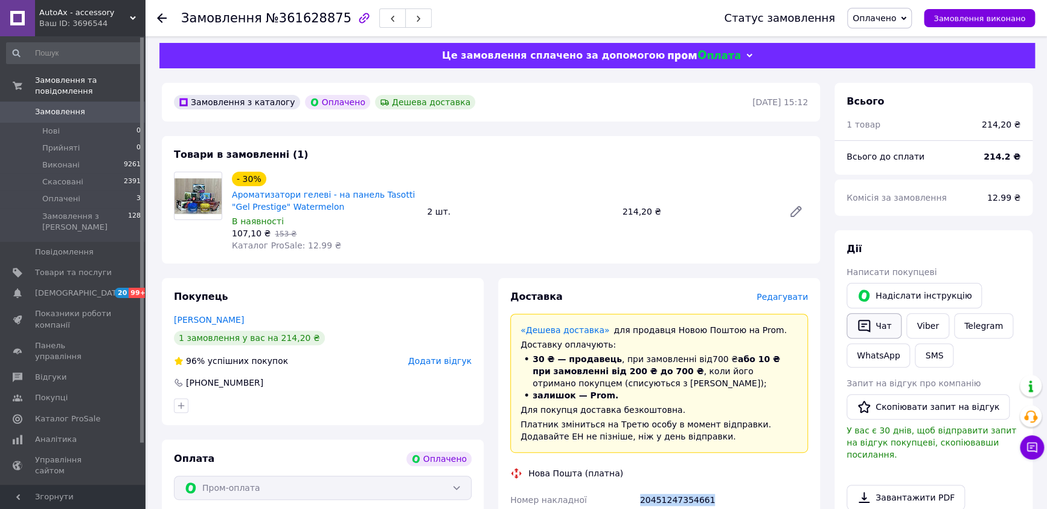
scroll to position [0, 0]
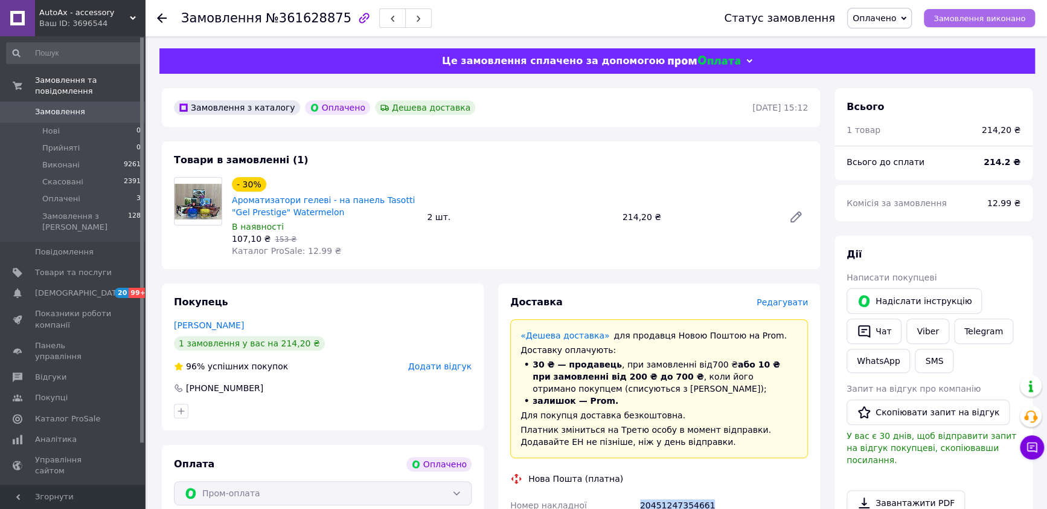
click at [1009, 21] on span "Замовлення виконано" at bounding box center [980, 18] width 92 height 9
click at [56, 193] on span "Оплачені" at bounding box center [61, 198] width 38 height 11
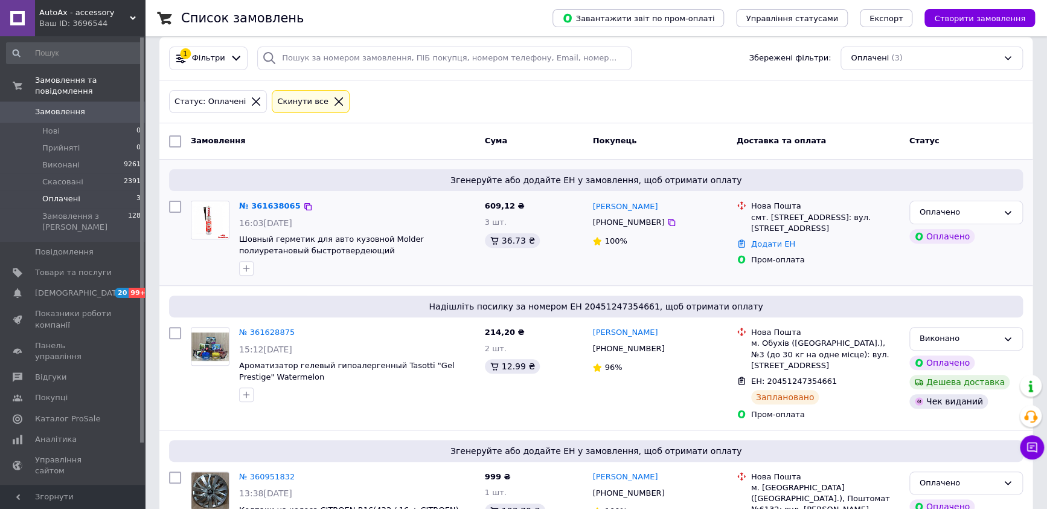
scroll to position [126, 0]
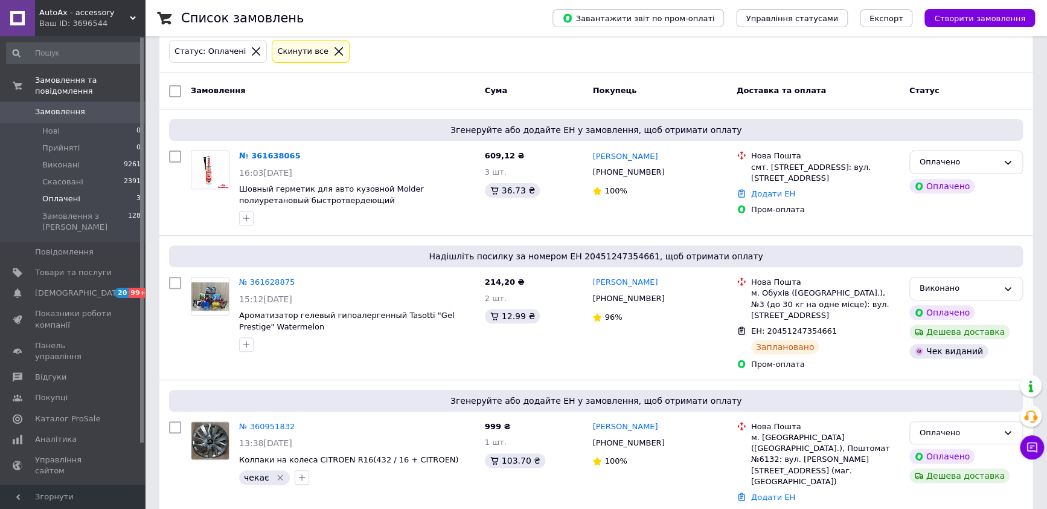
click at [65, 193] on span "Оплачені" at bounding box center [61, 198] width 38 height 11
click at [124, 15] on span "AutoAx - accessory" at bounding box center [84, 12] width 91 height 11
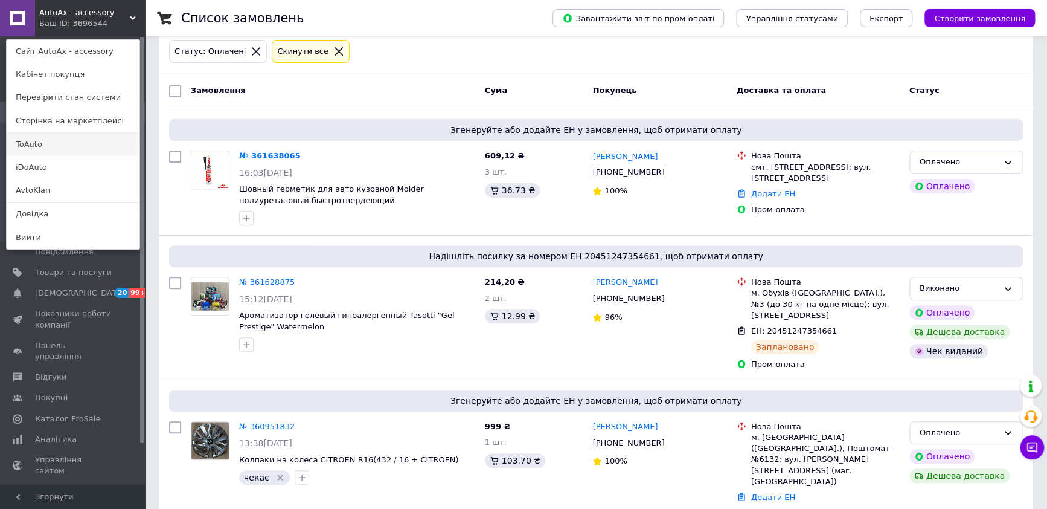
click at [31, 143] on link "ToAuto" at bounding box center [73, 144] width 133 height 23
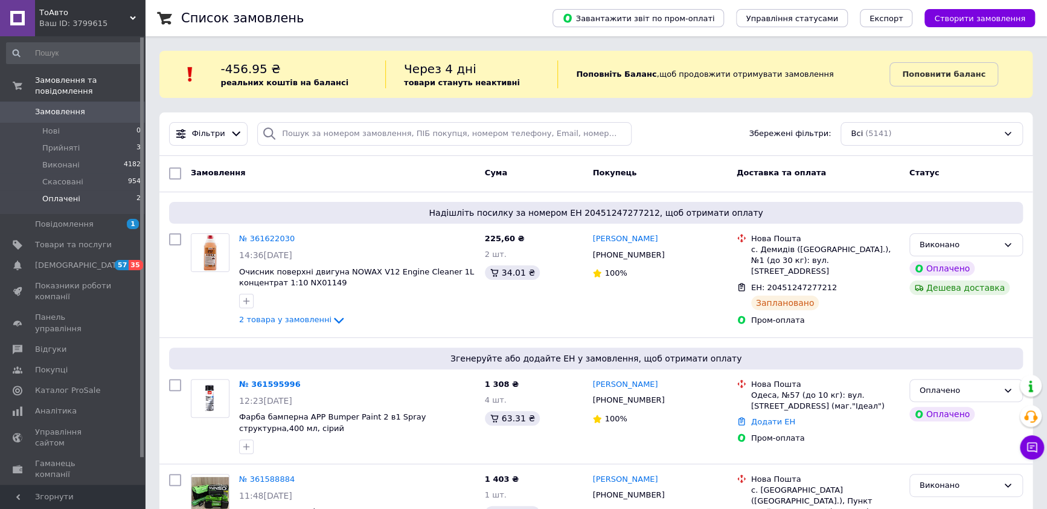
click at [61, 193] on span "Оплачені" at bounding box center [61, 198] width 38 height 11
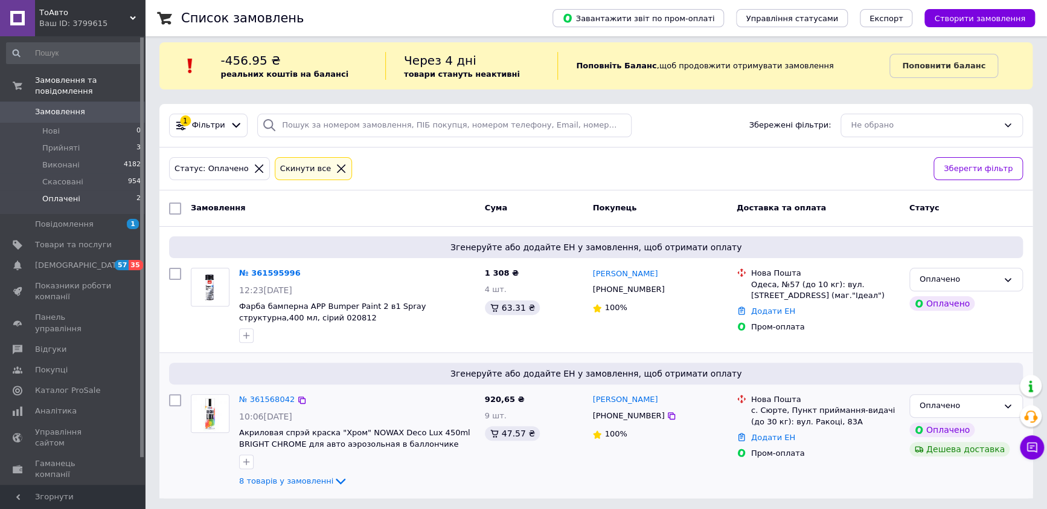
scroll to position [11, 0]
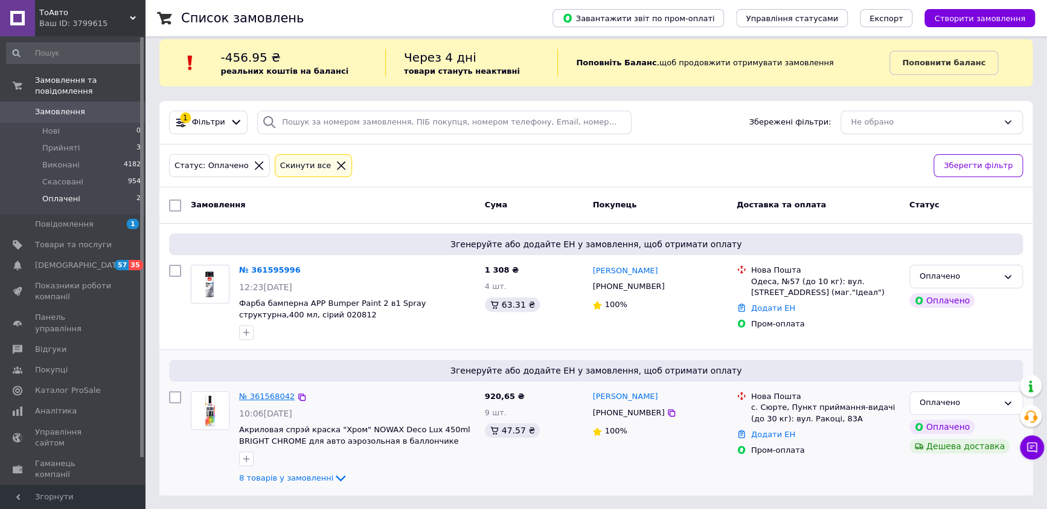
click at [268, 392] on link "№ 361568042" at bounding box center [267, 395] width 56 height 9
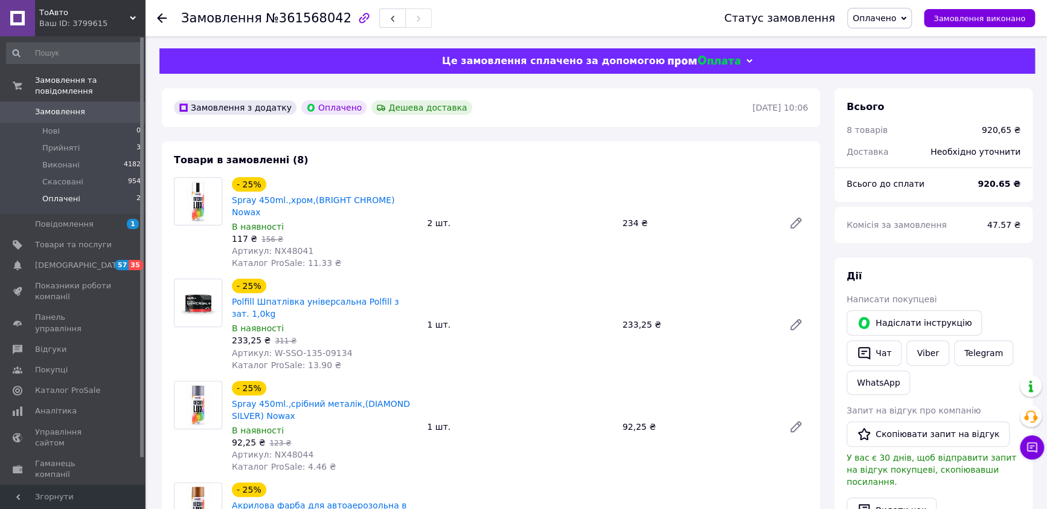
click at [69, 193] on span "Оплачені" at bounding box center [61, 198] width 38 height 11
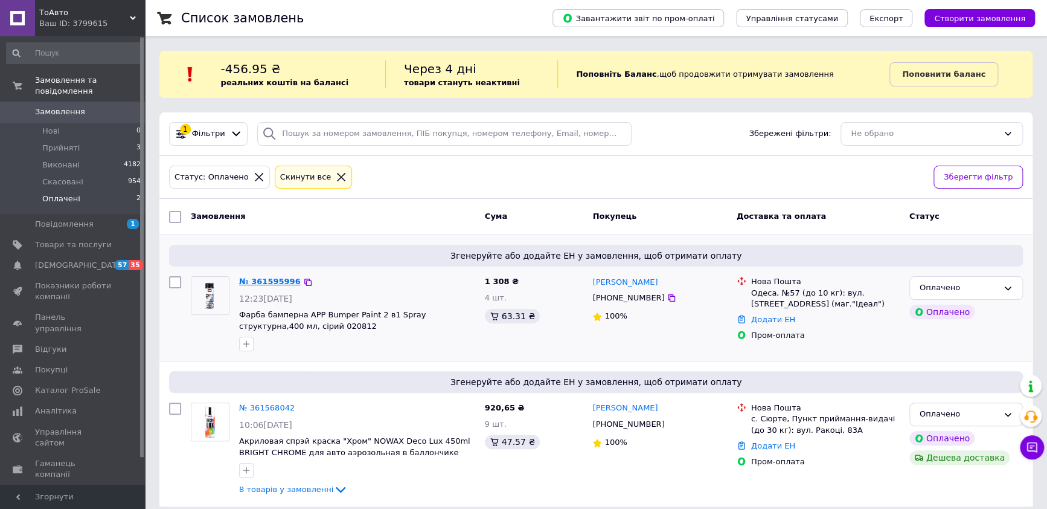
click at [263, 281] on link "№ 361595996" at bounding box center [270, 281] width 62 height 9
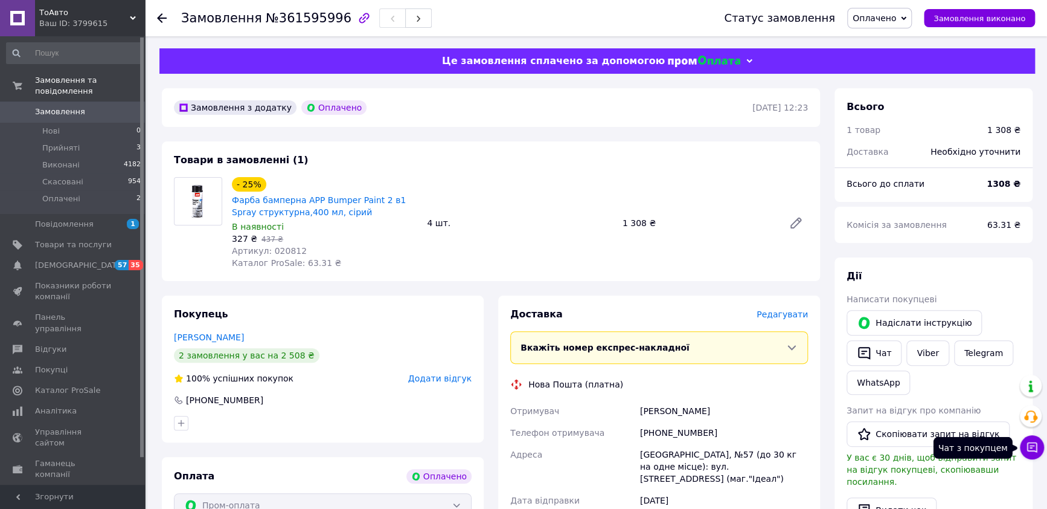
click at [1030, 445] on icon at bounding box center [1032, 447] width 10 height 10
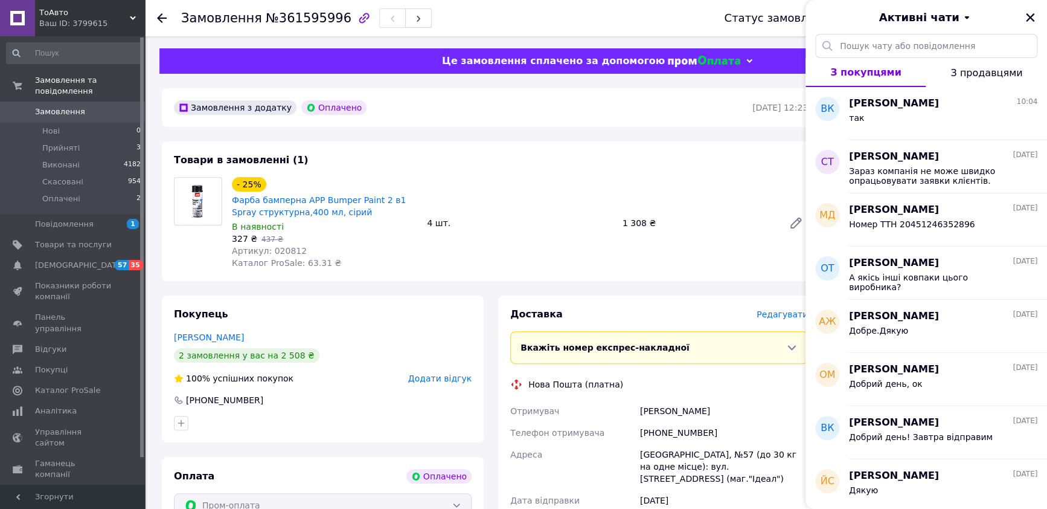
click at [675, 169] on div "Товари в замовленні (1) - 25% Фарба бамперна APP Bumper Paint 2 в1 Spray структ…" at bounding box center [491, 211] width 658 height 140
click at [1027, 16] on icon "Закрити" at bounding box center [1030, 17] width 11 height 11
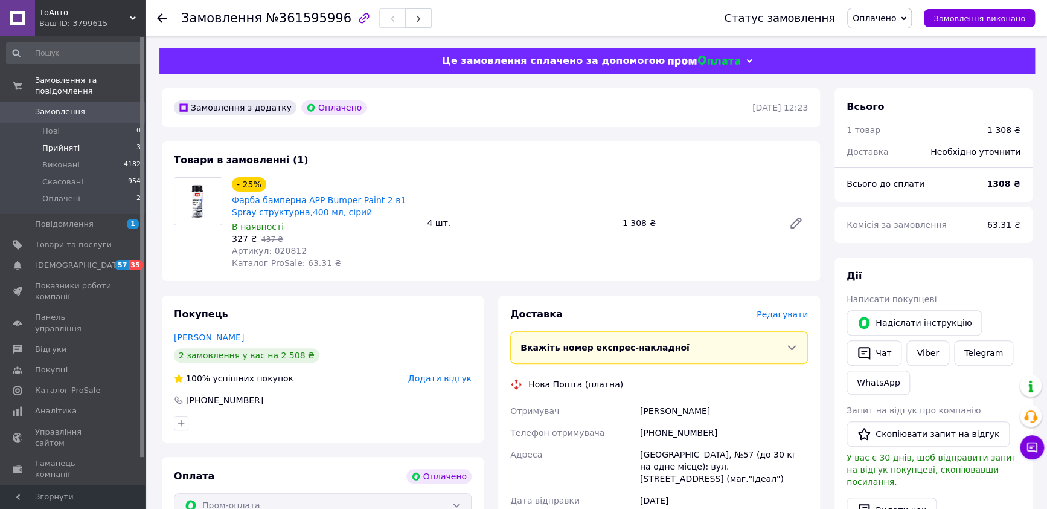
click at [71, 143] on span "Прийняті" at bounding box center [60, 148] width 37 height 11
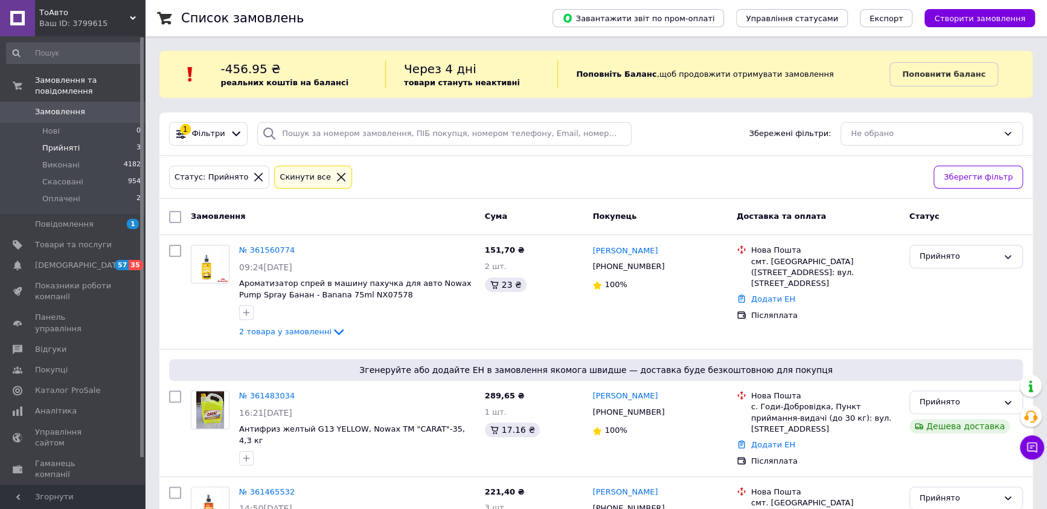
click at [59, 143] on span "Прийняті" at bounding box center [60, 148] width 37 height 11
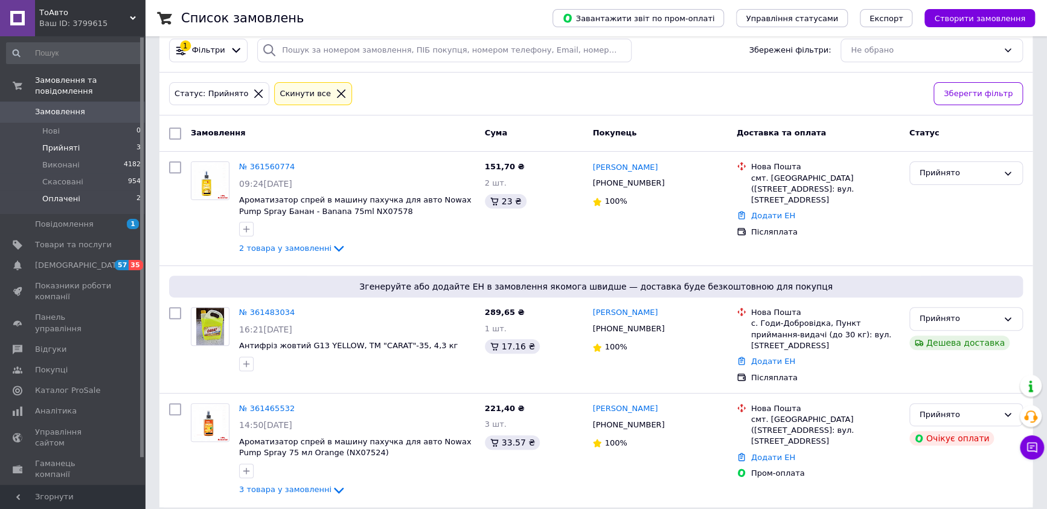
click at [47, 193] on span "Оплачені" at bounding box center [61, 198] width 38 height 11
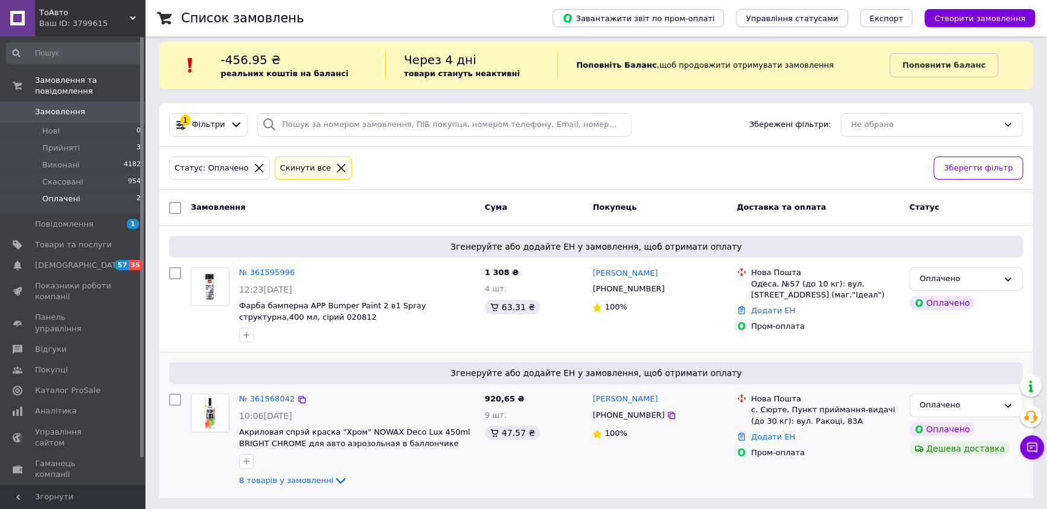
scroll to position [11, 0]
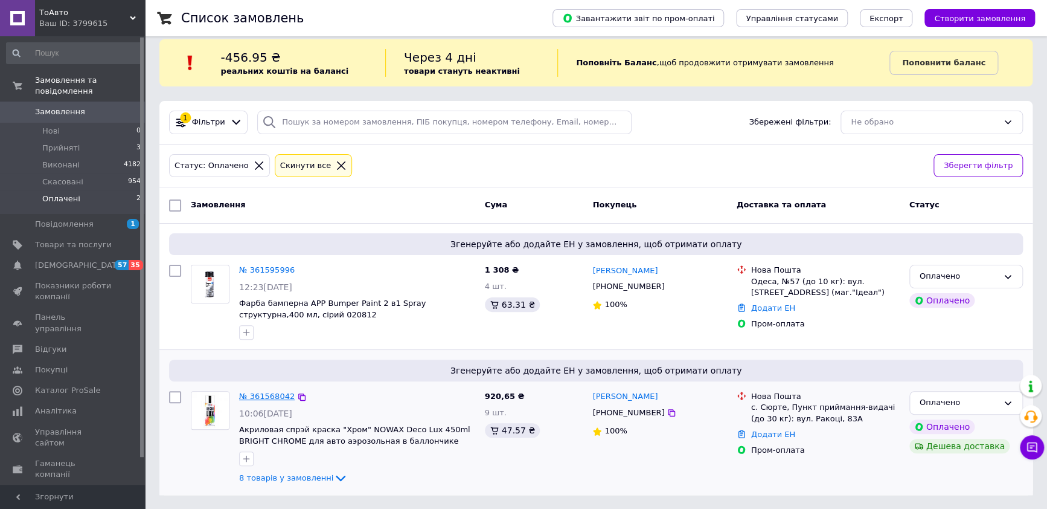
click at [272, 396] on link "№ 361568042" at bounding box center [267, 395] width 56 height 9
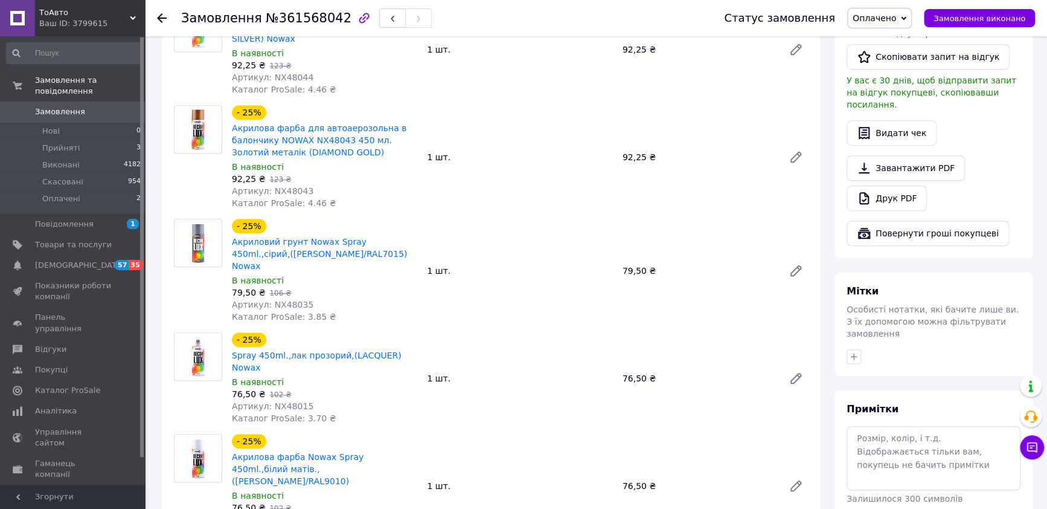
scroll to position [528, 0]
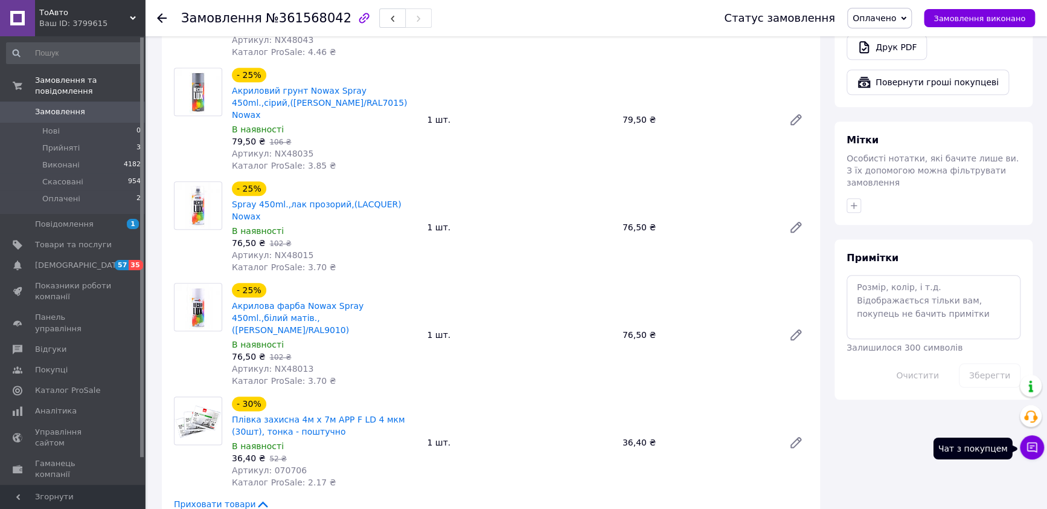
click at [1032, 446] on icon at bounding box center [1032, 447] width 12 height 12
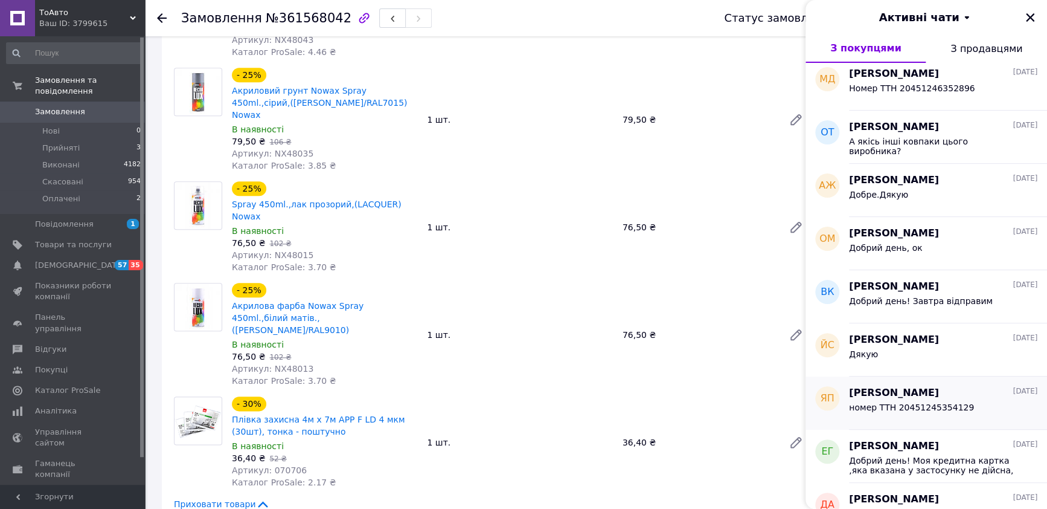
scroll to position [0, 0]
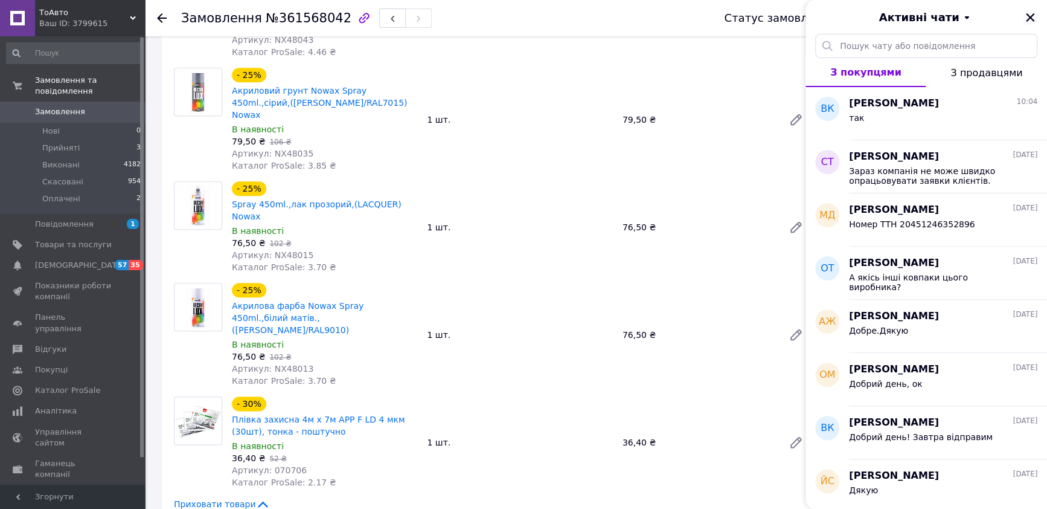
click at [1029, 21] on icon "Закрити" at bounding box center [1030, 17] width 11 height 11
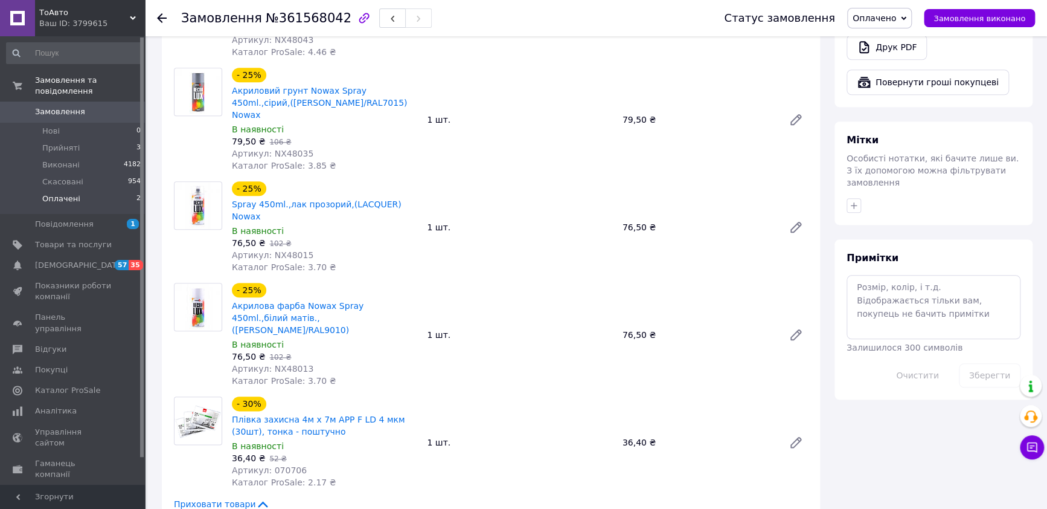
click at [63, 193] on span "Оплачені" at bounding box center [61, 198] width 38 height 11
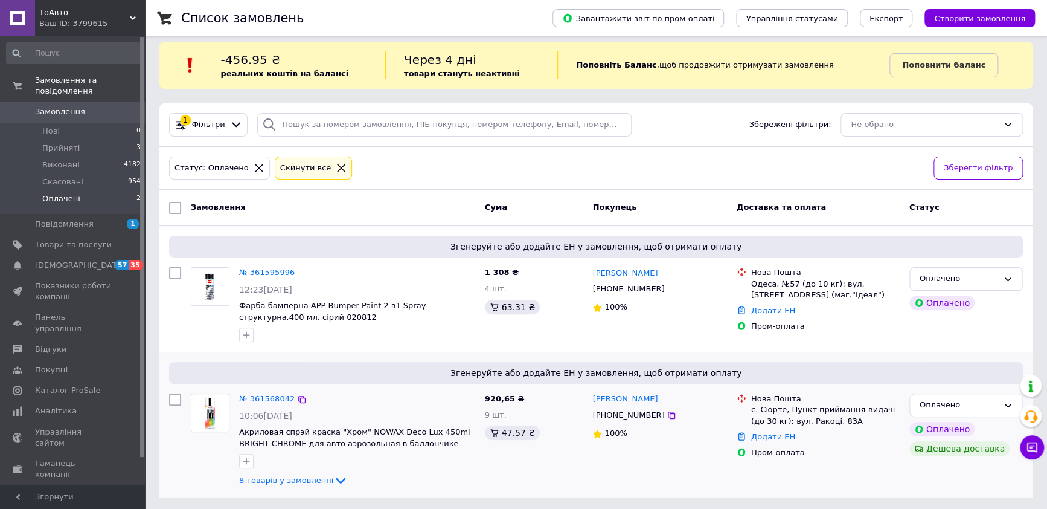
scroll to position [11, 0]
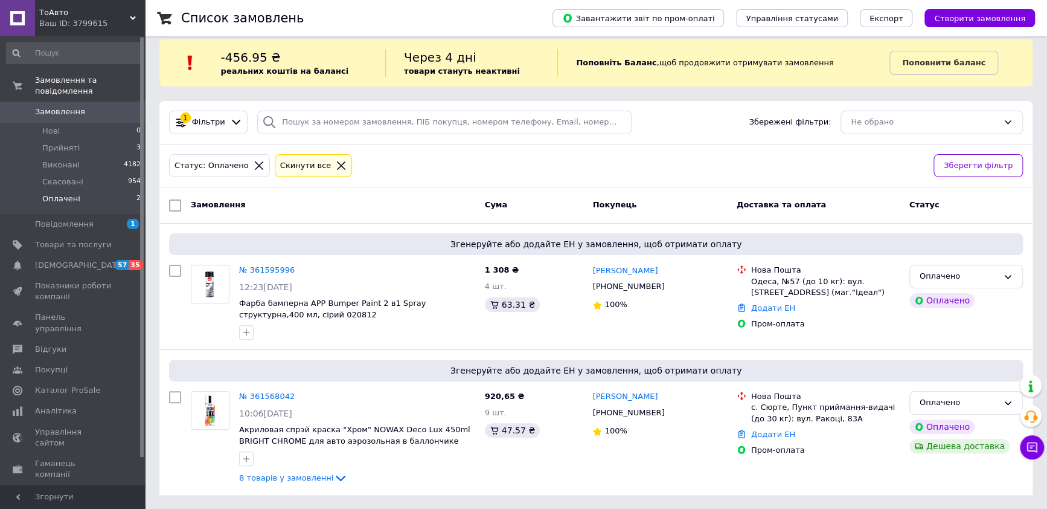
click at [130, 15] on icon at bounding box center [133, 18] width 6 height 6
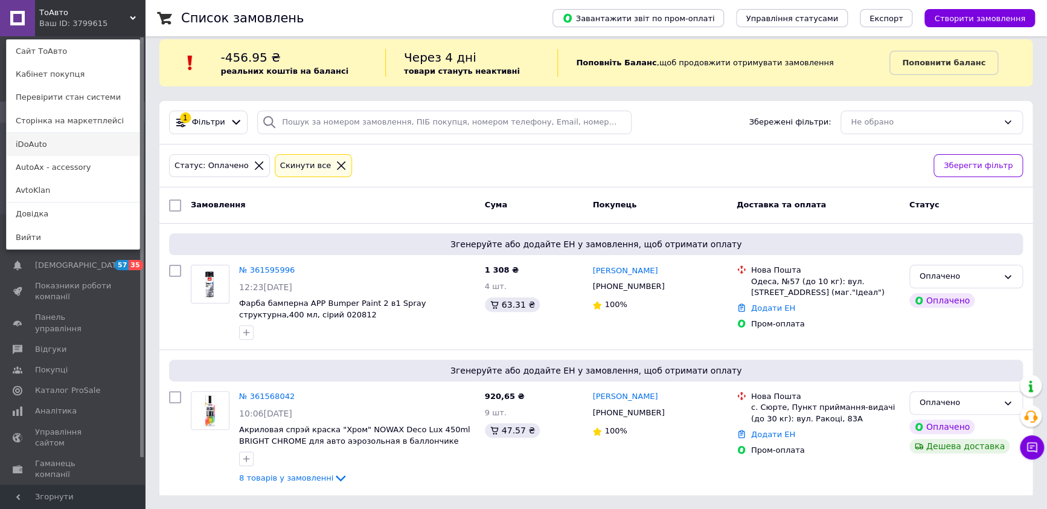
click at [34, 143] on link "iDoAuto" at bounding box center [73, 144] width 133 height 23
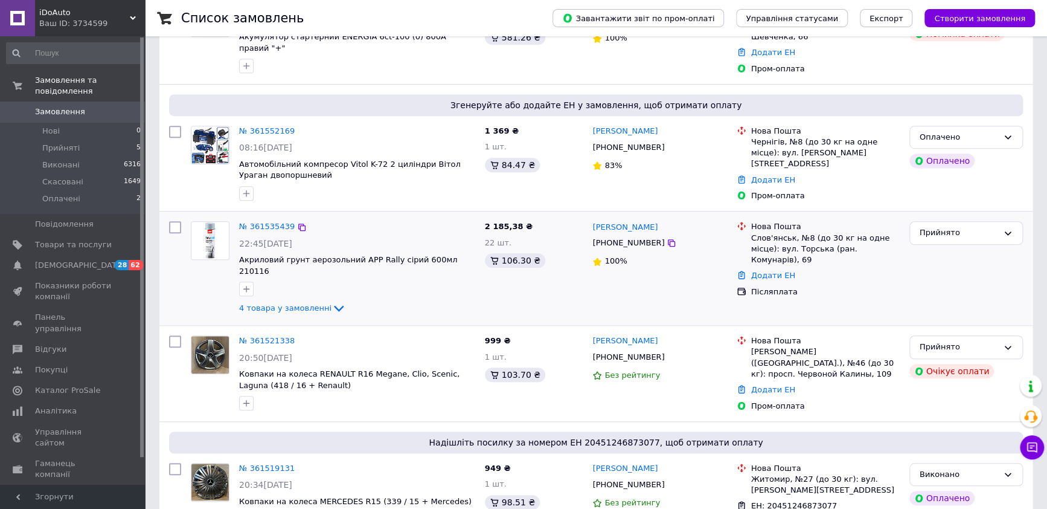
scroll to position [301, 0]
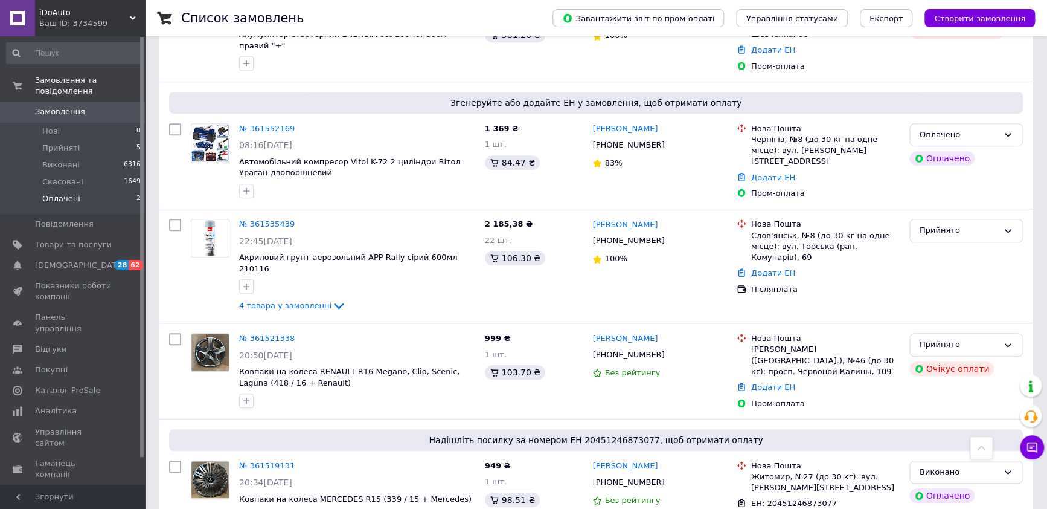
click at [66, 193] on span "Оплачені" at bounding box center [61, 198] width 38 height 11
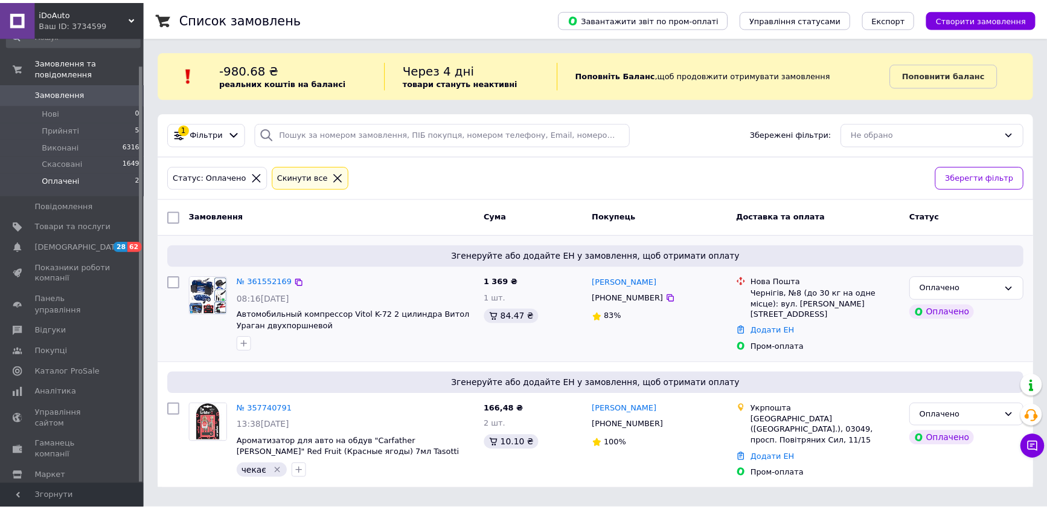
scroll to position [29, 0]
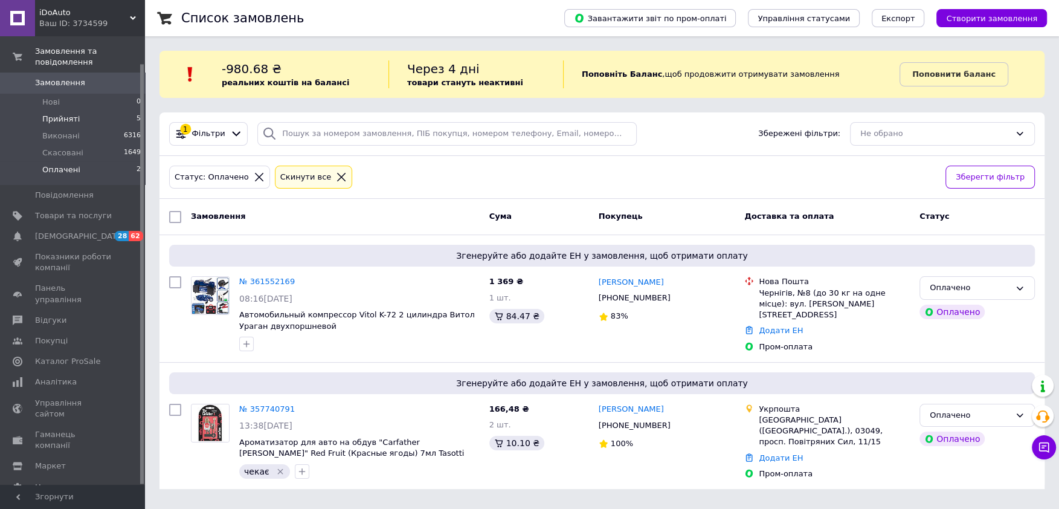
click at [62, 114] on span "Прийняті" at bounding box center [60, 119] width 37 height 11
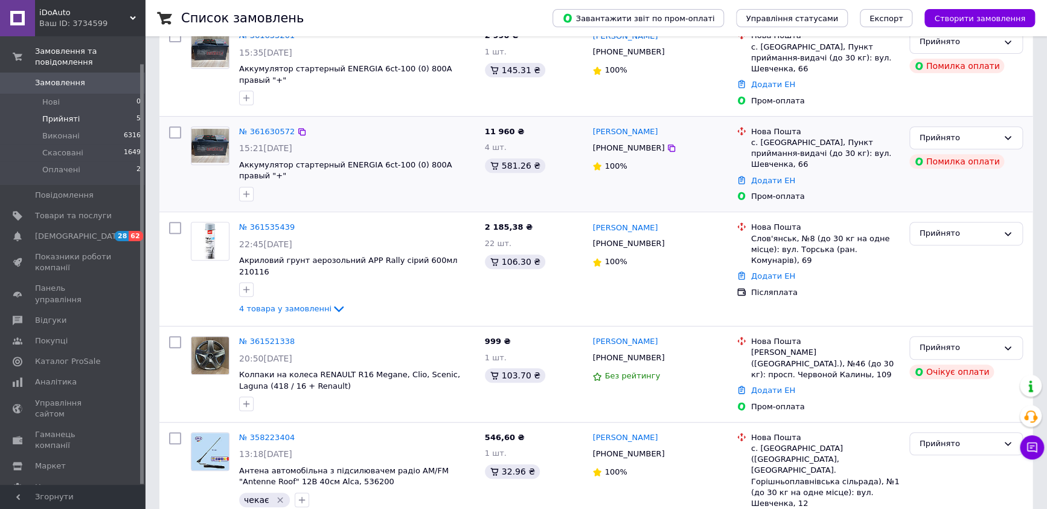
scroll to position [226, 0]
